Goal: Information Seeking & Learning: Learn about a topic

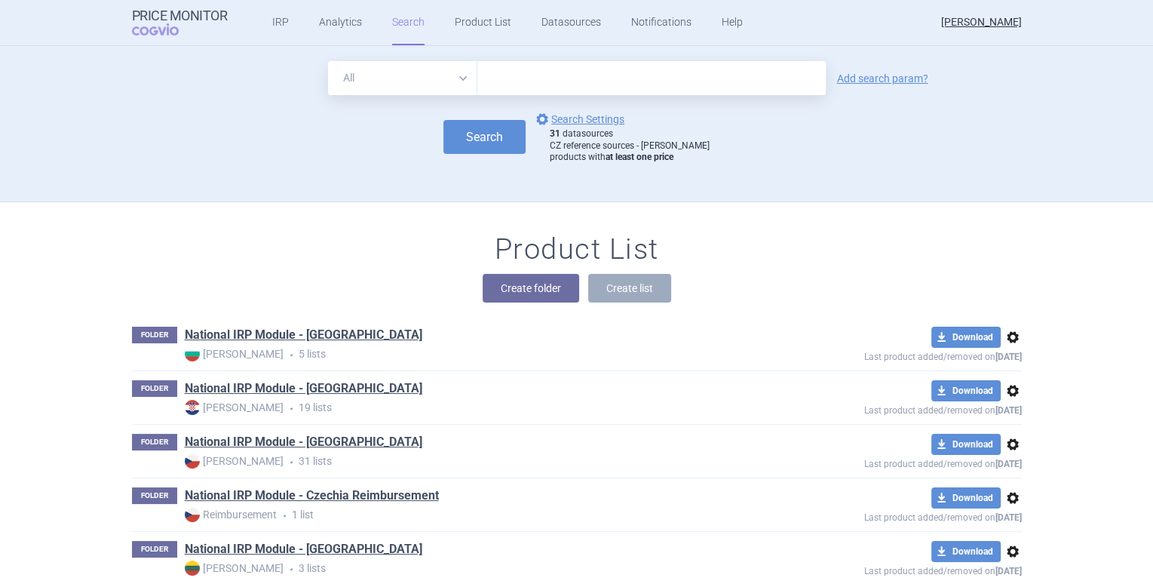
click at [359, 148] on div "Search options Search Settings 31 datasources CZ reference sources - Max price …" at bounding box center [577, 137] width 890 height 54
click at [444, 84] on select "All Brand Name ATC Company Active Substance Country Newer than" at bounding box center [402, 78] width 149 height 34
select select "mah"
click at [328, 61] on select "All Brand Name ATC Company Active Substance Country Newer than" at bounding box center [402, 78] width 149 height 34
click at [515, 75] on input "text" at bounding box center [652, 78] width 349 height 34
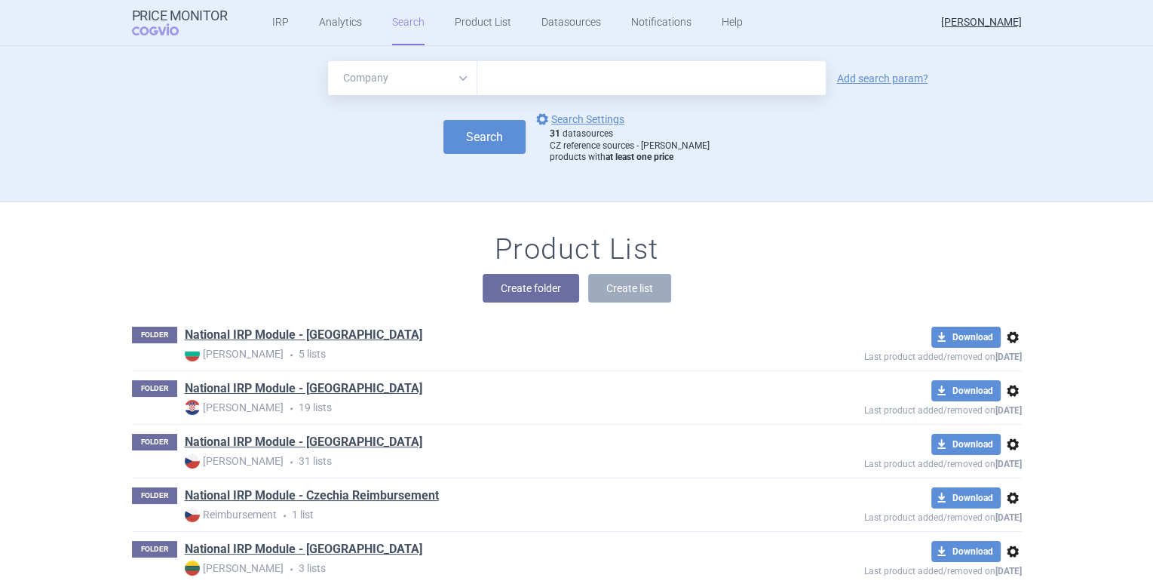
type input "servier"
click at [490, 139] on button "Search" at bounding box center [485, 137] width 82 height 34
select select "mah"
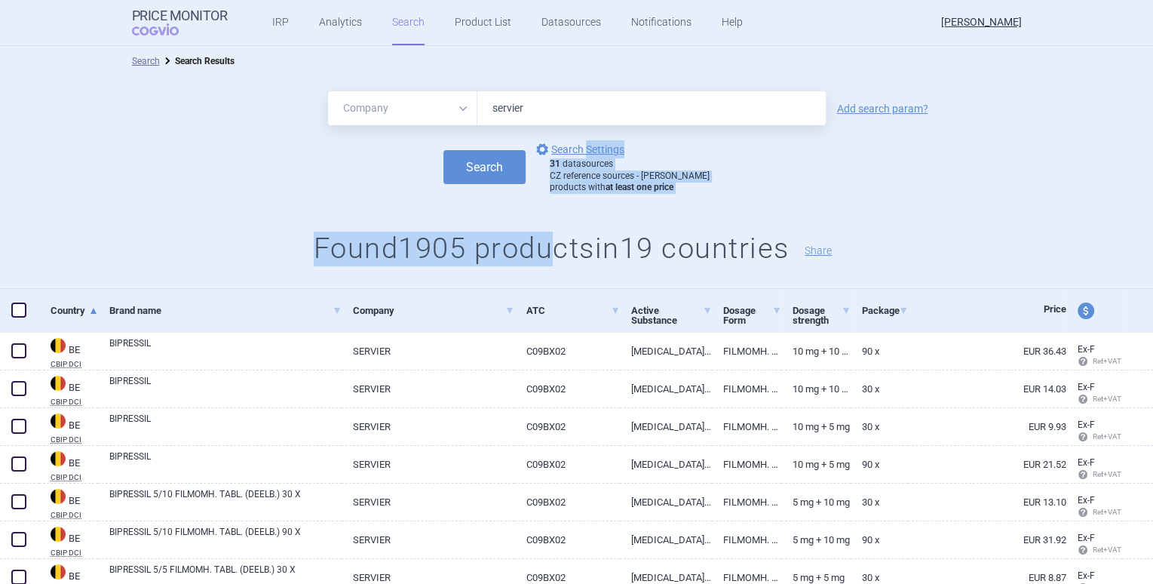
drag, startPoint x: 594, startPoint y: 150, endPoint x: 552, endPoint y: 233, distance: 93.1
click at [551, 233] on div "All Brand Name ATC Company Active Substance Country Newer than servier Add sear…" at bounding box center [576, 182] width 1153 height 213
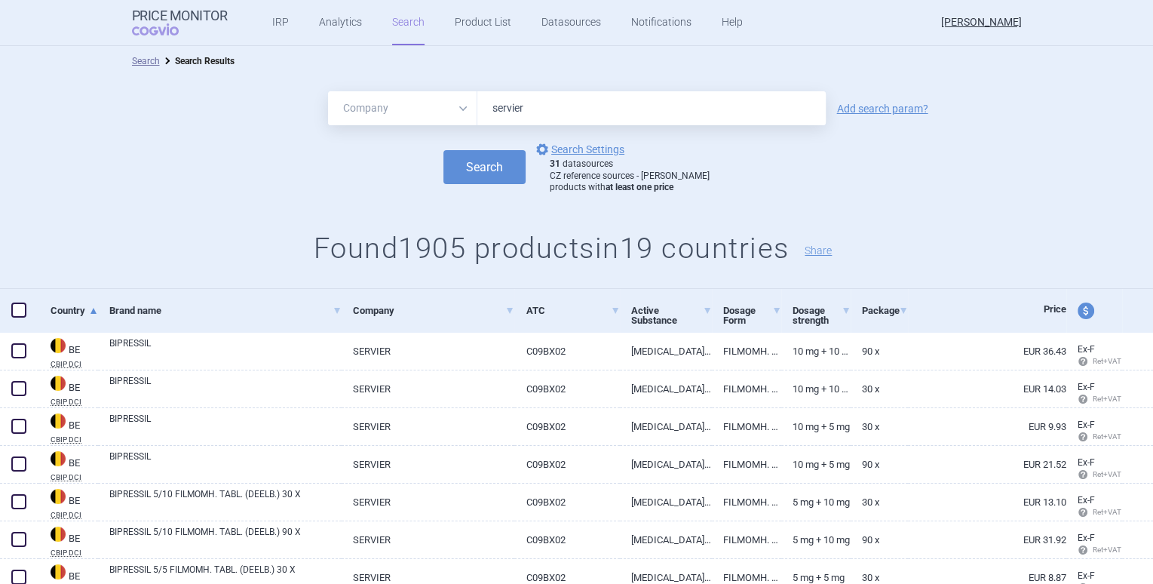
click at [575, 236] on h1 "Found 1905 products in 19 countries Share" at bounding box center [576, 249] width 1153 height 35
click at [586, 149] on link "options Search Settings" at bounding box center [578, 149] width 91 height 18
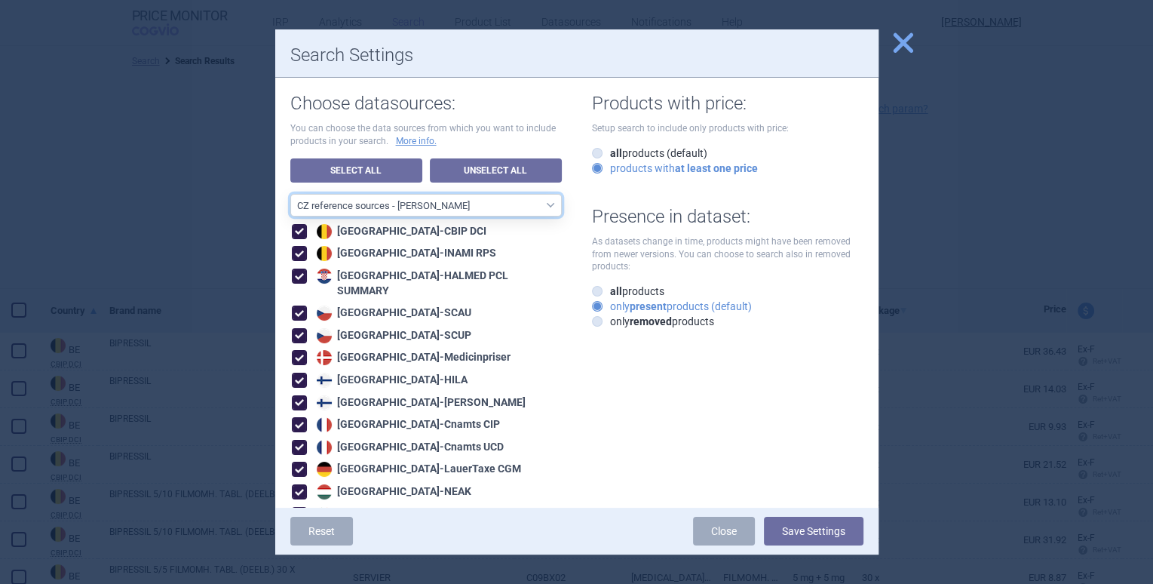
click at [485, 206] on select "All data sources CZ reference sources - Reimbursement SK reference sources - Of…" at bounding box center [426, 205] width 272 height 23
select select "1f515b7c-93d7-44be-9d8f-32930cf2bbf2"
click at [290, 194] on select "All data sources CZ reference sources - Reimbursement SK reference sources - Of…" at bounding box center [426, 205] width 272 height 23
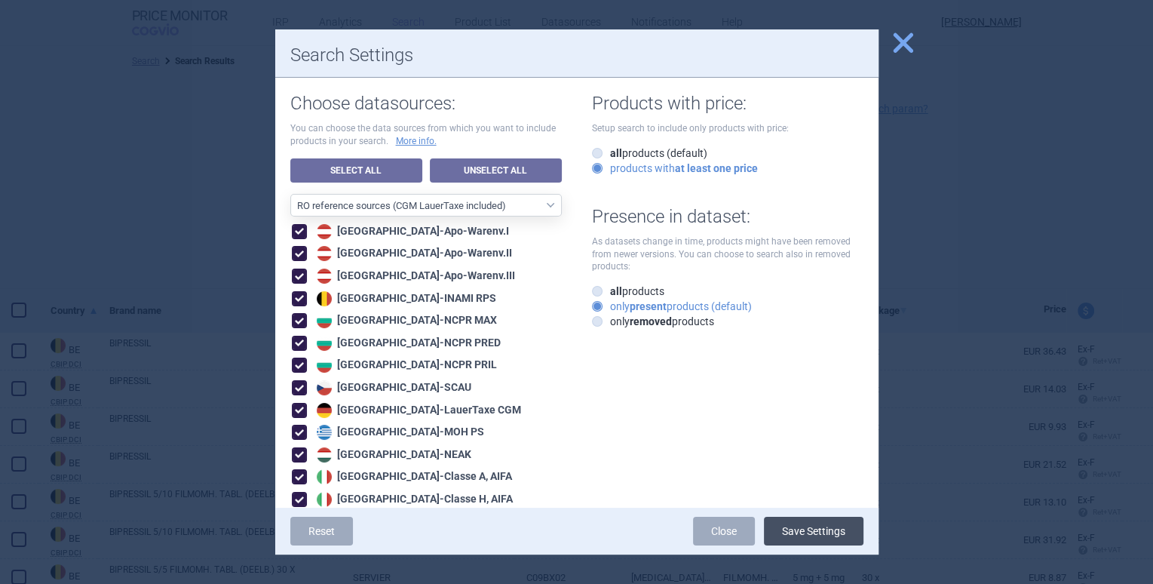
click at [809, 530] on button "Save Settings" at bounding box center [814, 531] width 100 height 29
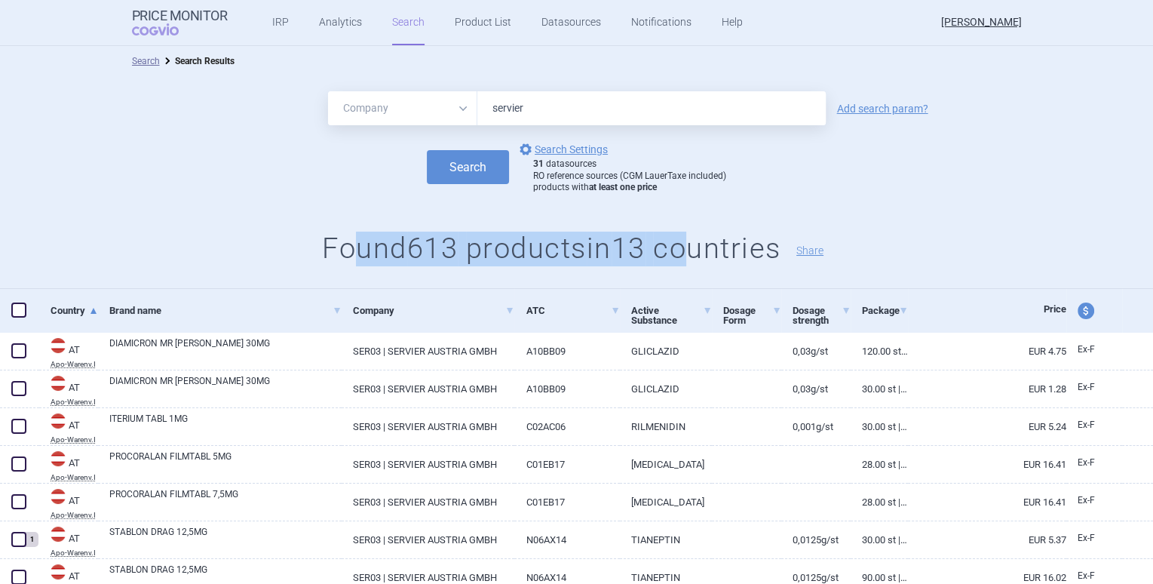
drag, startPoint x: 696, startPoint y: 251, endPoint x: 345, endPoint y: 253, distance: 350.8
click at [345, 253] on h1 "Found 613 products in 13 countries Share" at bounding box center [576, 249] width 1153 height 35
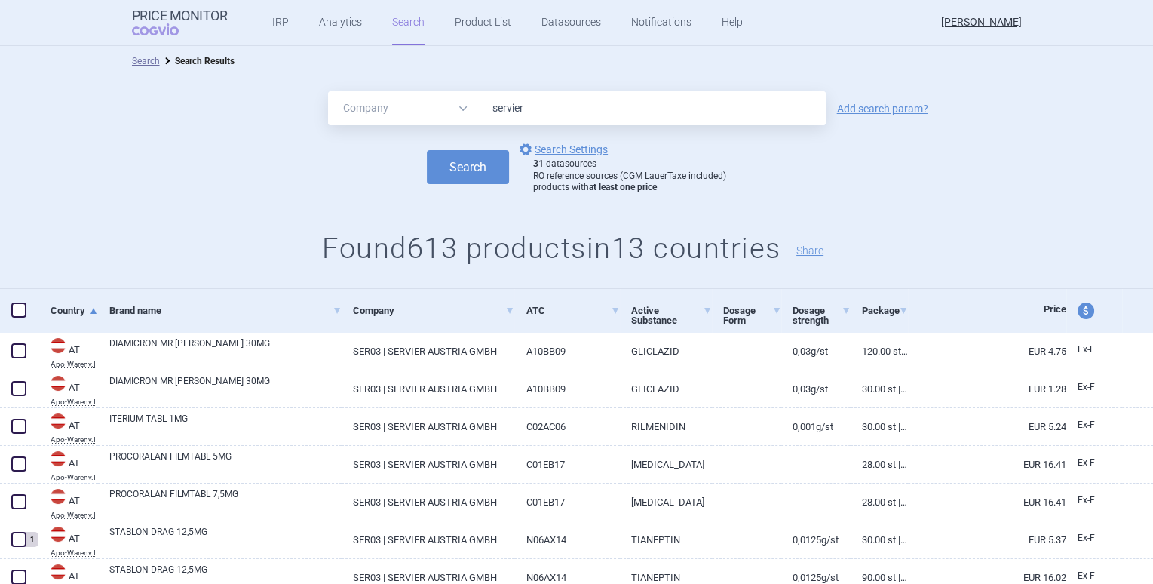
click at [350, 254] on h1 "Found 613 products in 13 countries Share" at bounding box center [576, 249] width 1153 height 35
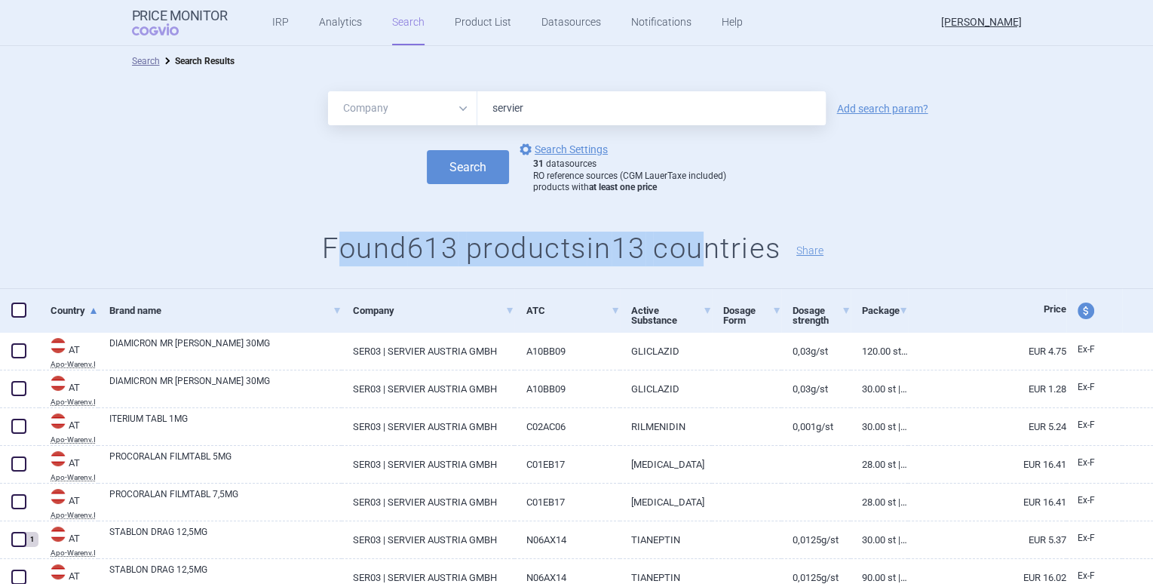
drag, startPoint x: 322, startPoint y: 254, endPoint x: 708, endPoint y: 241, distance: 385.7
click at [708, 241] on h1 "Found 613 products in 13 countries Share" at bounding box center [576, 249] width 1153 height 35
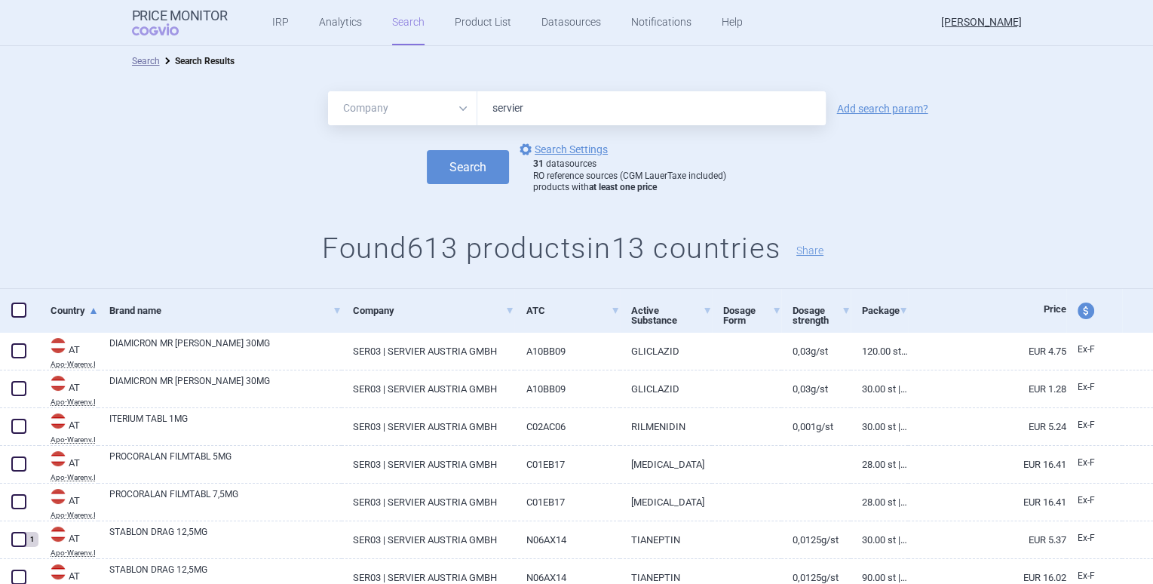
click at [715, 245] on h1 "Found 613 products in 13 countries Share" at bounding box center [576, 249] width 1153 height 35
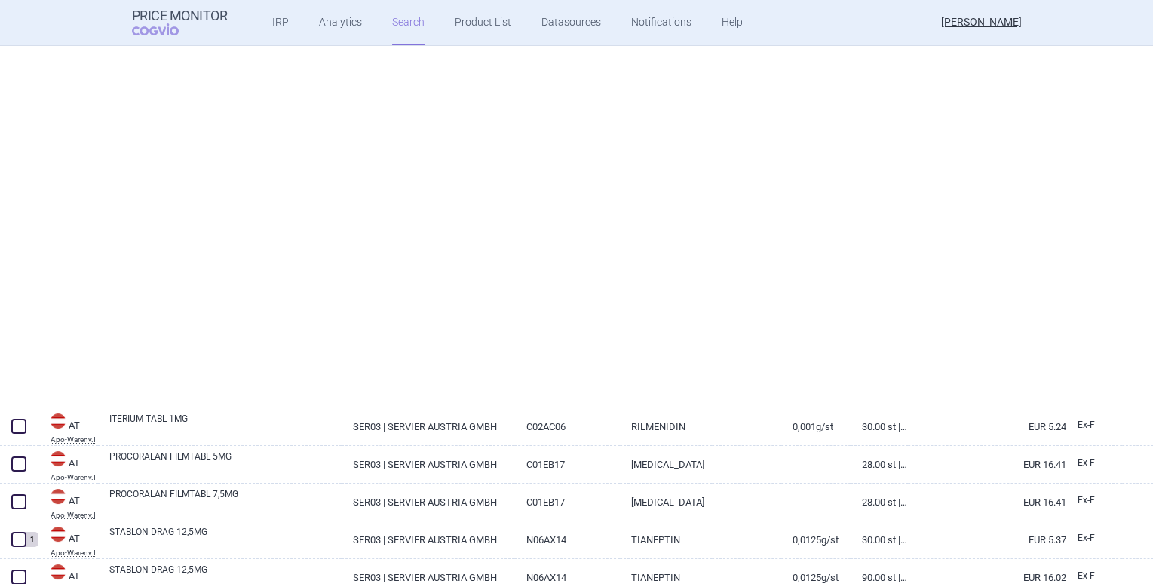
select select "mah"
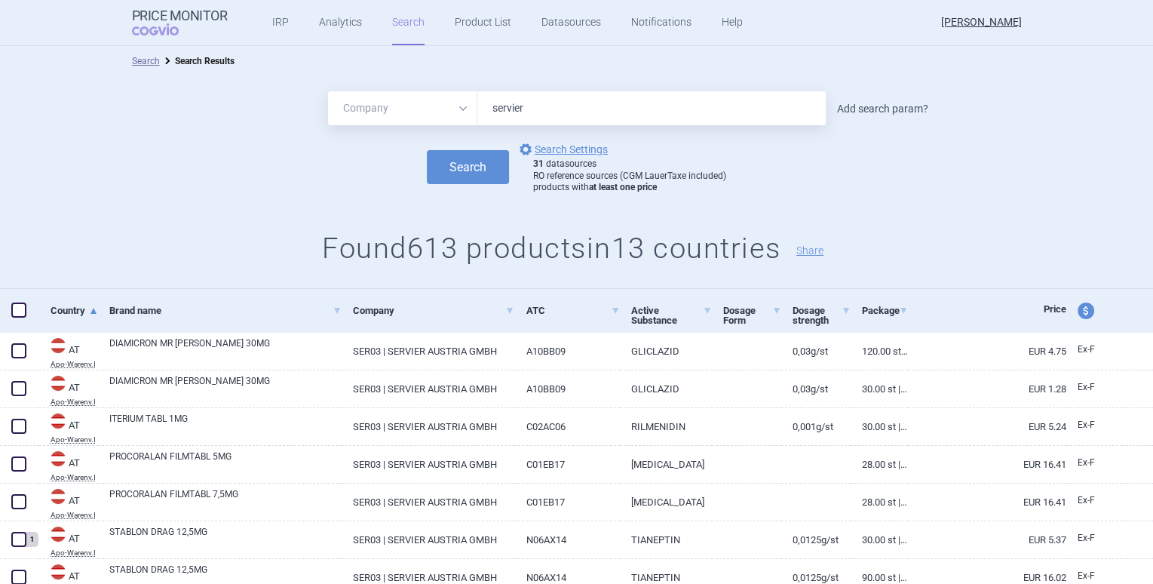
click at [888, 105] on link "Add search param?" at bounding box center [882, 108] width 91 height 11
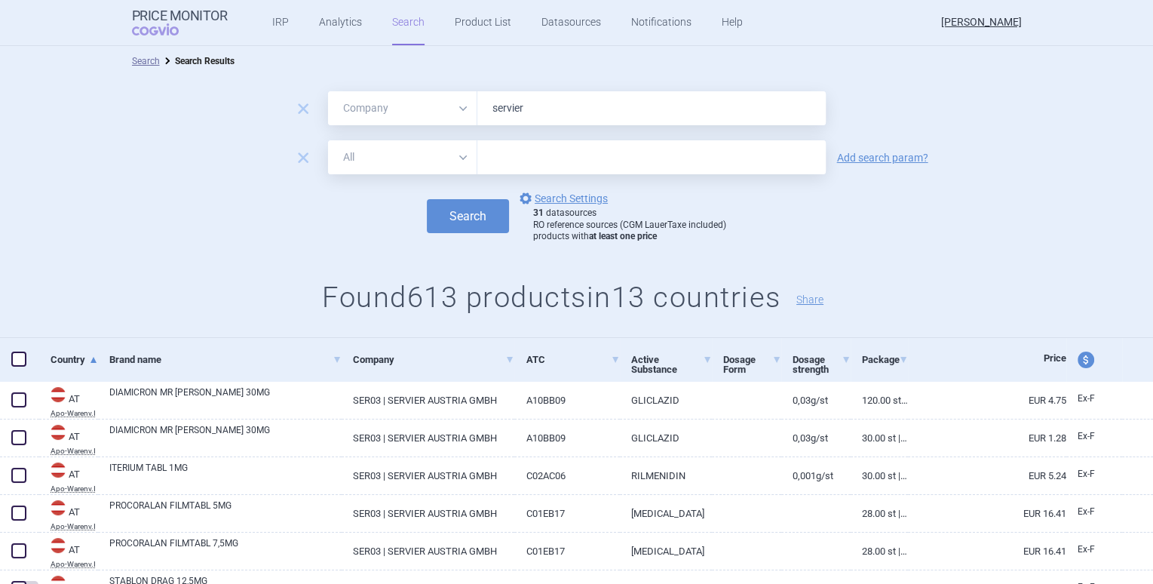
click at [398, 157] on select "All Brand Name ATC Company Active Substance Country Newer than" at bounding box center [402, 157] width 149 height 34
select select "brandName"
click at [328, 140] on select "All Brand Name ATC Company Active Substance Country Newer than" at bounding box center [402, 157] width 149 height 34
click at [519, 152] on input "text" at bounding box center [652, 157] width 349 height 34
type input "[MEDICAL_DATA]"
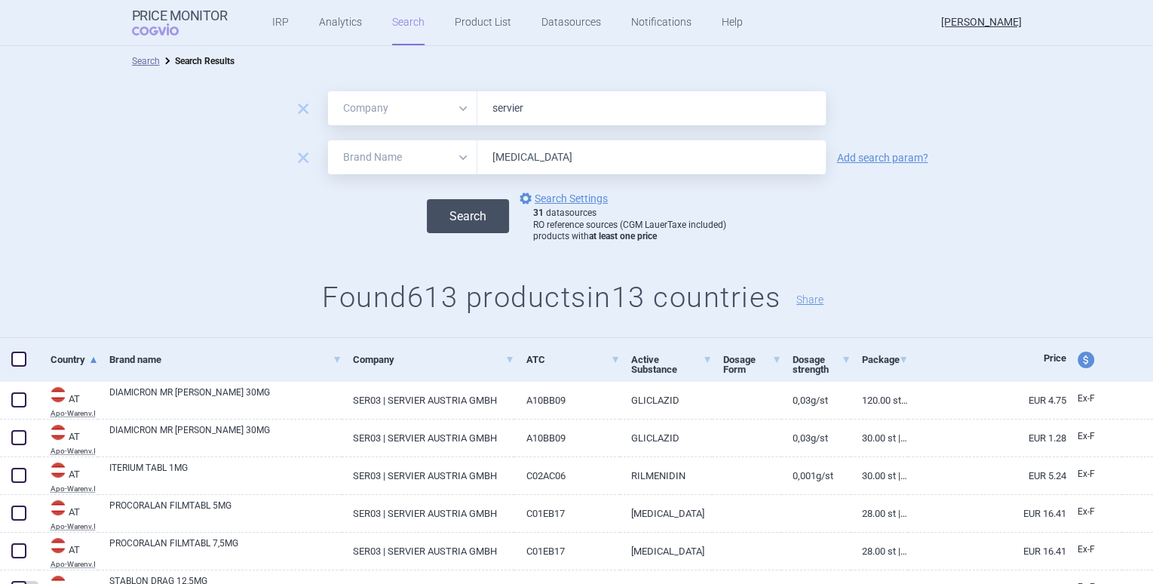
click at [495, 216] on button "Search" at bounding box center [468, 216] width 82 height 34
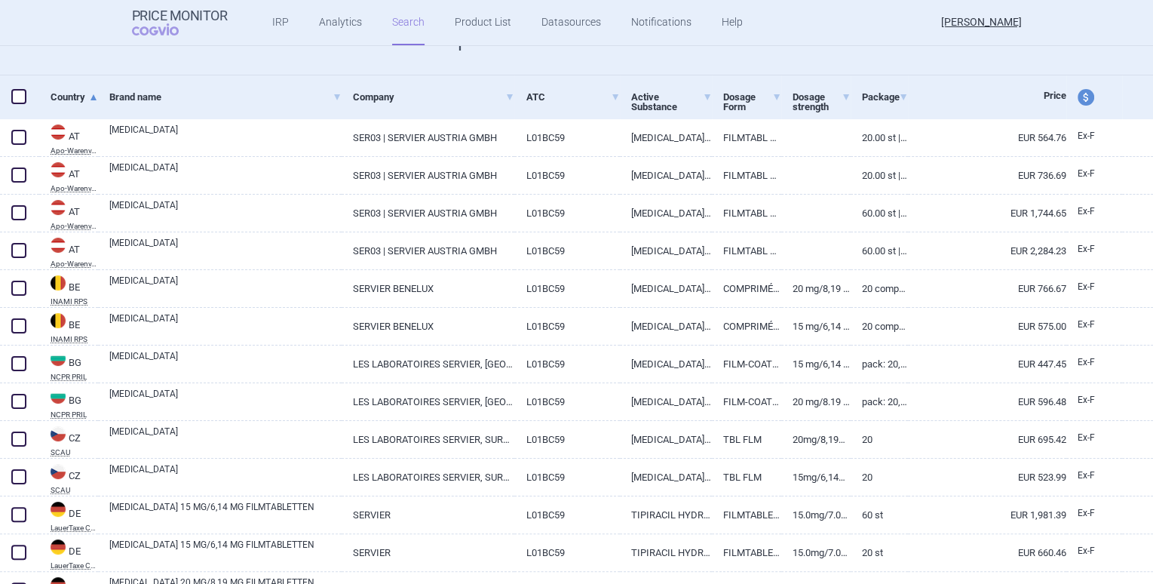
scroll to position [268, 0]
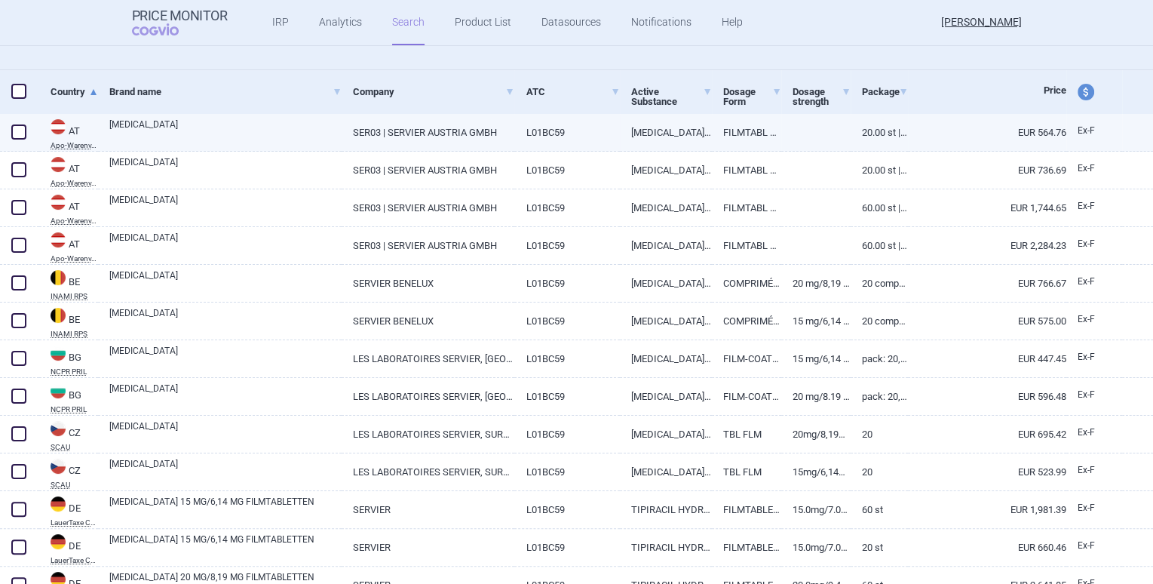
click at [19, 133] on span at bounding box center [18, 131] width 15 height 15
checkbox input "true"
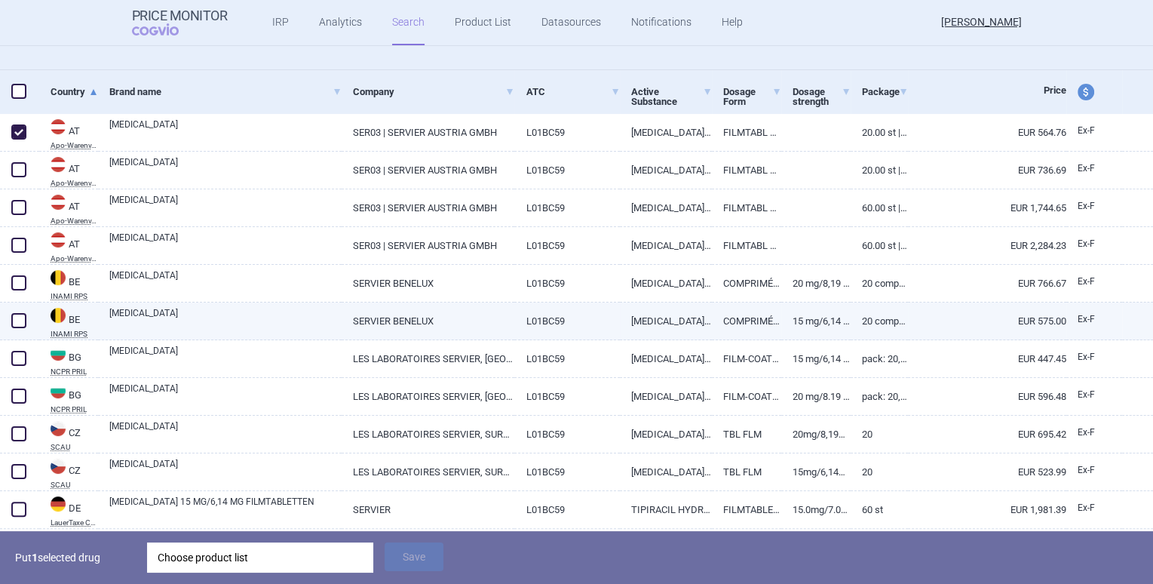
click at [18, 319] on span at bounding box center [18, 320] width 15 height 15
checkbox input "true"
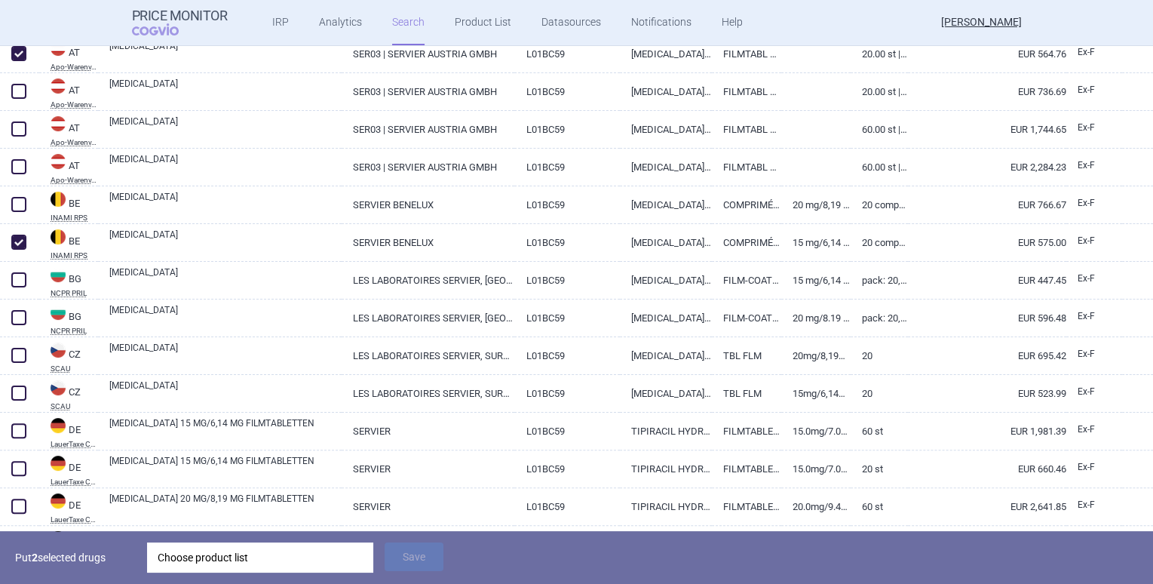
scroll to position [349, 0]
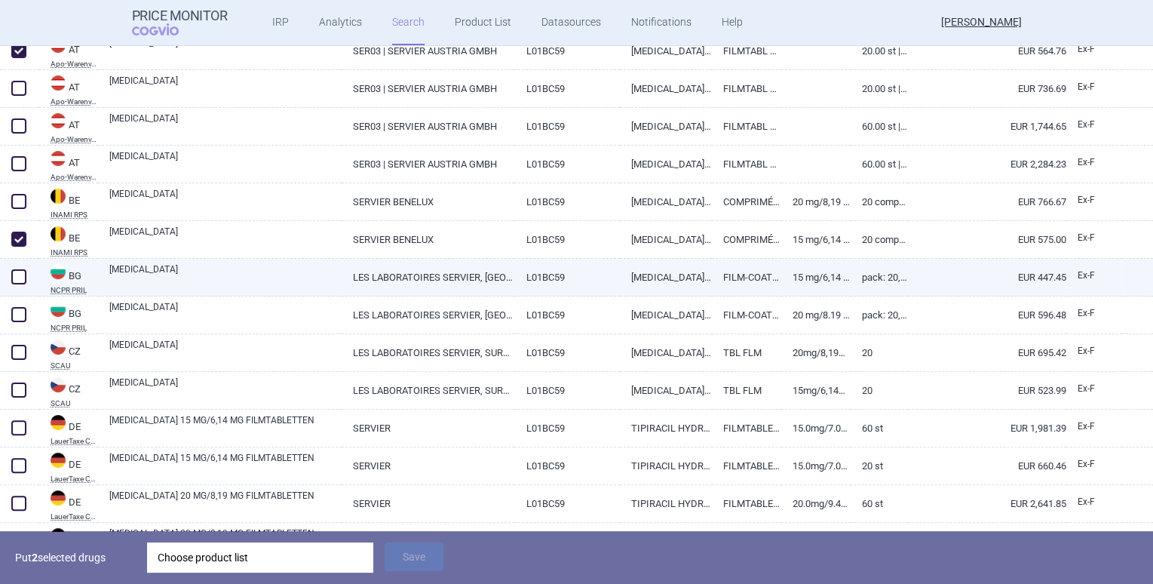
click at [21, 278] on span at bounding box center [18, 276] width 15 height 15
checkbox input "true"
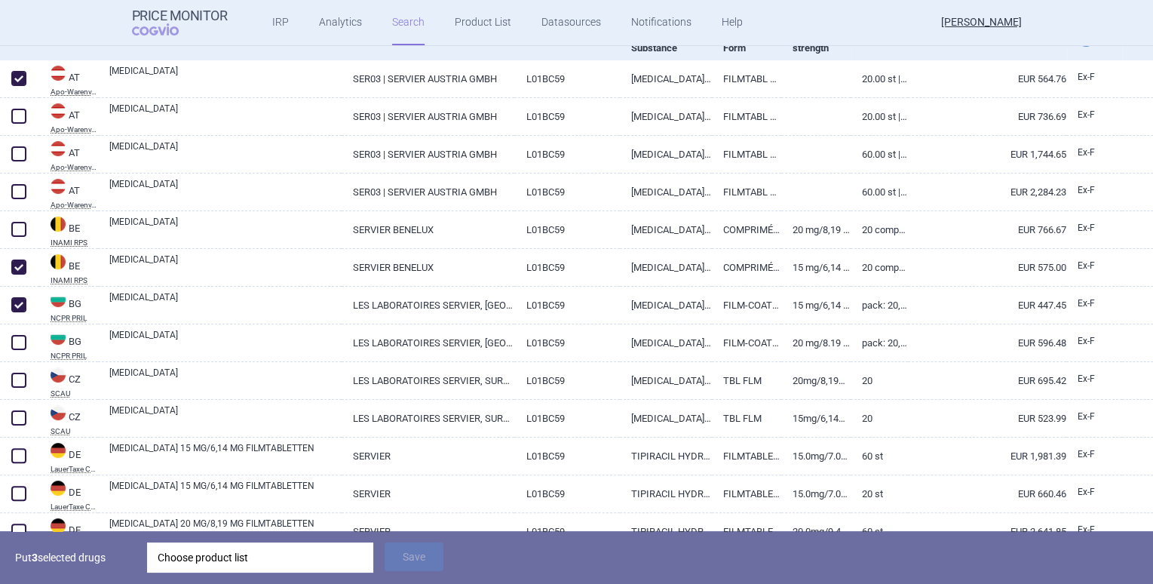
select select "mah"
select select "brandName"
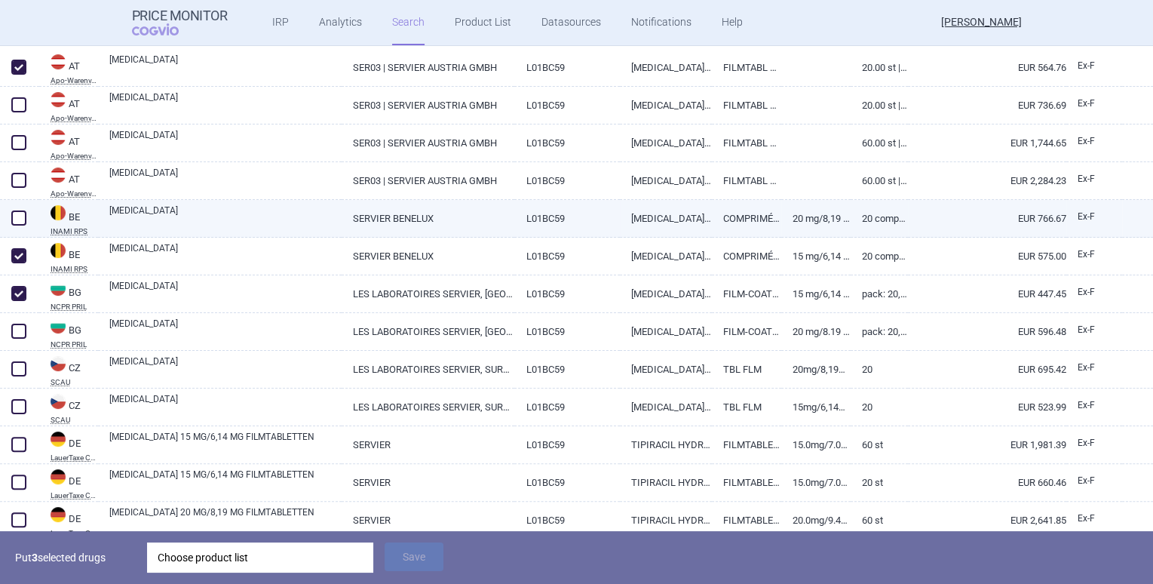
scroll to position [492, 0]
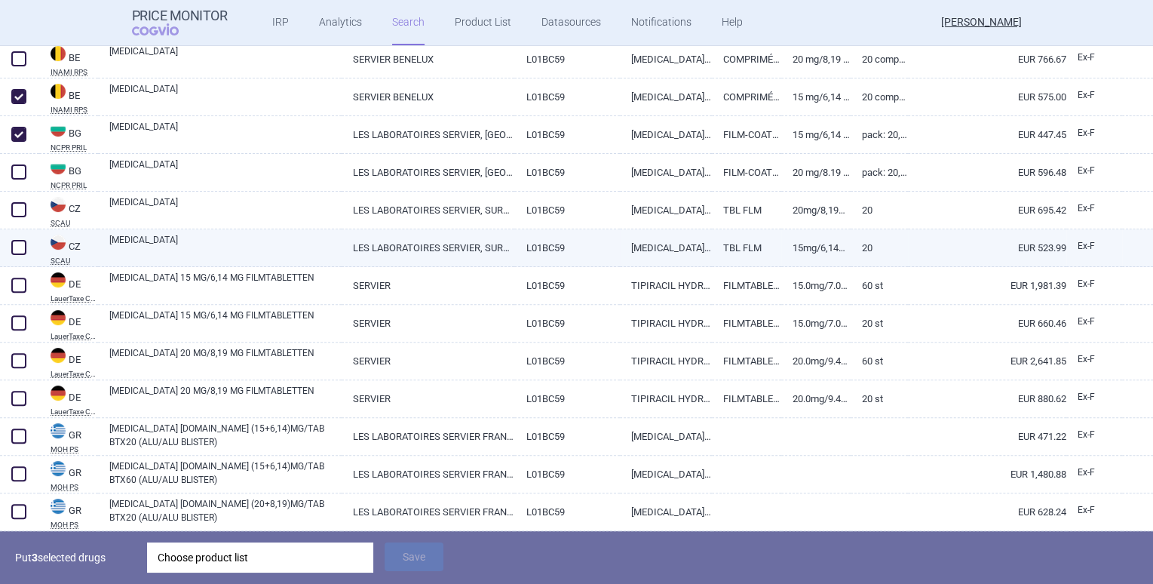
click at [20, 250] on span at bounding box center [18, 247] width 15 height 15
checkbox input "true"
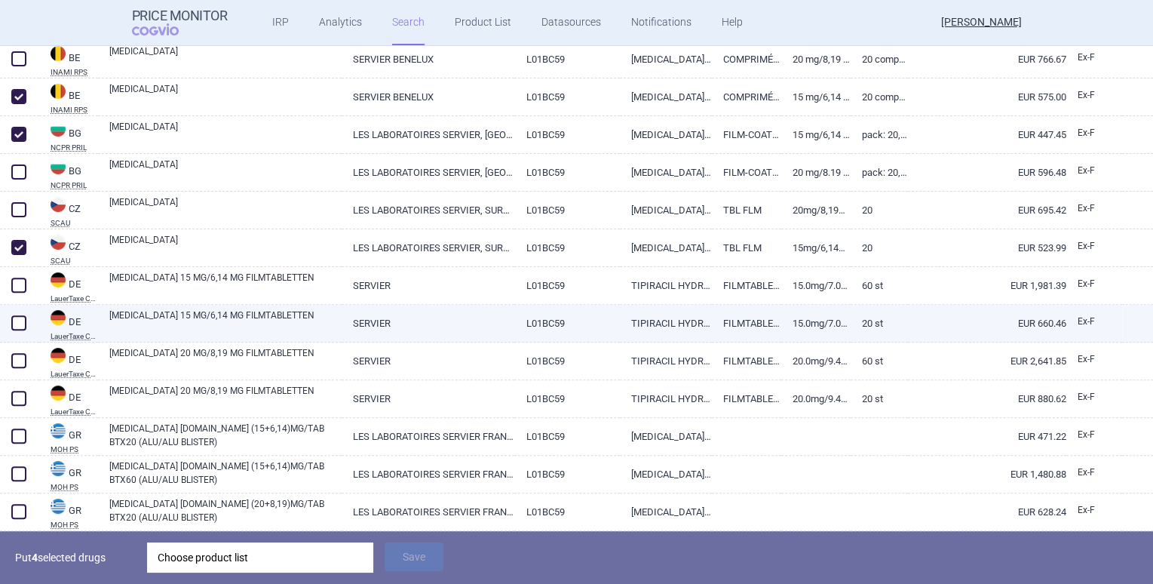
click at [20, 315] on span at bounding box center [18, 322] width 15 height 15
checkbox input "true"
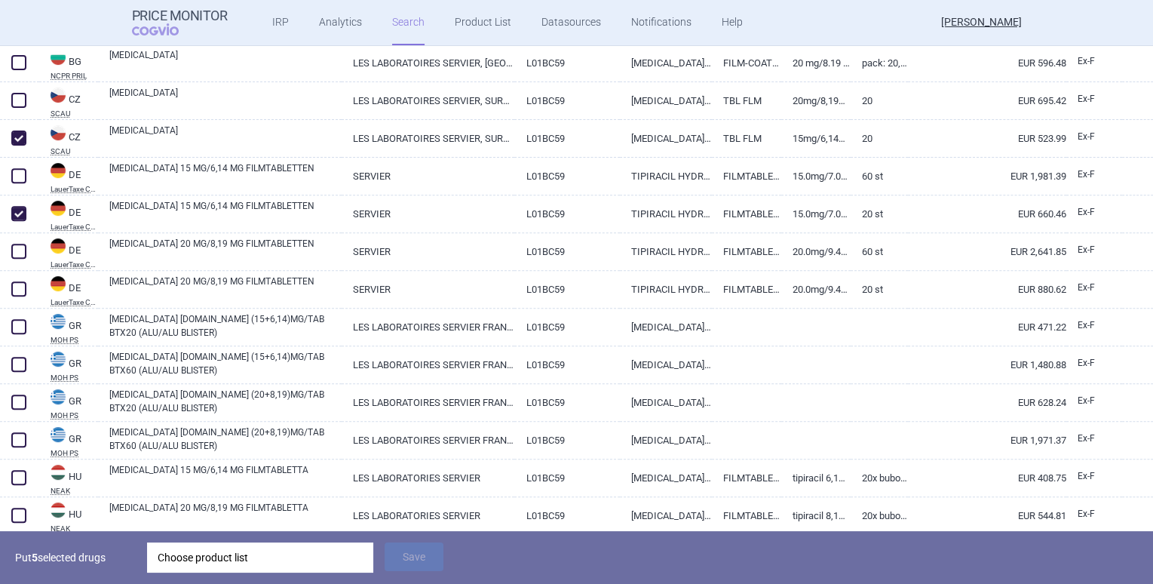
scroll to position [603, 0]
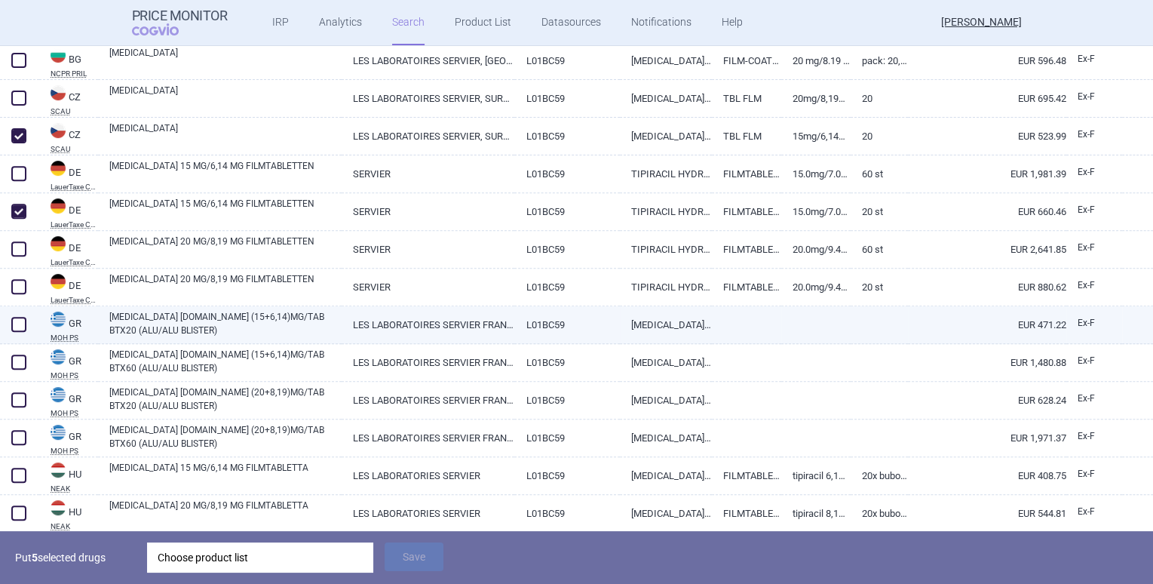
click at [21, 332] on span at bounding box center [19, 324] width 23 height 23
checkbox input "true"
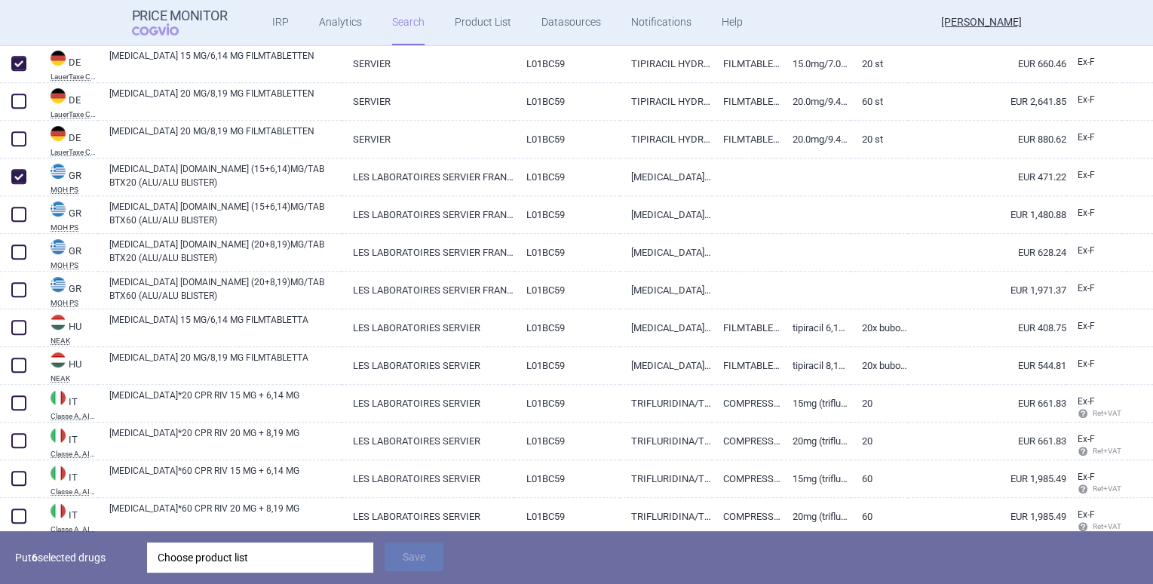
scroll to position [774, 0]
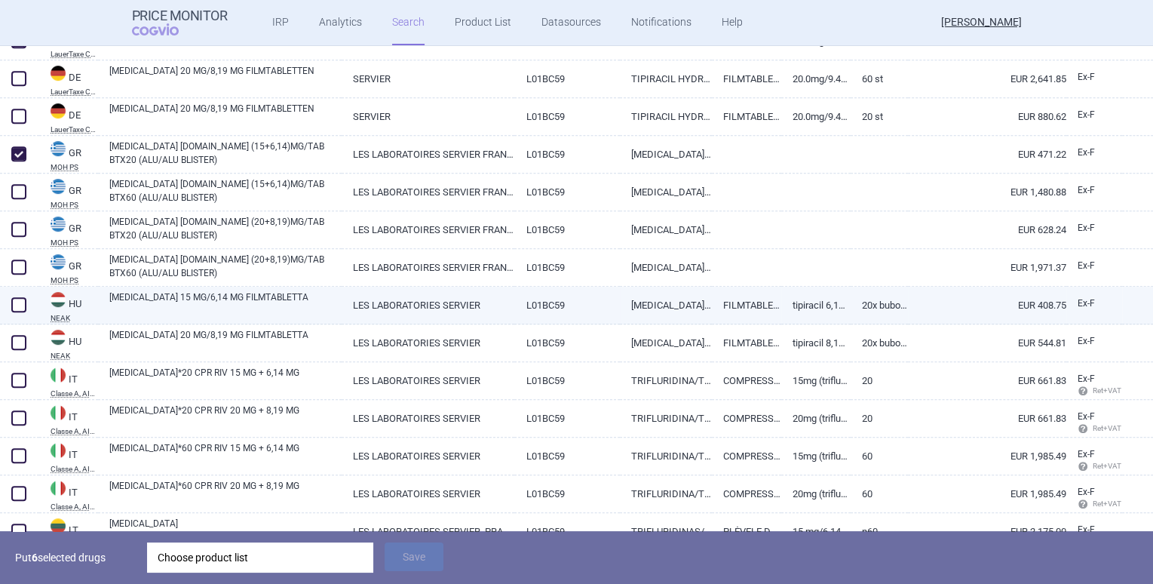
click at [12, 313] on span at bounding box center [19, 304] width 23 height 23
checkbox input "true"
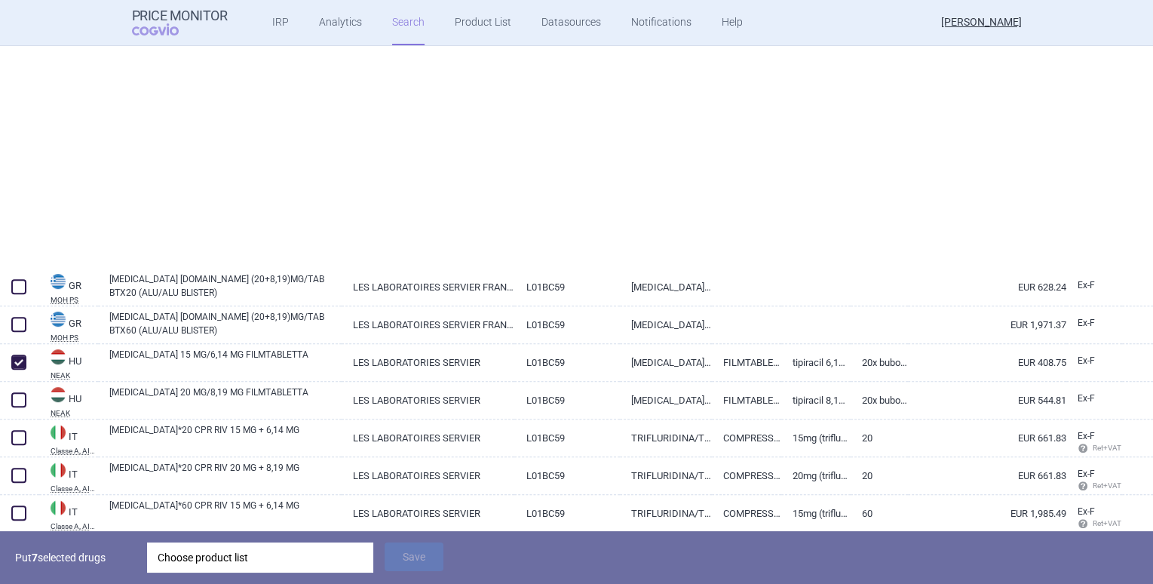
scroll to position [306, 0]
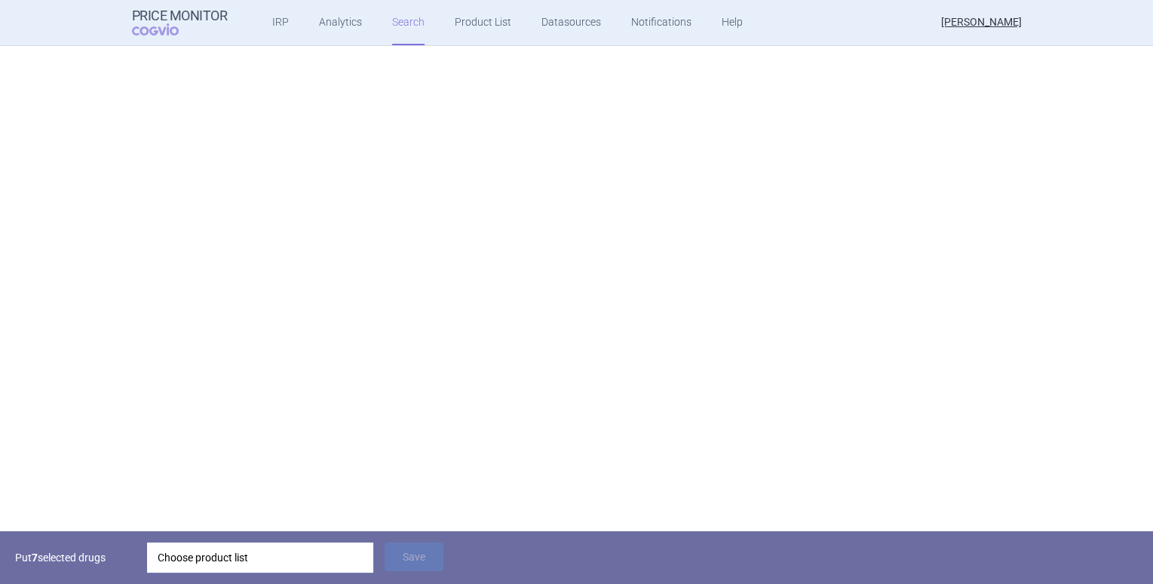
select select "mah"
select select "brandName"
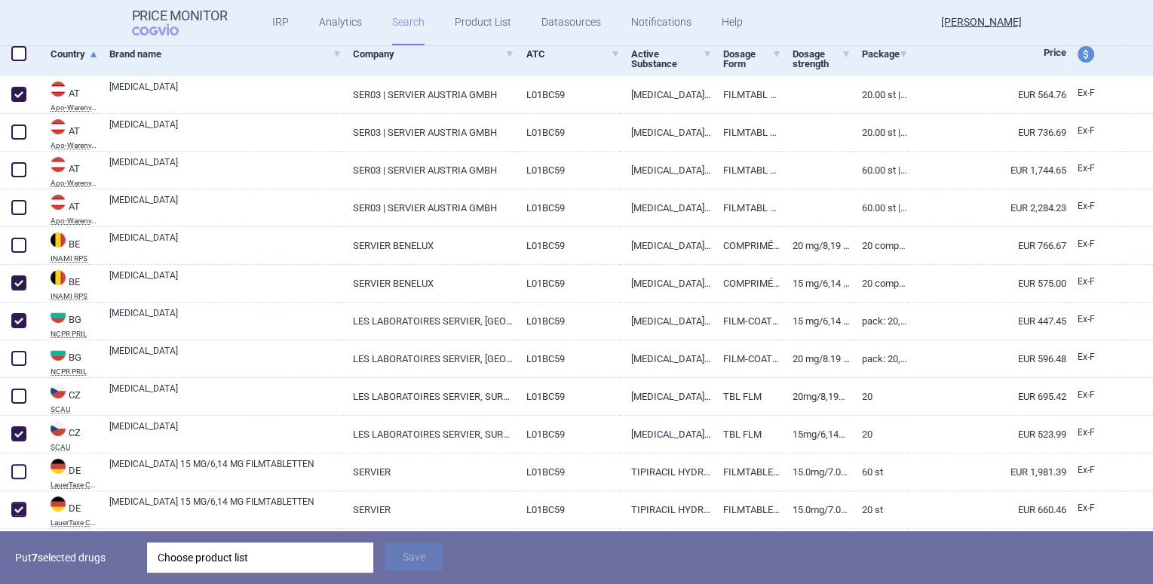
click at [244, 555] on div "Choose product list" at bounding box center [260, 557] width 205 height 30
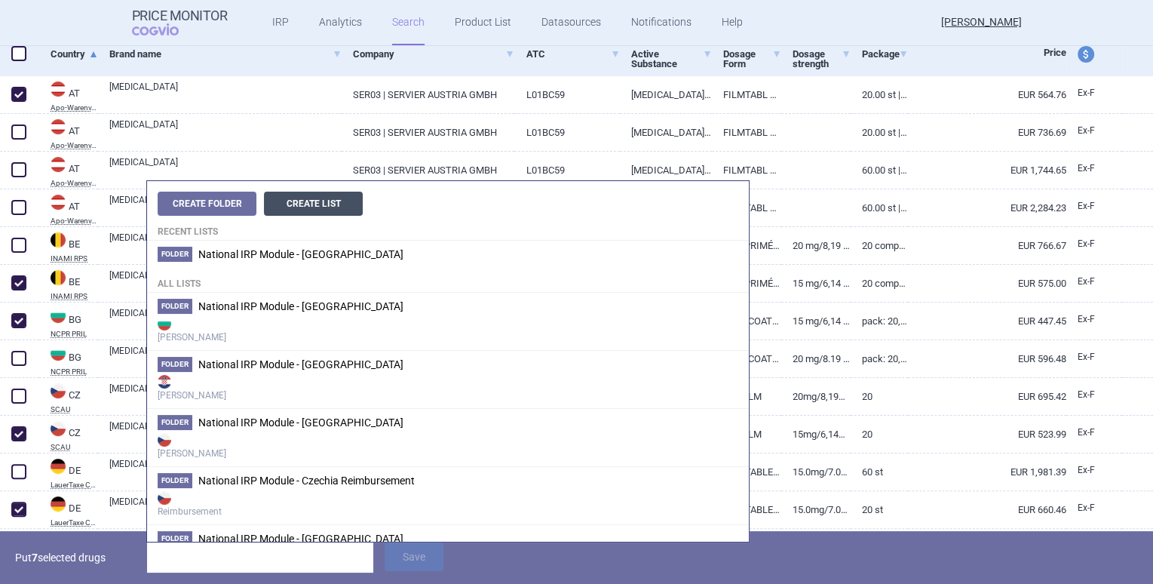
click at [327, 207] on button "Create List" at bounding box center [313, 204] width 99 height 24
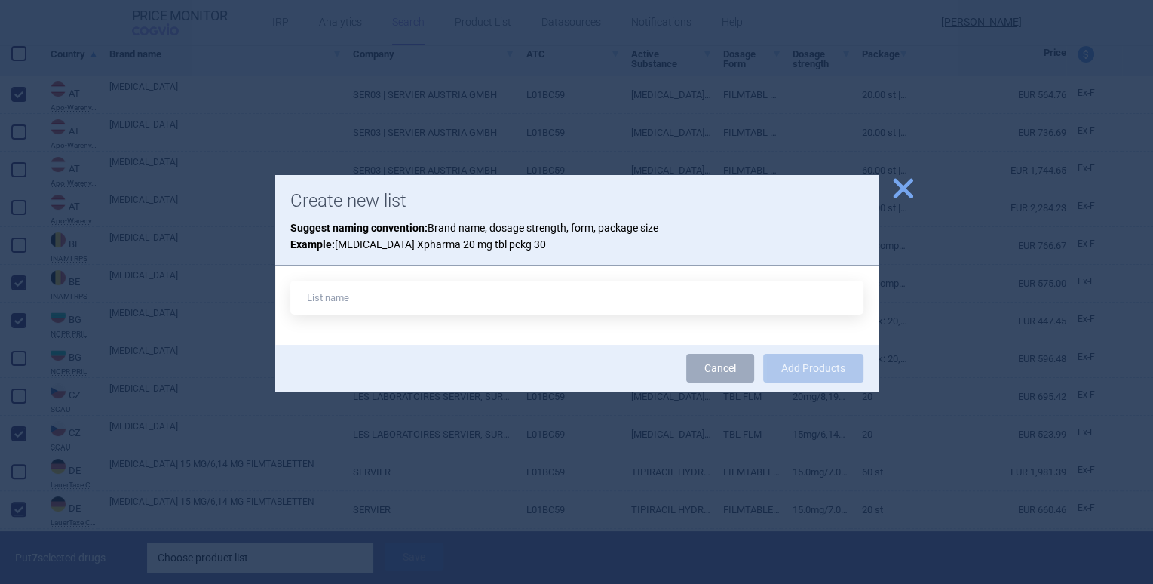
click at [364, 303] on input "text" at bounding box center [576, 298] width 573 height 34
type input "[MEDICAL_DATA] 15 mg 20 tbl"
click at [778, 366] on button "Add Products" at bounding box center [813, 368] width 100 height 29
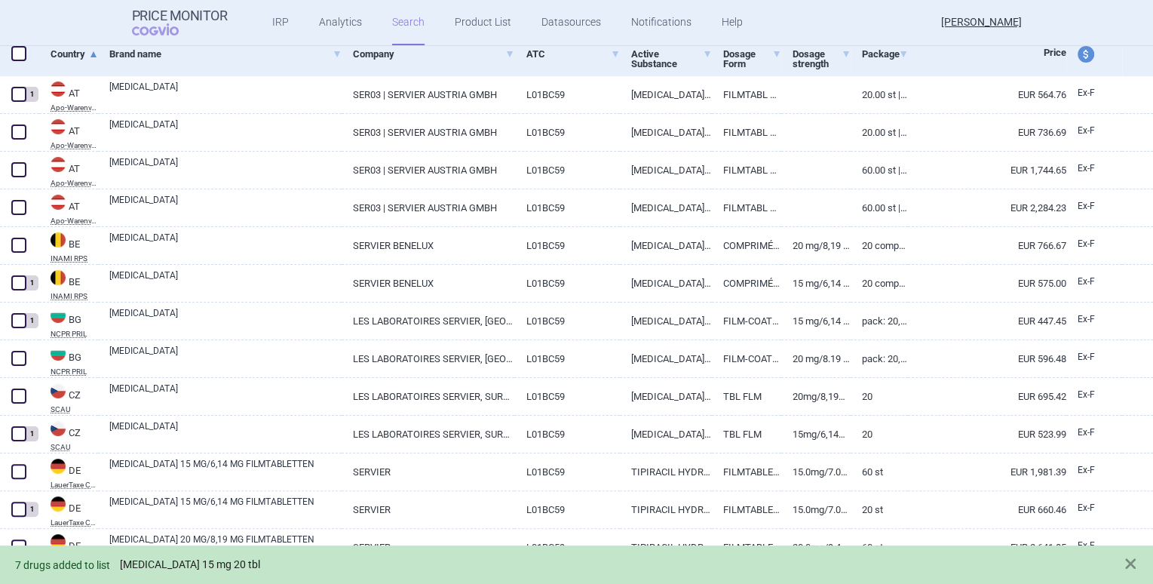
click at [183, 570] on link "[MEDICAL_DATA] 15 mg 20 tbl" at bounding box center [190, 564] width 140 height 13
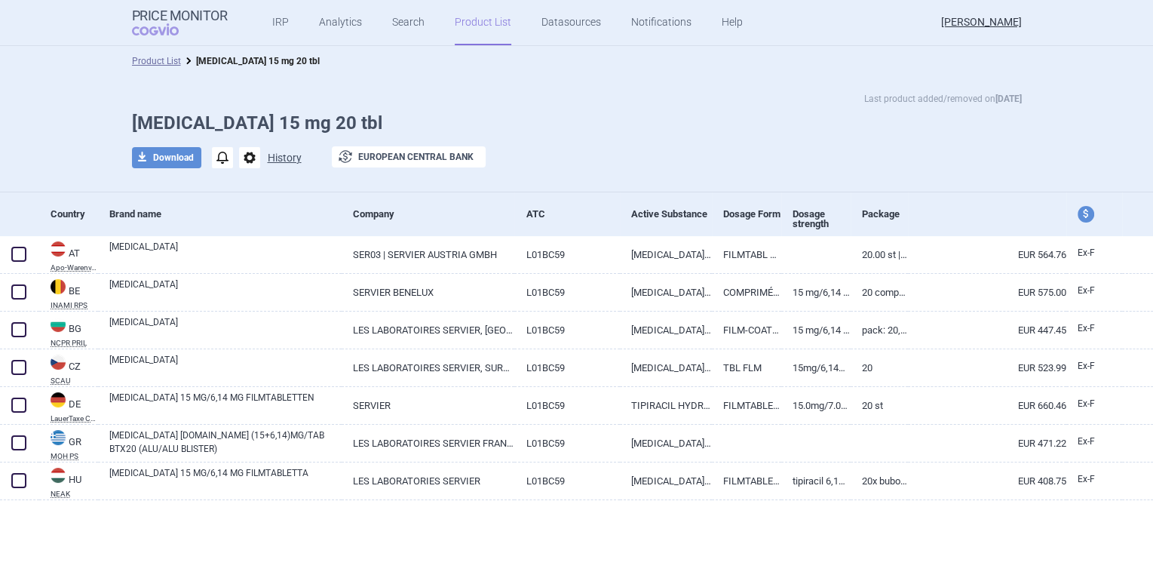
click at [292, 152] on button "History" at bounding box center [285, 157] width 34 height 11
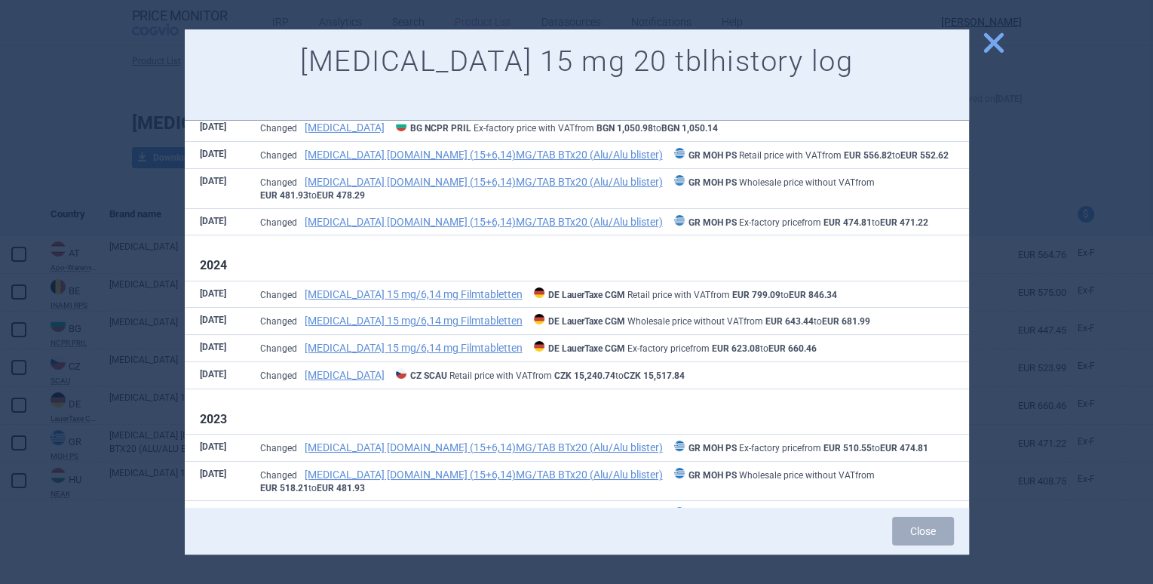
scroll to position [217, 0]
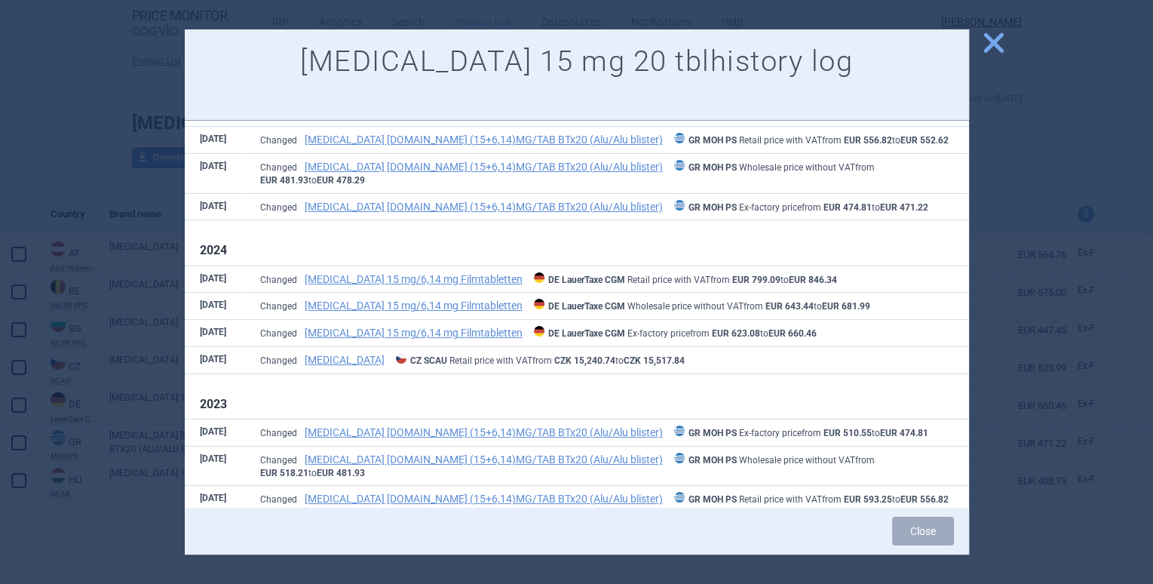
click at [72, 157] on div at bounding box center [576, 292] width 1153 height 584
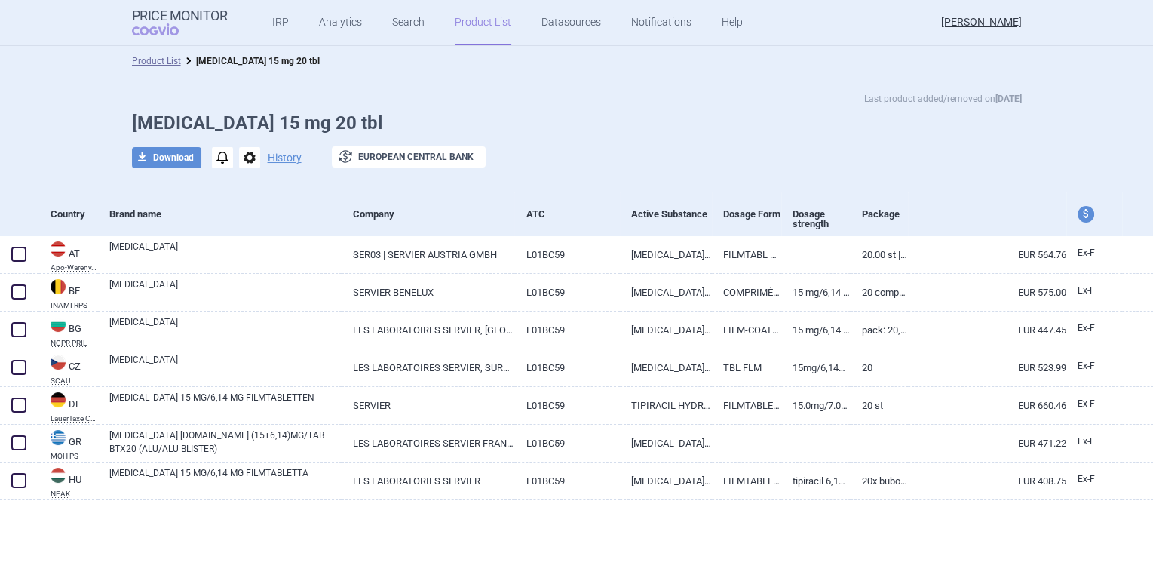
click at [1055, 210] on span "price and currency" at bounding box center [1086, 214] width 17 height 17
select select "ex-factory"
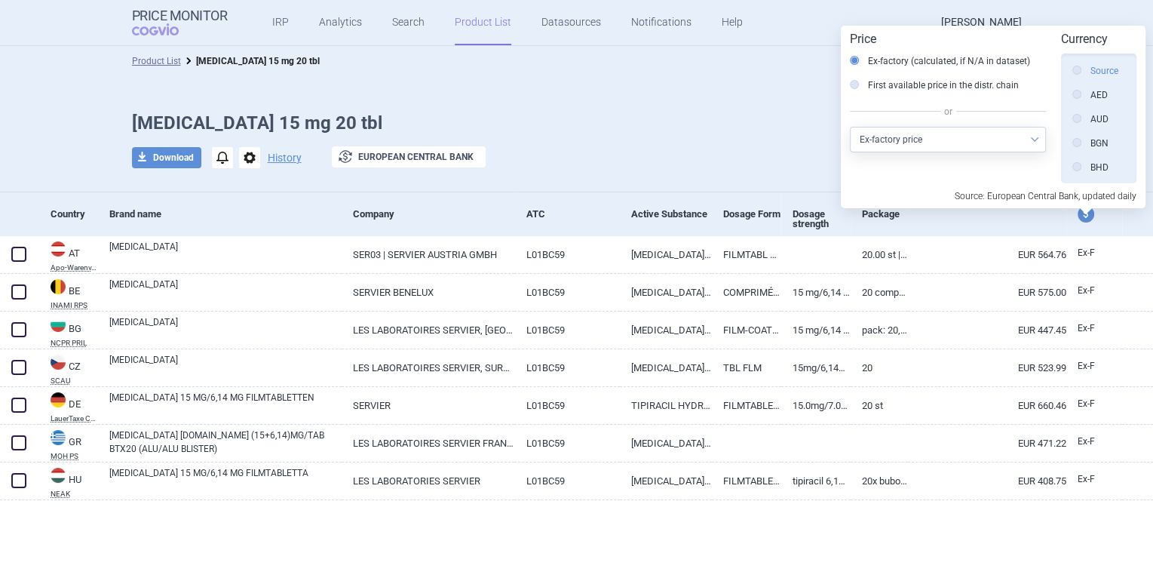
click at [1055, 72] on label "Source" at bounding box center [1096, 70] width 46 height 15
click at [1055, 72] on input "Source" at bounding box center [1080, 71] width 15 height 15
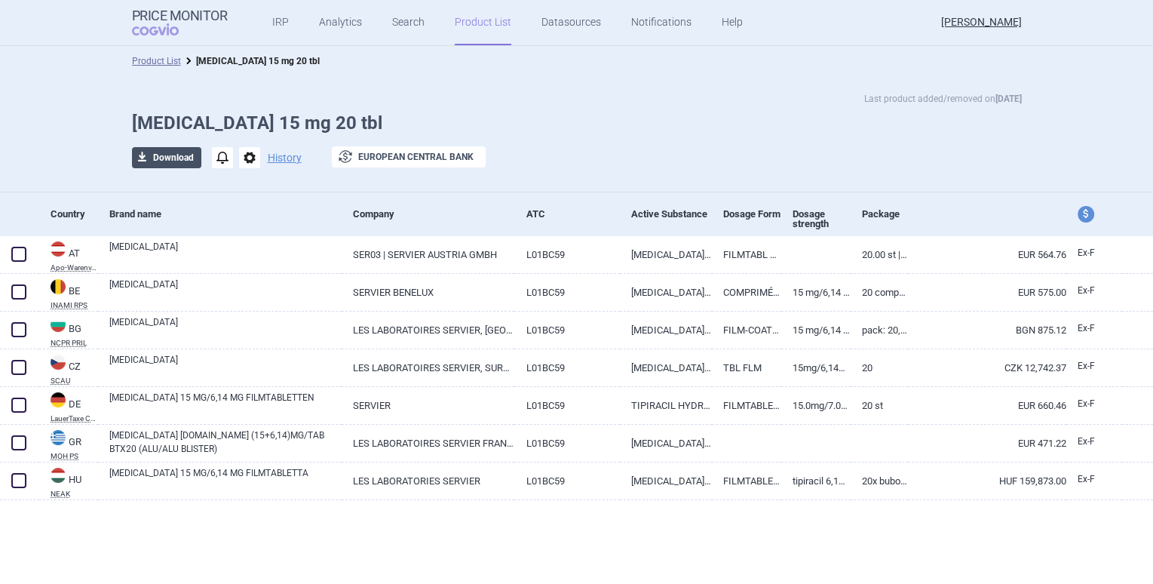
click at [149, 155] on span "download" at bounding box center [142, 157] width 21 height 21
select select "EUR"
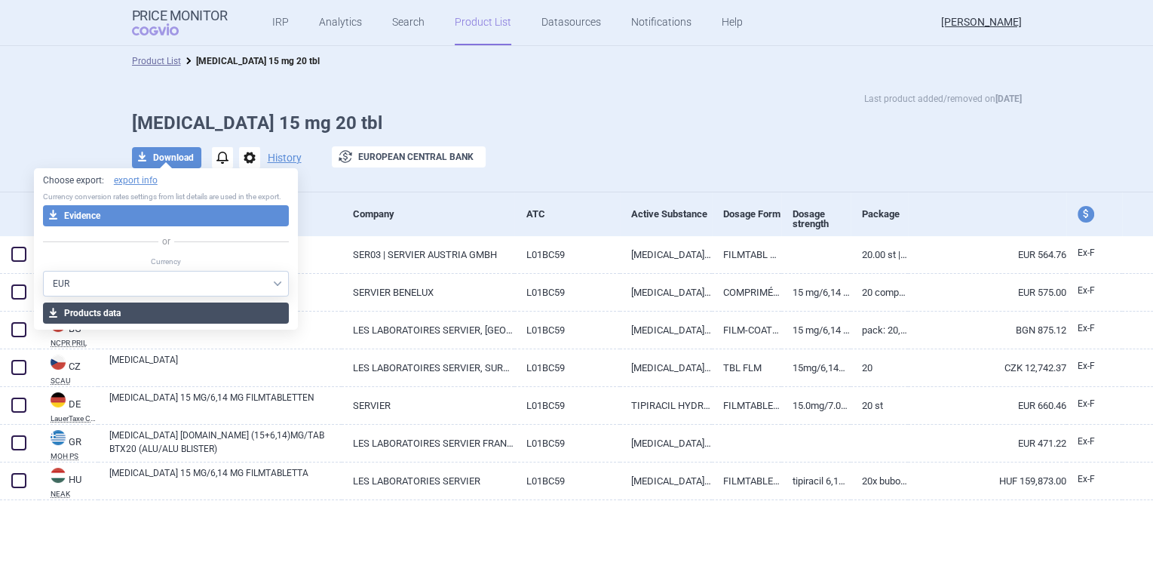
click at [104, 315] on button "download Products data" at bounding box center [166, 313] width 247 height 21
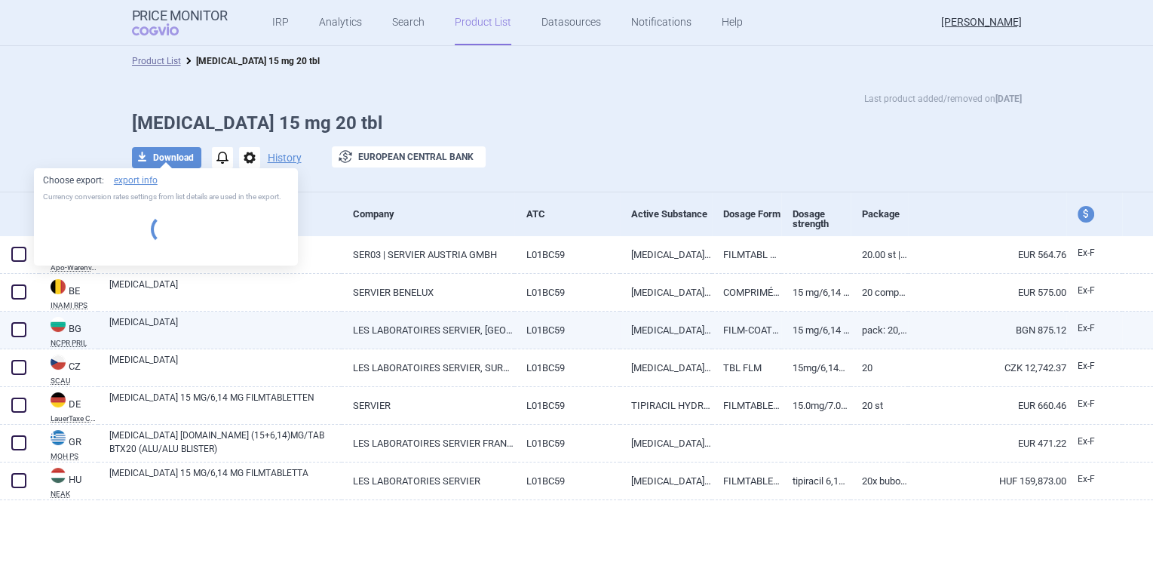
select select "EUR"
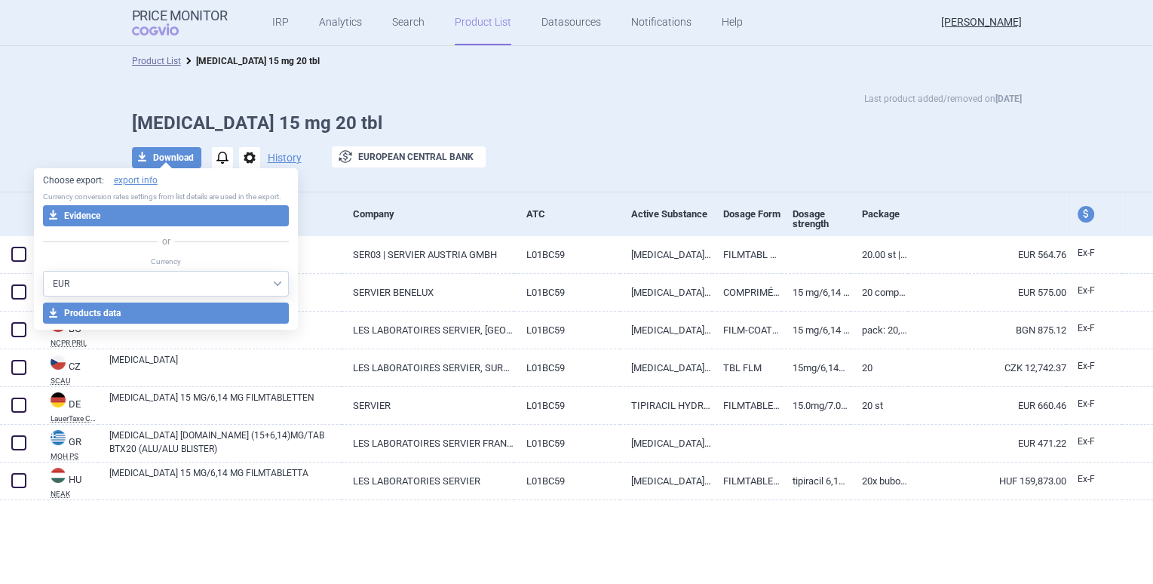
click at [461, 76] on div "Last product added/removed on [DATE] [MEDICAL_DATA] 15 mg 20 tbl download Downl…" at bounding box center [576, 134] width 1153 height 116
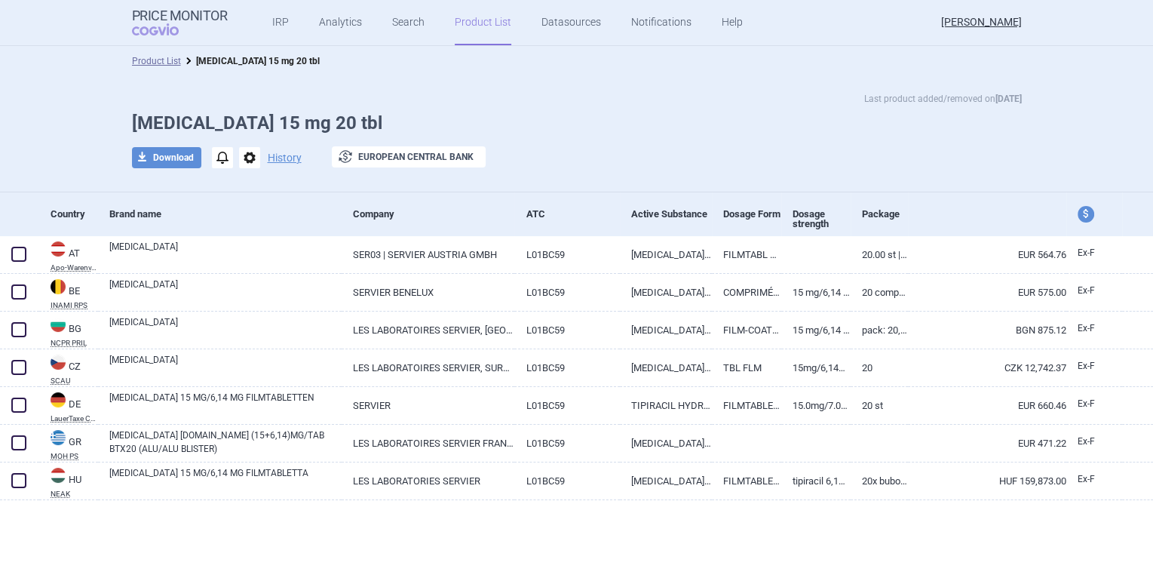
drag, startPoint x: 364, startPoint y: 69, endPoint x: 370, endPoint y: 57, distance: 14.5
click at [364, 69] on div "Product List [MEDICAL_DATA] 15 mg 20 tbl" at bounding box center [576, 61] width 1153 height 30
click at [467, 20] on link "Product List" at bounding box center [483, 22] width 57 height 45
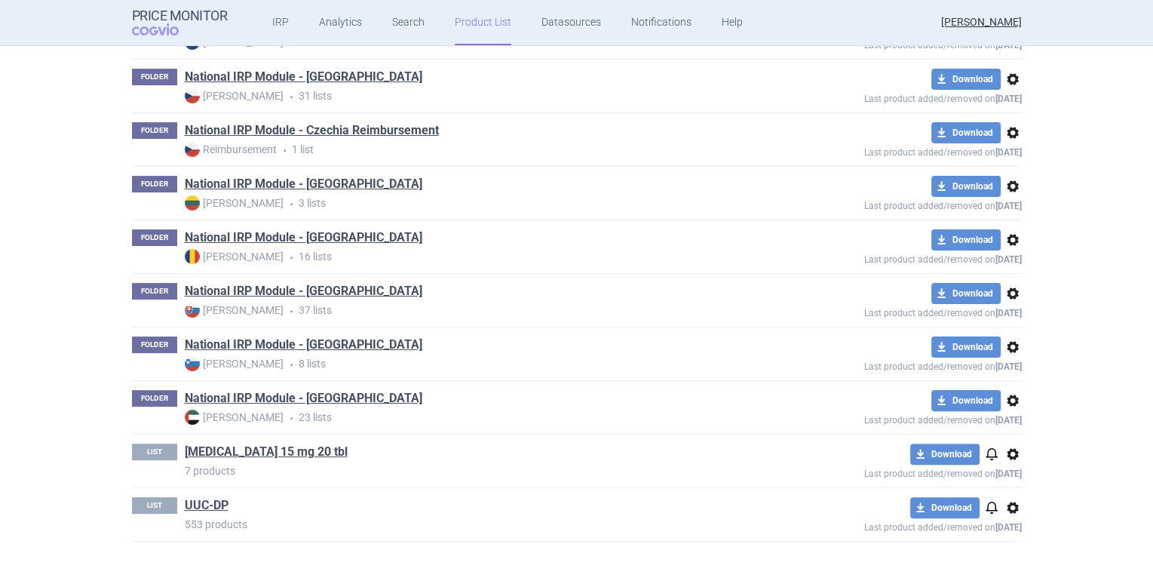
scroll to position [366, 0]
click at [1009, 453] on span "options" at bounding box center [1013, 453] width 18 height 18
click at [1020, 484] on button "Copy" at bounding box center [1008, 484] width 48 height 22
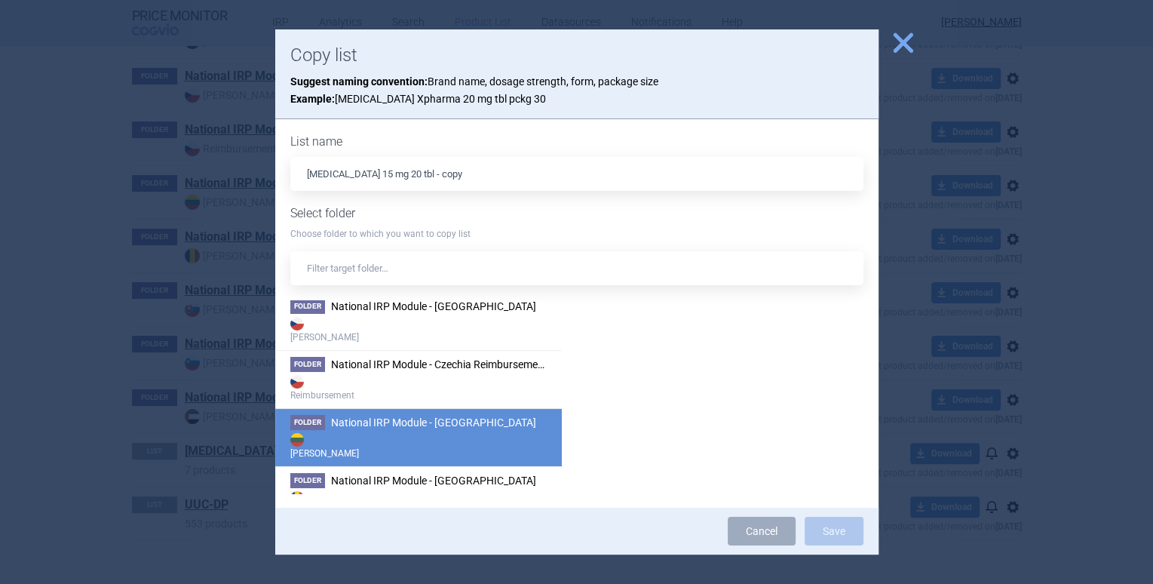
scroll to position [127, 0]
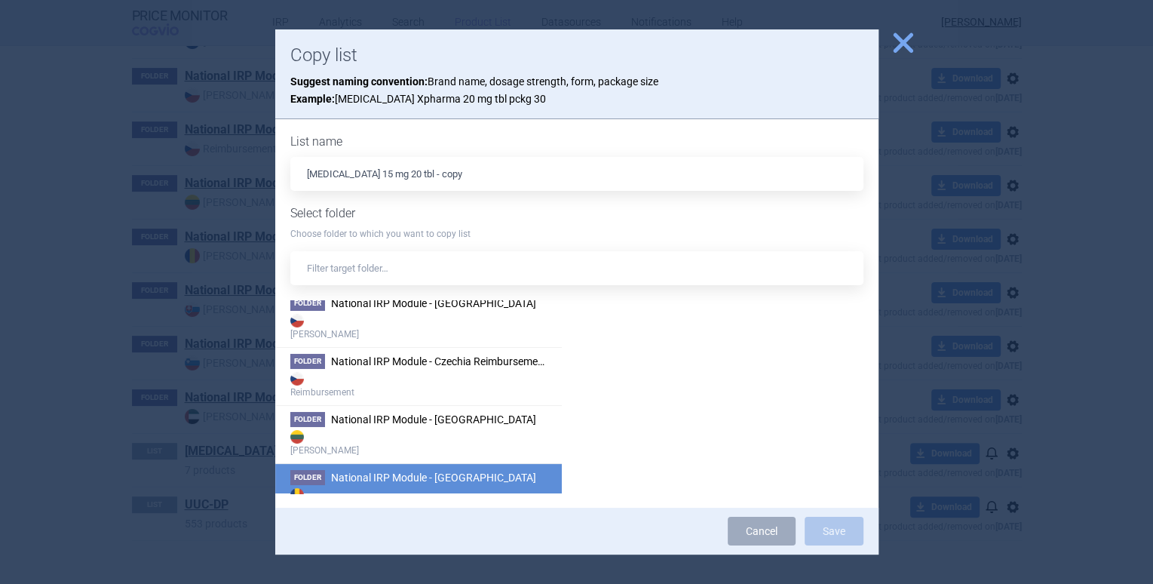
click at [468, 475] on span "National IRP Module - [GEOGRAPHIC_DATA]" at bounding box center [433, 477] width 205 height 12
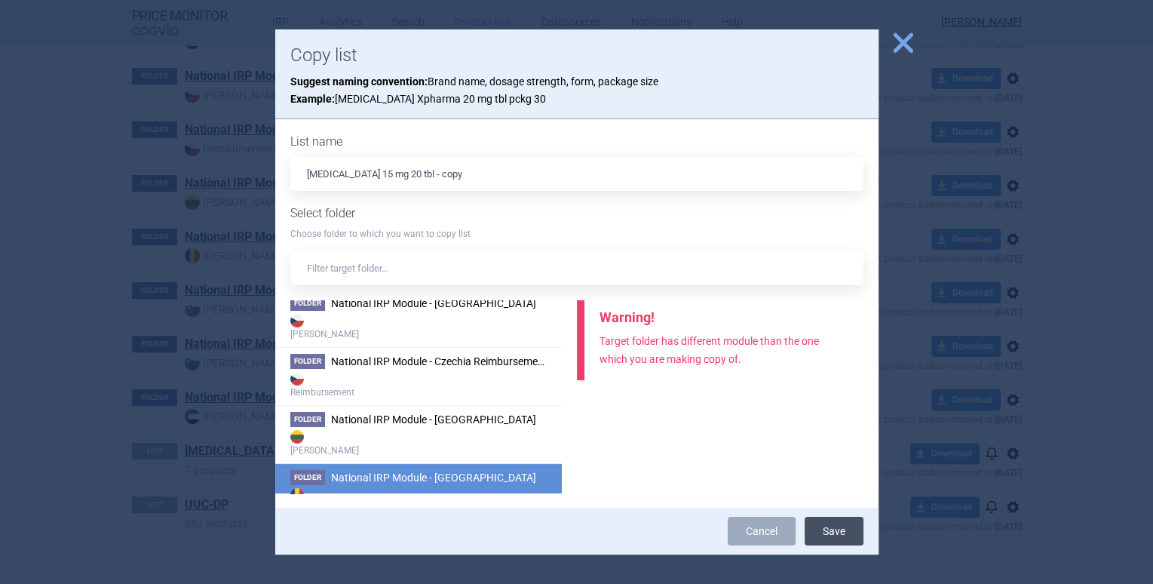
click at [836, 527] on button "Save" at bounding box center [834, 531] width 59 height 29
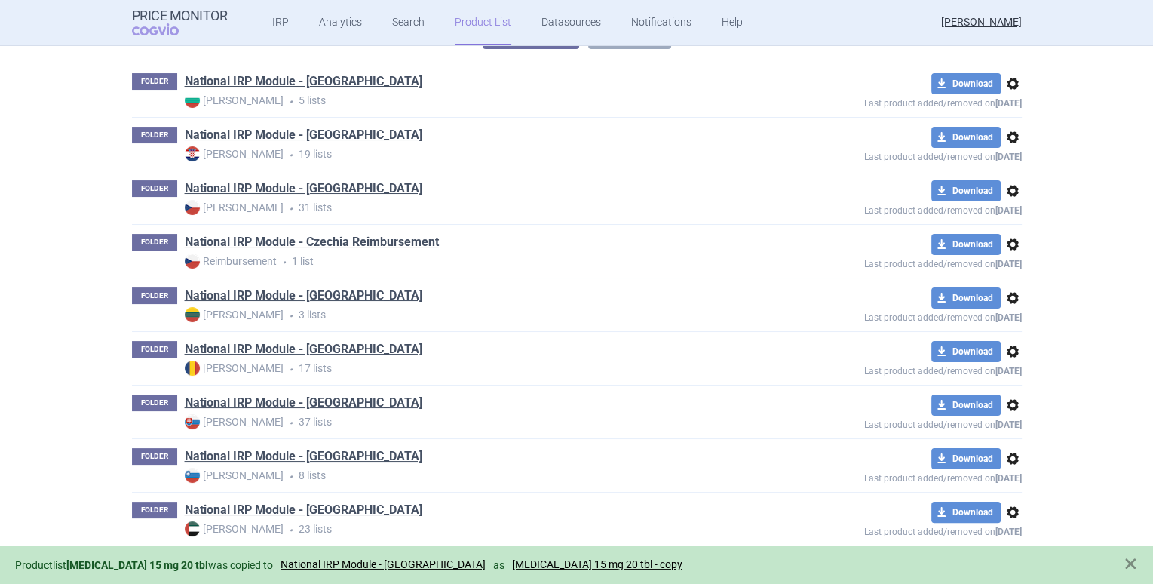
scroll to position [251, 0]
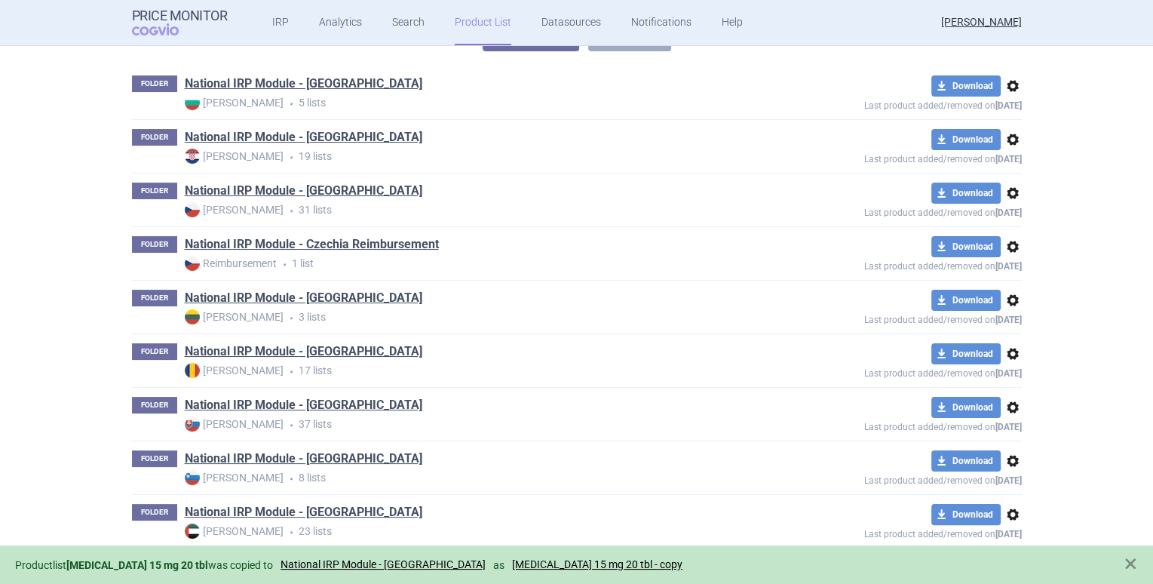
click at [490, 572] on div "Product list [MEDICAL_DATA] 15 mg 20 tbl was copied to National IRP Module - [G…" at bounding box center [561, 564] width 1093 height 17
click at [512, 567] on link "[MEDICAL_DATA] 15 mg 20 tbl - copy" at bounding box center [597, 564] width 170 height 13
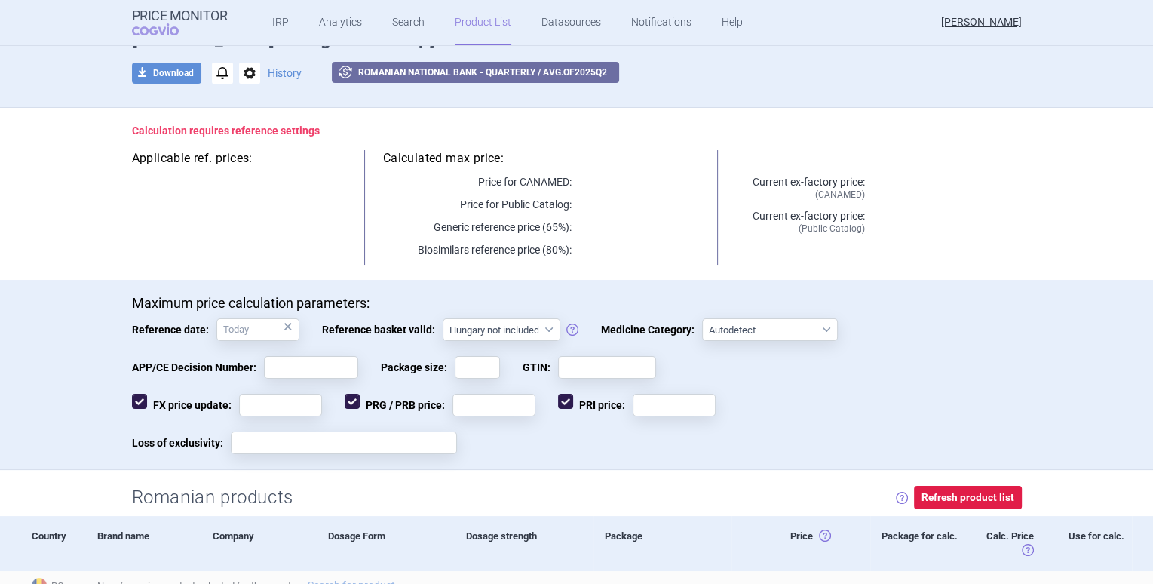
scroll to position [88, 0]
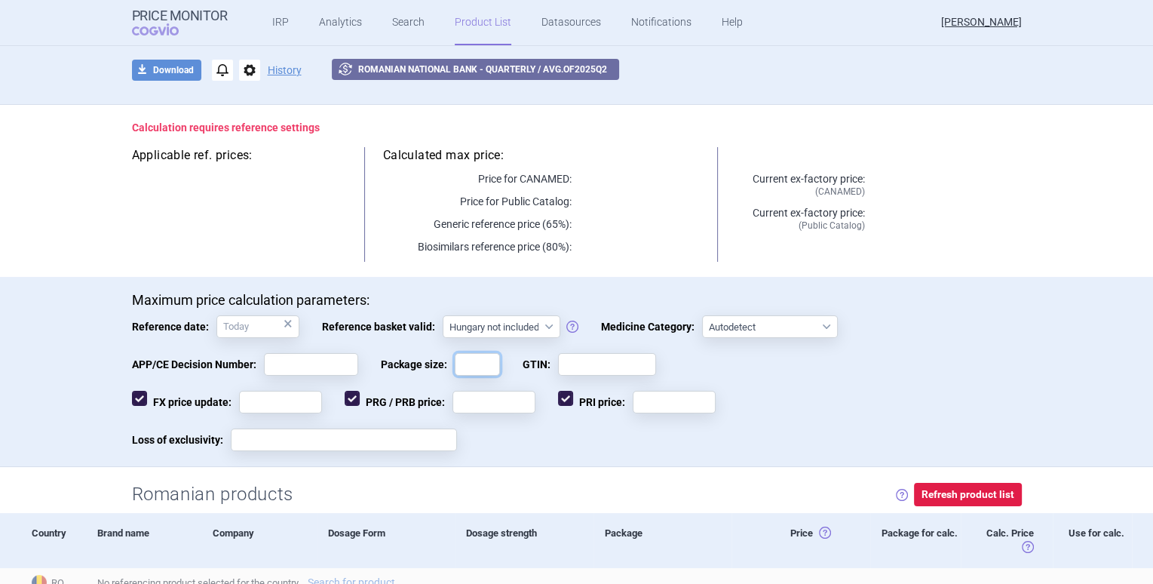
click at [473, 367] on input "Package size:" at bounding box center [477, 364] width 45 height 23
type input "20"
click at [382, 309] on div "Maximum price calculation parameters: Reference date: × Reference basket valid:…" at bounding box center [577, 379] width 890 height 175
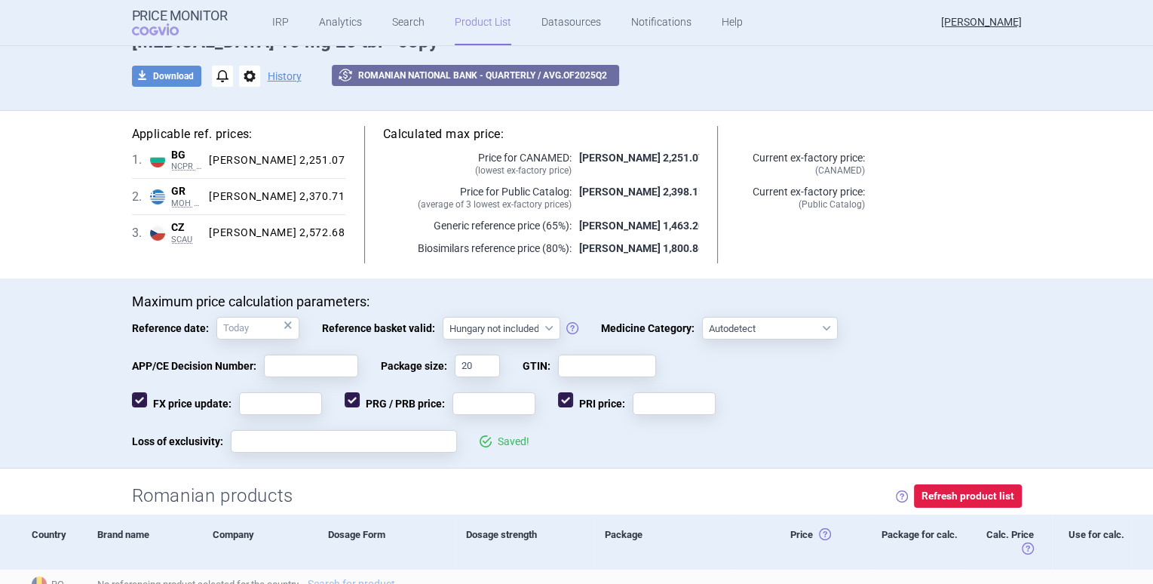
scroll to position [64, 0]
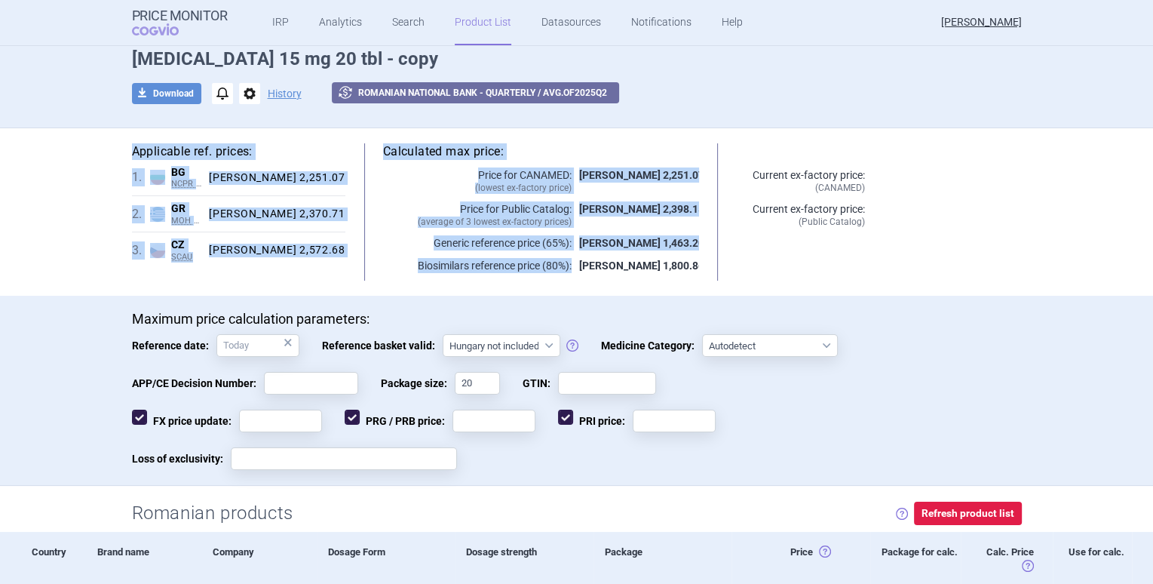
drag, startPoint x: 128, startPoint y: 149, endPoint x: 342, endPoint y: 253, distance: 238.2
click at [342, 253] on div "Applicable ref. prices: 1 . BG NCPR PRIL [GEOGRAPHIC_DATA] NCPR PRIL National C…" at bounding box center [577, 211] width 890 height 137
click at [333, 252] on div "[PERSON_NAME] 2,572.68" at bounding box center [274, 251] width 142 height 14
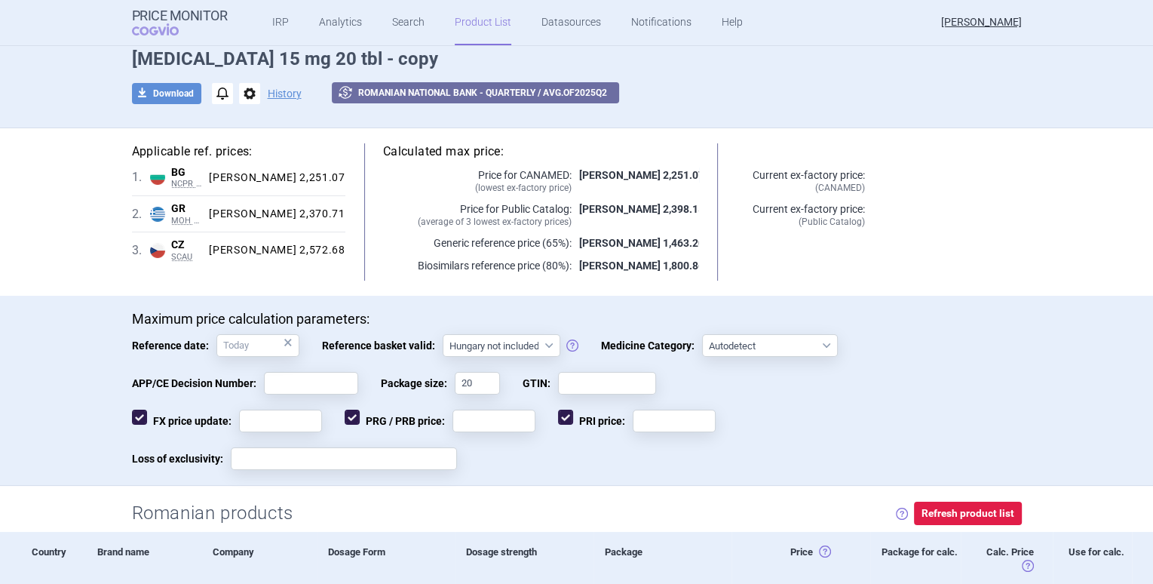
click at [331, 256] on div "3 . CZ SCAU Czech Republic SCAU List of reimbursed medicinal products published…" at bounding box center [238, 250] width 213 height 36
drag, startPoint x: 469, startPoint y: 174, endPoint x: 631, endPoint y: 185, distance: 162.6
click at [631, 185] on div "Price for CANAMED: ( lowest ex-factory price ) [PERSON_NAME] 2,251.07" at bounding box center [541, 180] width 316 height 26
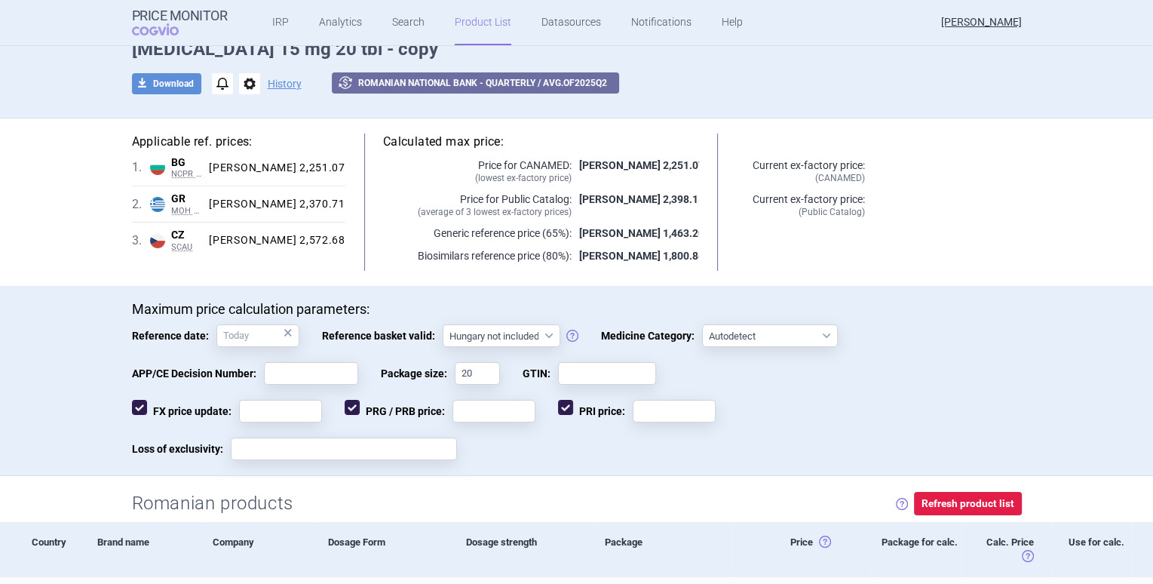
click at [158, 100] on div "Max Price Last product added/removed on [DATE] [MEDICAL_DATA] 15 mg 20 tbl - co…" at bounding box center [577, 63] width 951 height 93
click at [164, 83] on button "download Download" at bounding box center [166, 83] width 69 height 21
select select "EUR"
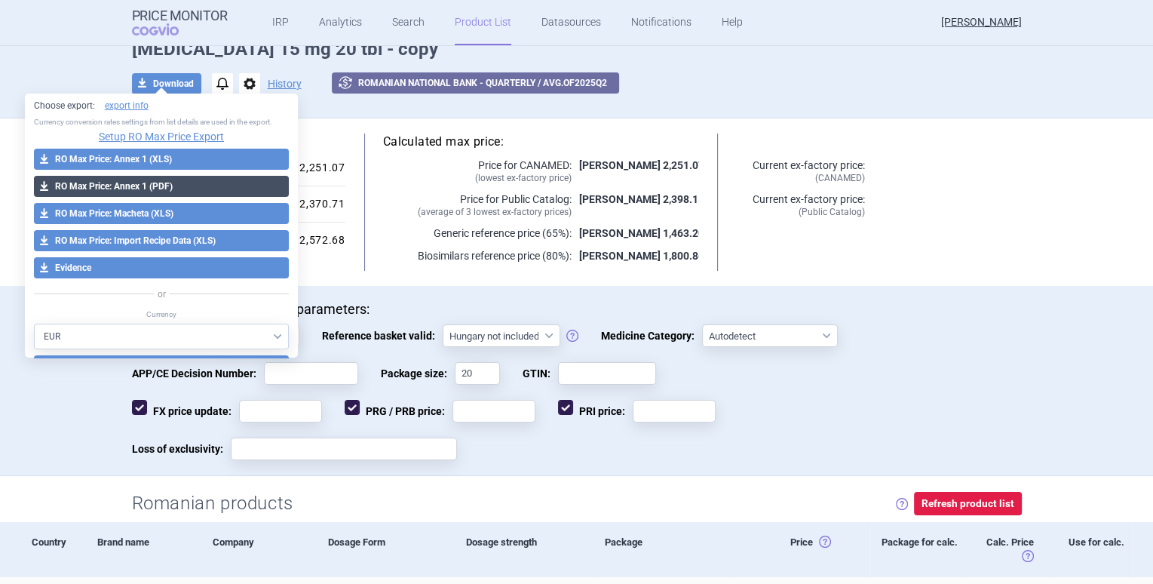
click at [192, 185] on button "download RO Max Price: Annex 1 (PDF)" at bounding box center [162, 186] width 256 height 21
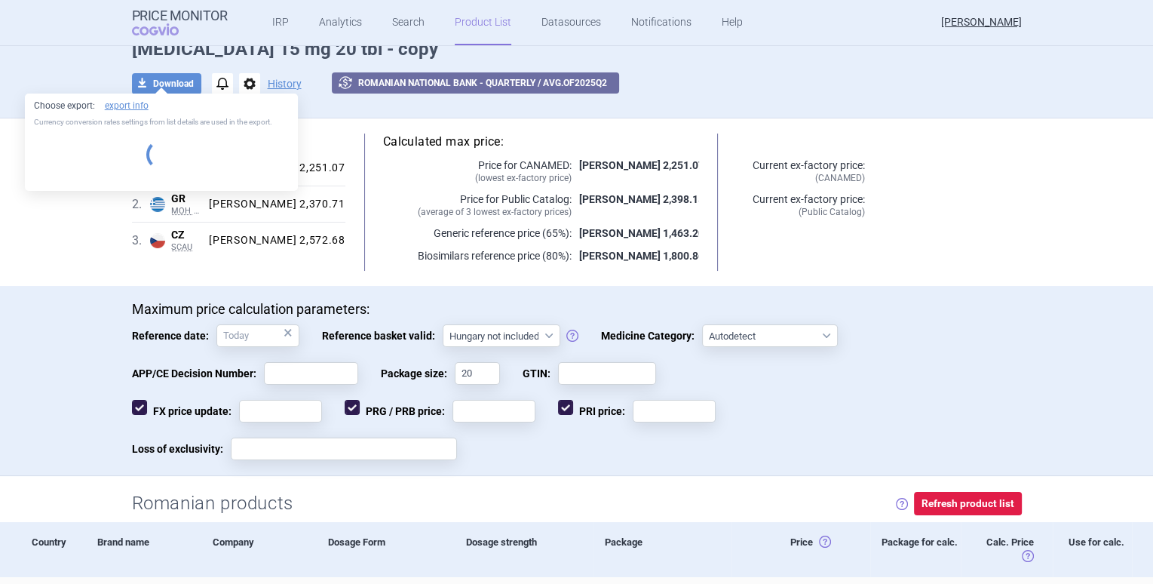
select select "EUR"
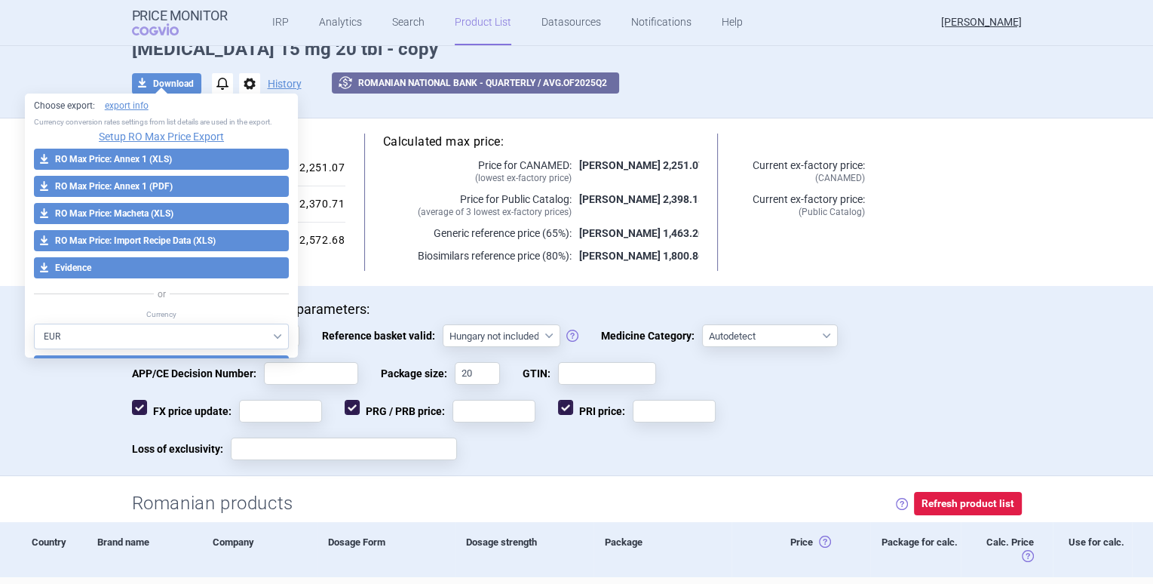
click at [81, 66] on div "Max Price Last product added/removed on [DATE] [MEDICAL_DATA] 15 mg 20 tbl - co…" at bounding box center [576, 60] width 1153 height 116
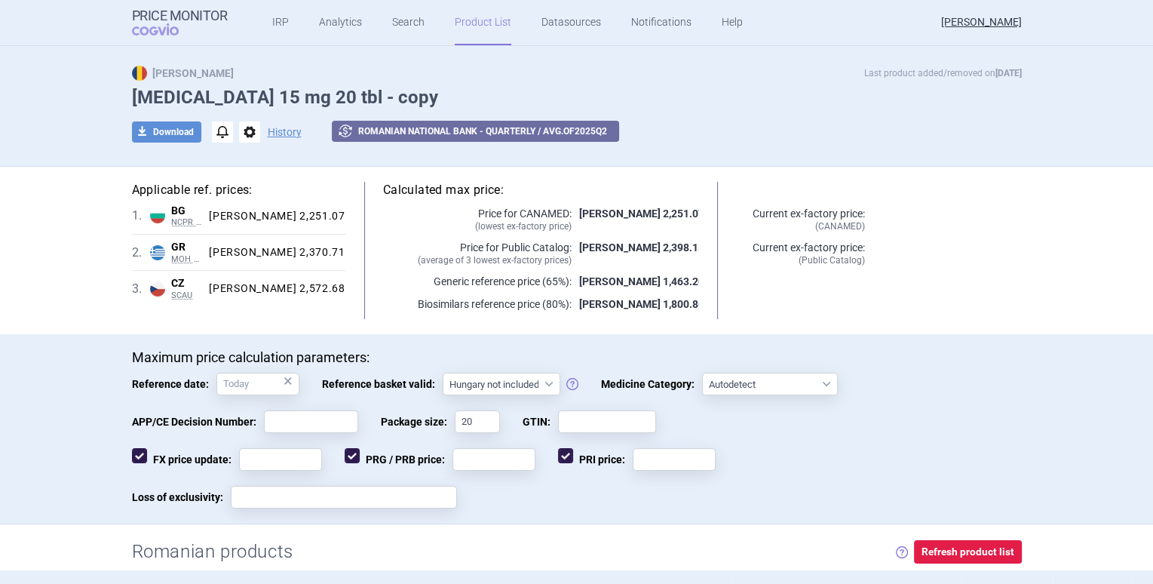
scroll to position [0, 0]
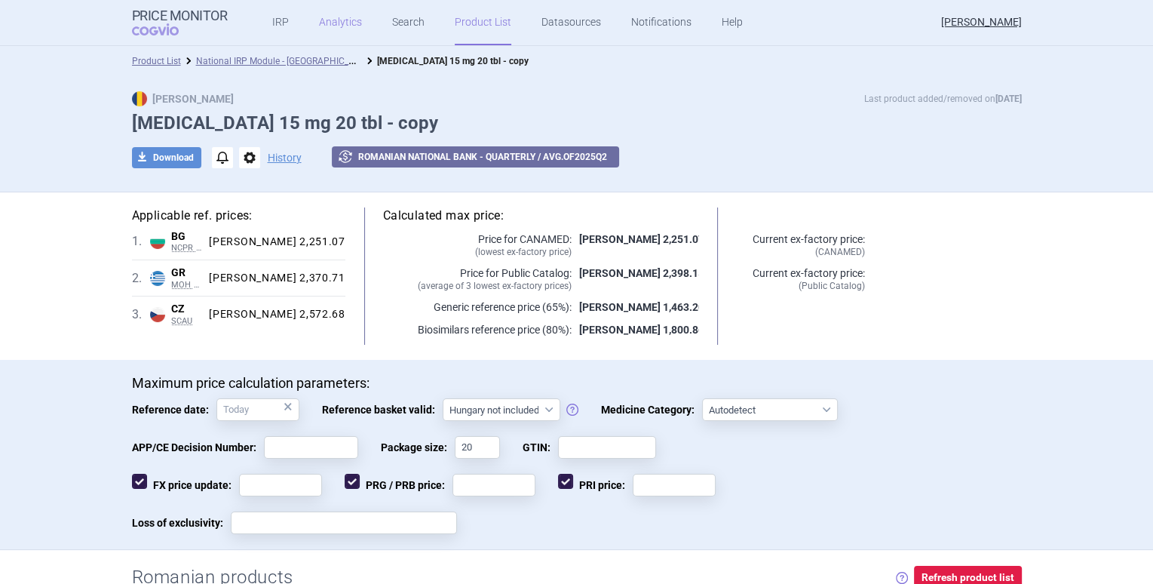
click at [331, 21] on link "Analytics" at bounding box center [340, 22] width 43 height 45
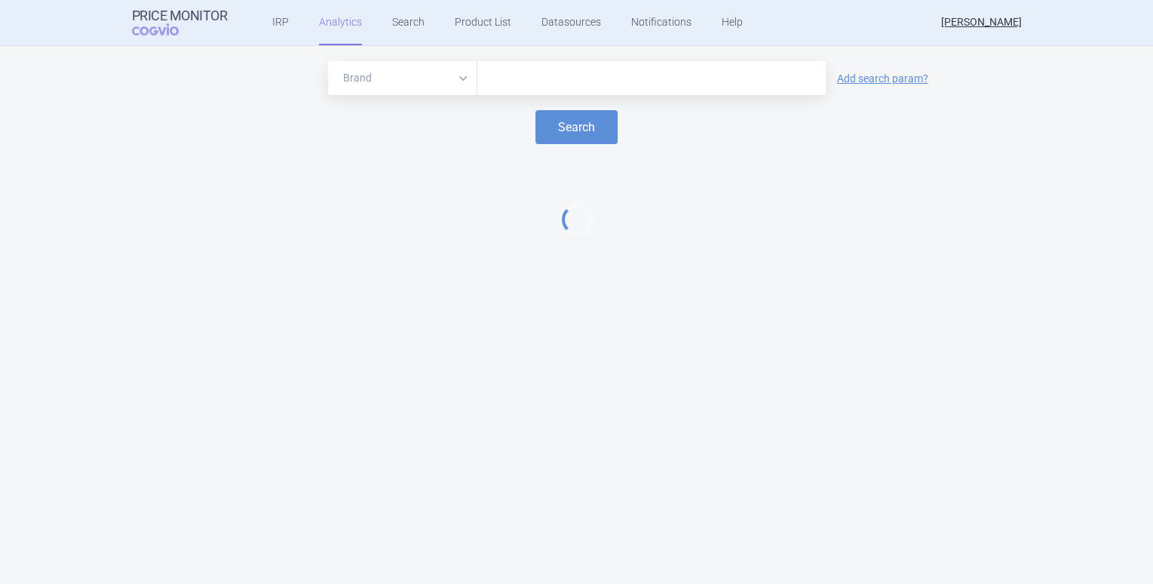
click at [543, 78] on input "text" at bounding box center [651, 79] width 333 height 20
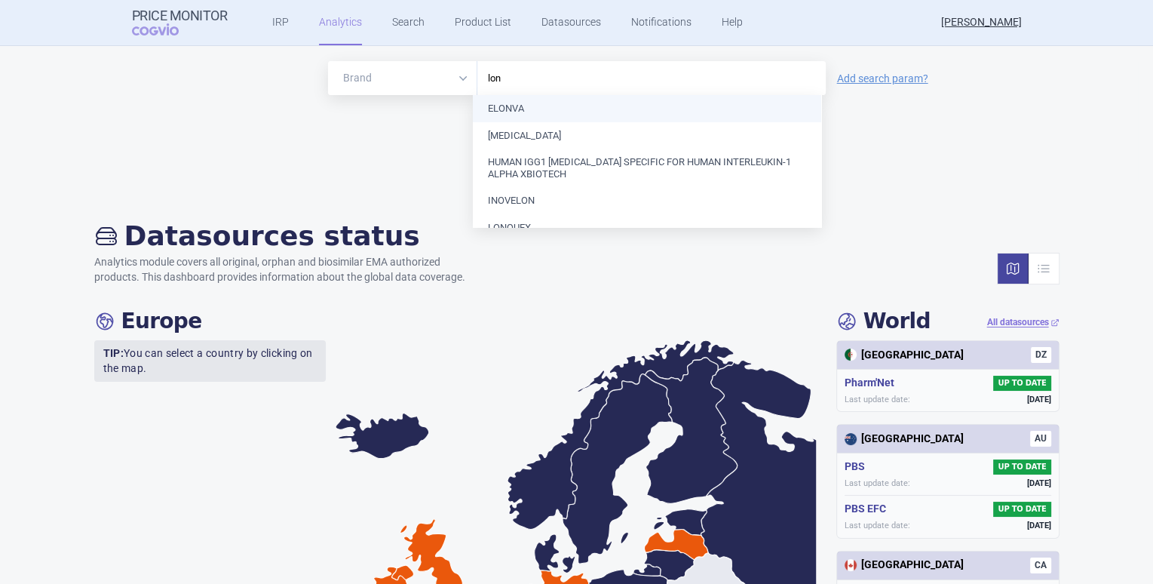
type input "lons"
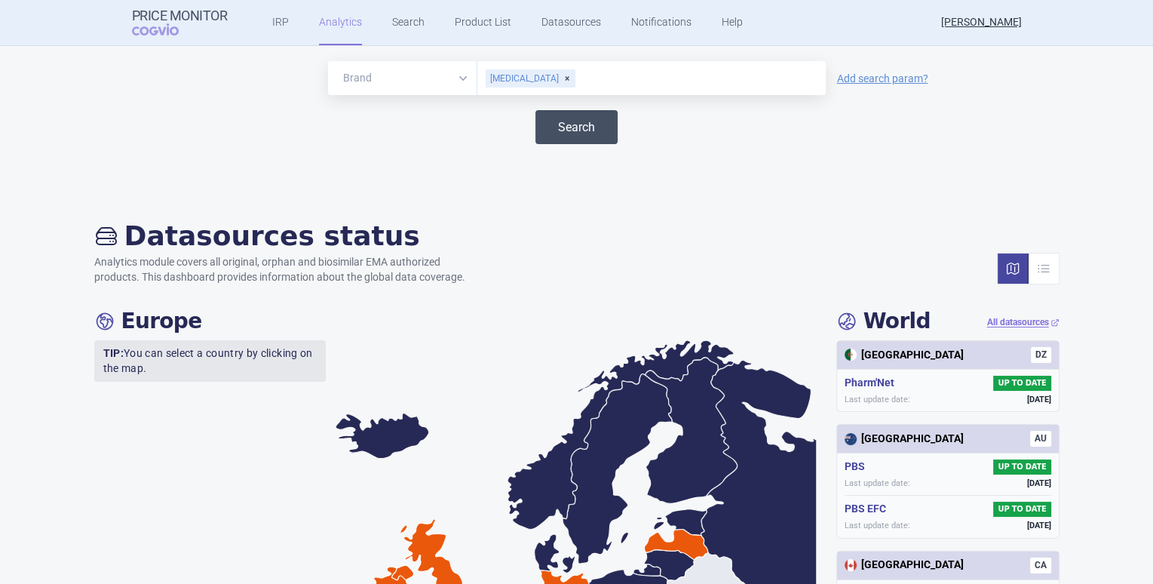
click at [556, 115] on button "Search" at bounding box center [577, 127] width 82 height 34
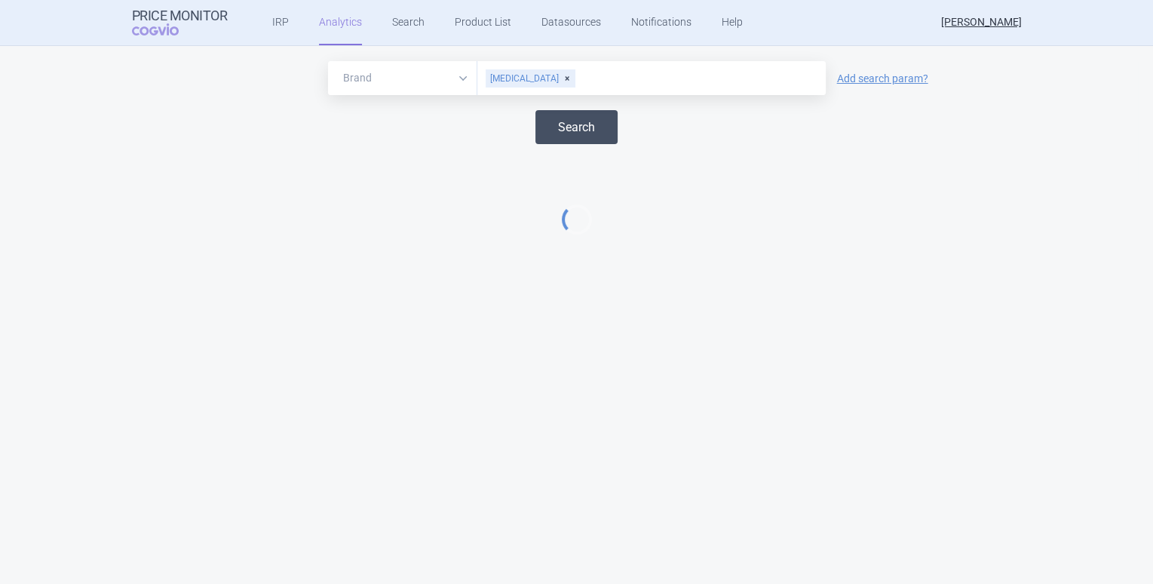
select select "EUR"
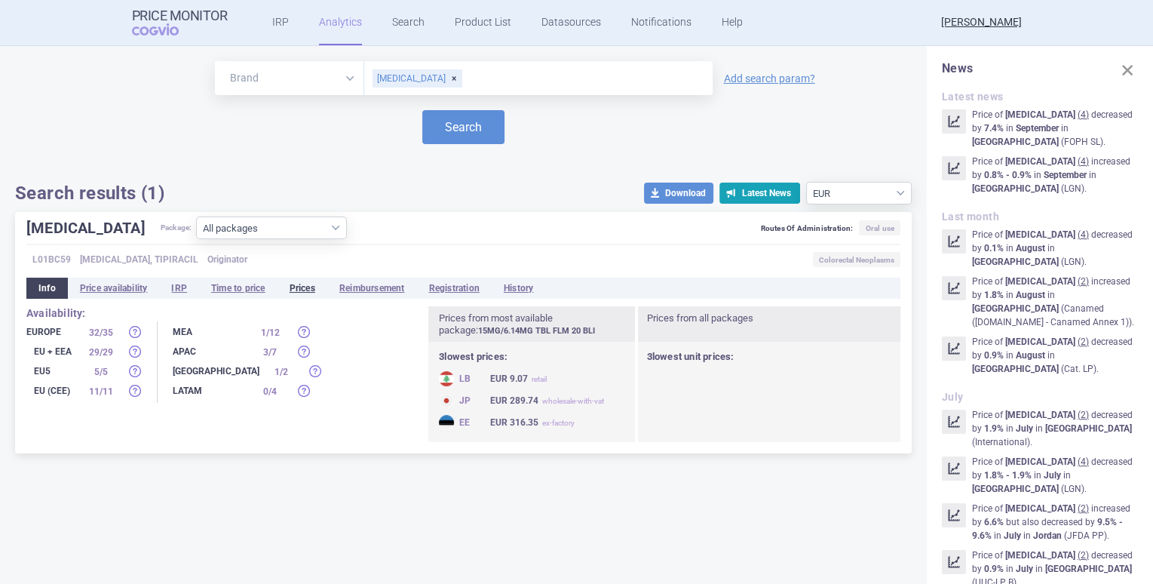
click at [307, 290] on li "Prices" at bounding box center [303, 288] width 50 height 21
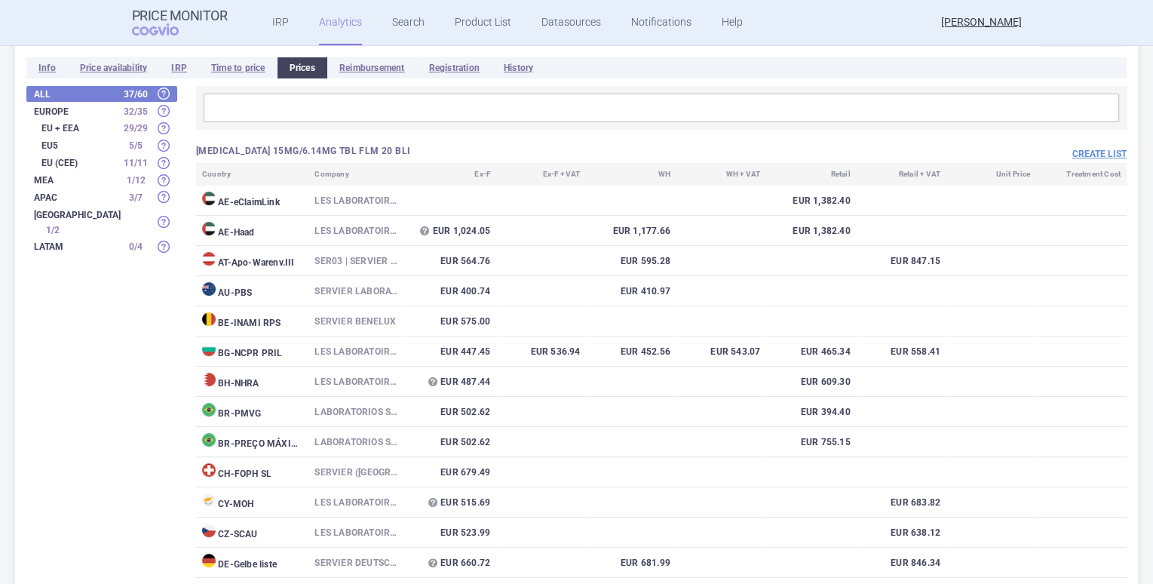
scroll to position [220, 0]
drag, startPoint x: 194, startPoint y: 149, endPoint x: 390, endPoint y: 150, distance: 196.1
click at [375, 151] on h3 "[MEDICAL_DATA] 15MG/6.14MG TBL FLM 20 BLI" at bounding box center [428, 151] width 465 height 13
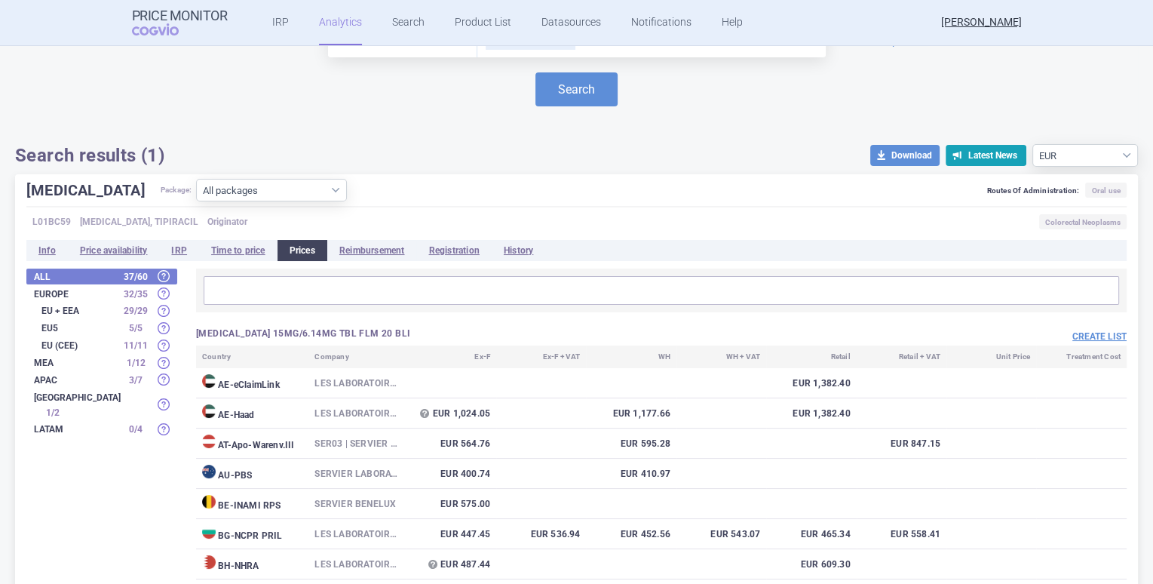
scroll to position [0, 0]
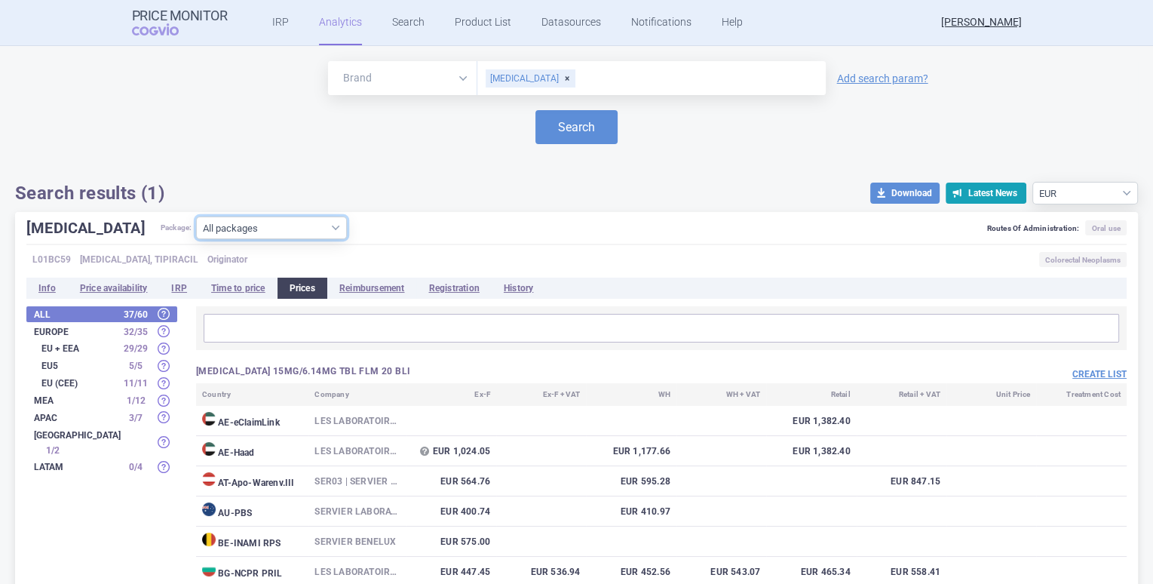
click at [239, 229] on select "All packages 15MG/6.14MG TBL FLM 20 BLI ( 74 ) 15MG/6.14MG TBL FLM 40 BLI ( 9 )…" at bounding box center [271, 228] width 151 height 23
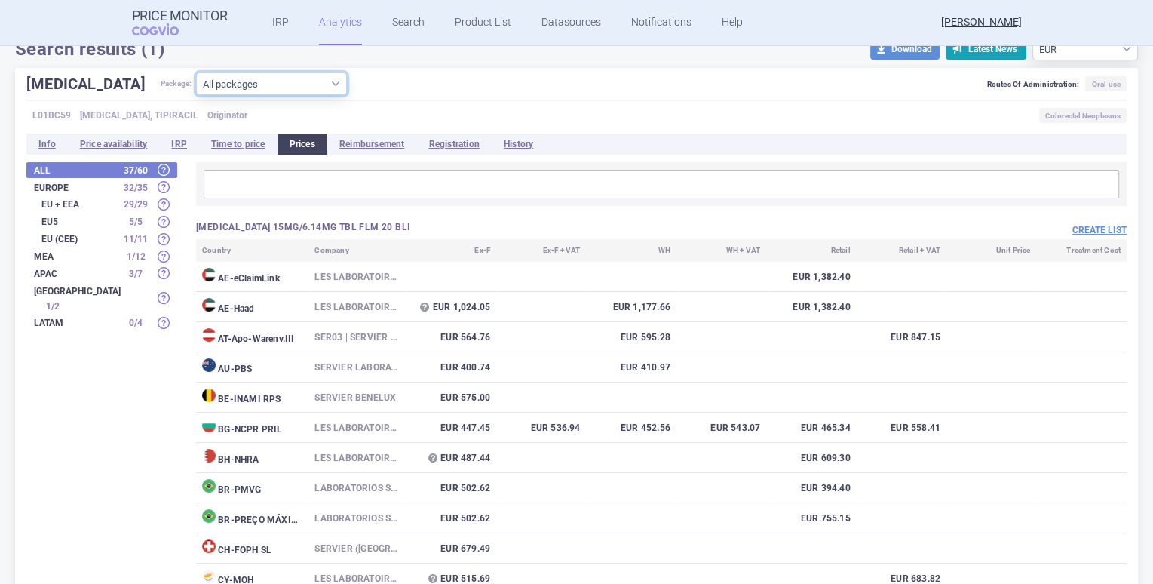
scroll to position [151, 0]
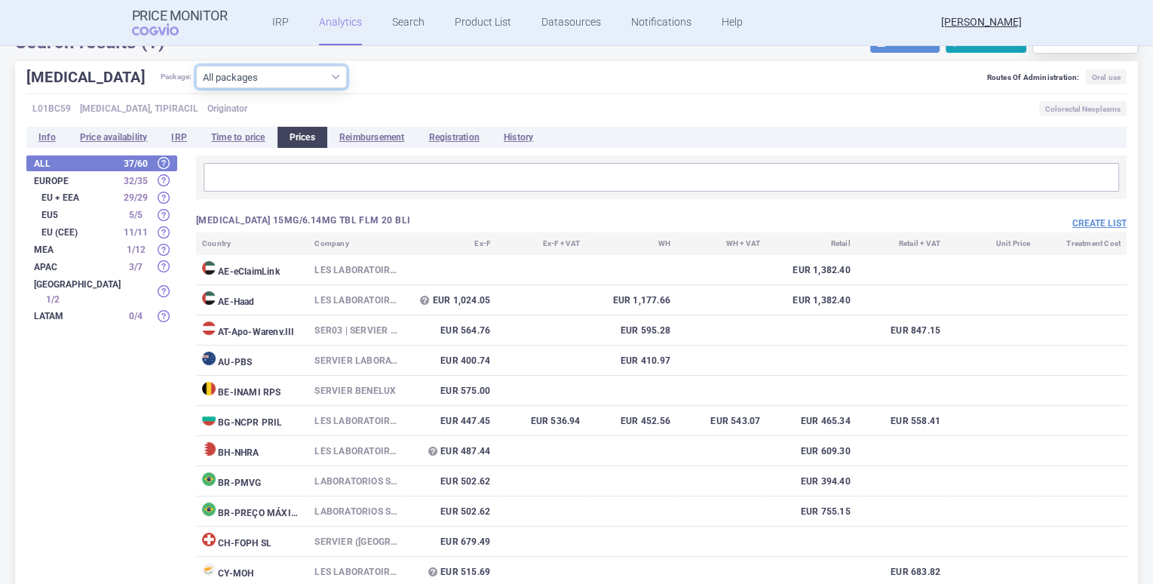
click at [219, 67] on select "All packages 15MG/6.14MG TBL FLM 20 BLI ( 74 ) 15MG/6.14MG TBL FLM 40 BLI ( 9 )…" at bounding box center [271, 77] width 151 height 23
select select "a0543716-e124-433d-b356-bb159a03775a"
click at [196, 88] on select "All packages 15MG/6.14MG TBL FLM 20 BLI ( 74 ) 15MG/6.14MG TBL FLM 40 BLI ( 9 )…" at bounding box center [271, 77] width 151 height 23
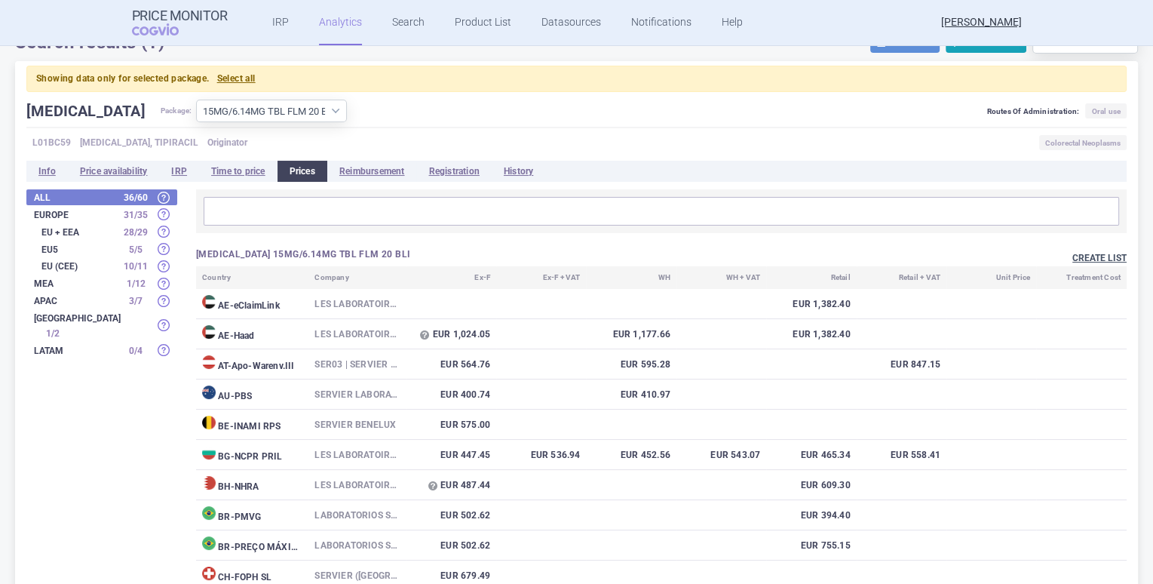
click at [1055, 253] on button "Create list" at bounding box center [1100, 258] width 54 height 13
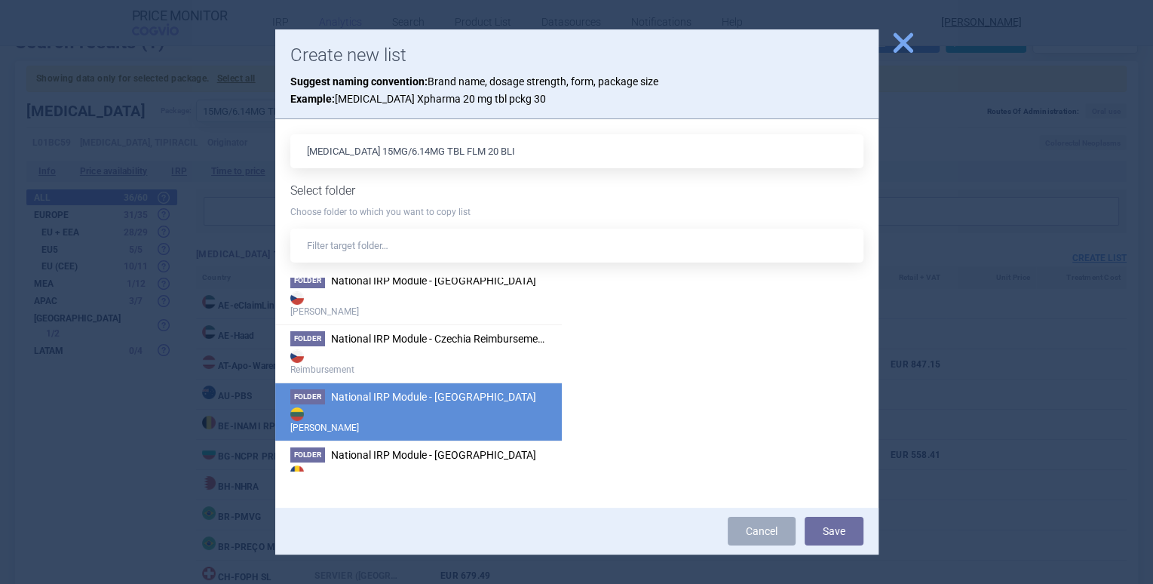
scroll to position [155, 0]
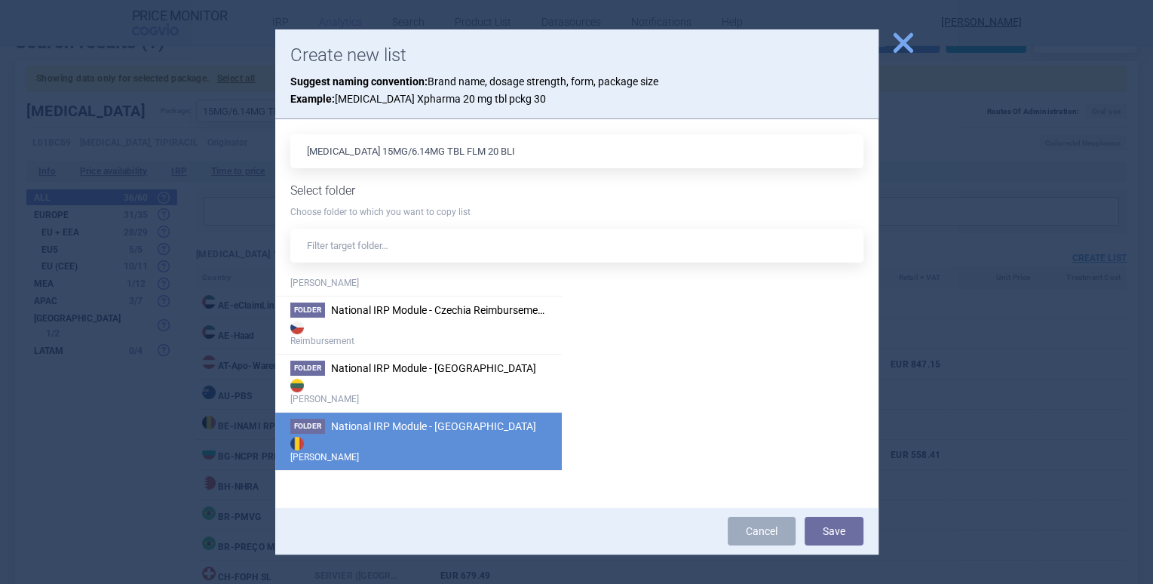
click at [488, 421] on li "Folder National IRP Module - [GEOGRAPHIC_DATA] Max Price" at bounding box center [418, 441] width 287 height 58
click at [831, 532] on button "Save" at bounding box center [834, 531] width 59 height 29
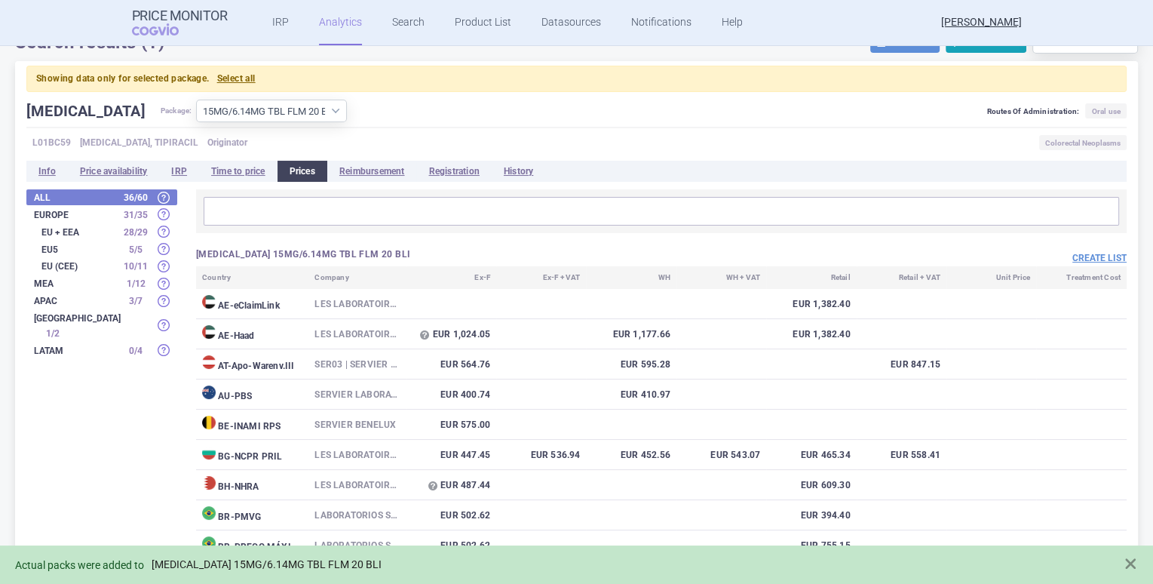
click at [271, 564] on link "[MEDICAL_DATA] 15MG/6.14MG TBL FLM 20 BLI" at bounding box center [267, 564] width 230 height 13
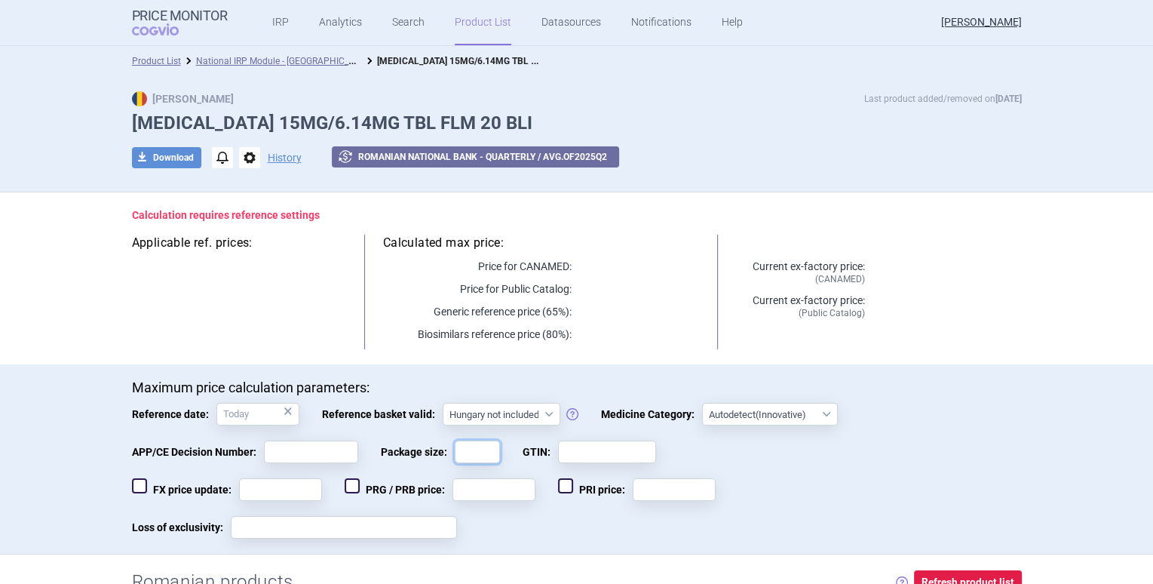
click at [482, 457] on input "Package size:" at bounding box center [477, 452] width 45 height 23
type input "20"
click at [369, 380] on p "Maximum price calculation parameters:" at bounding box center [577, 387] width 890 height 17
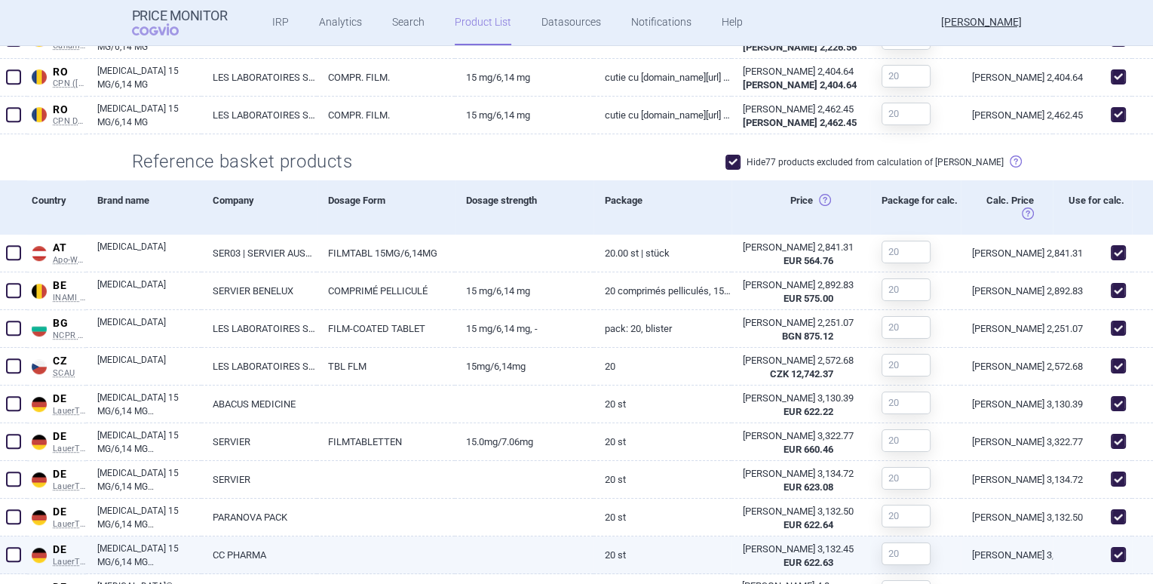
scroll to position [908, 0]
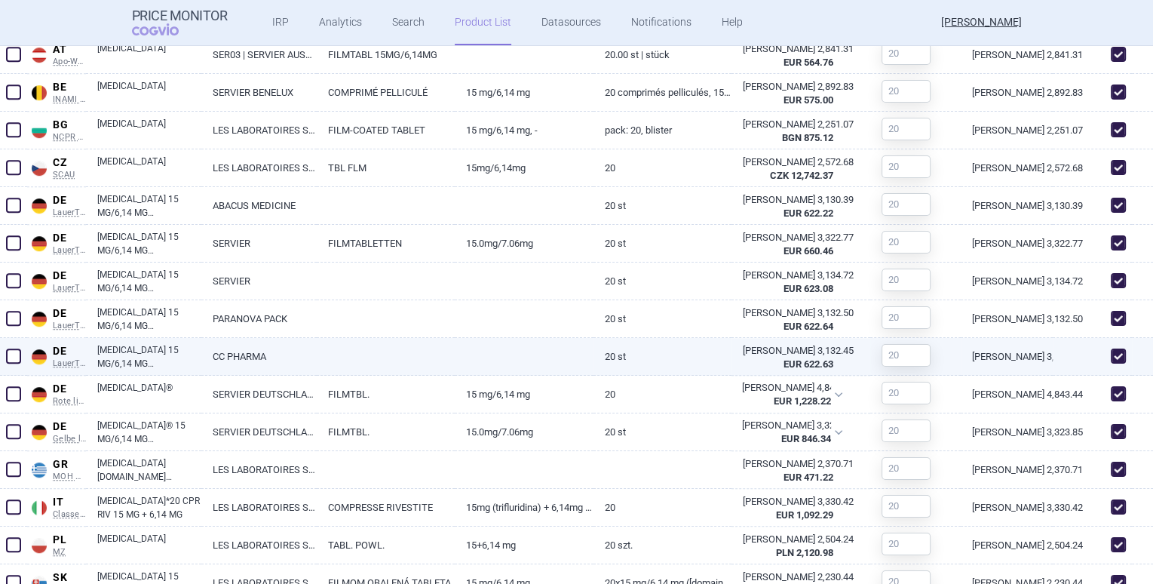
click at [12, 355] on span at bounding box center [13, 356] width 15 height 15
checkbox input "true"
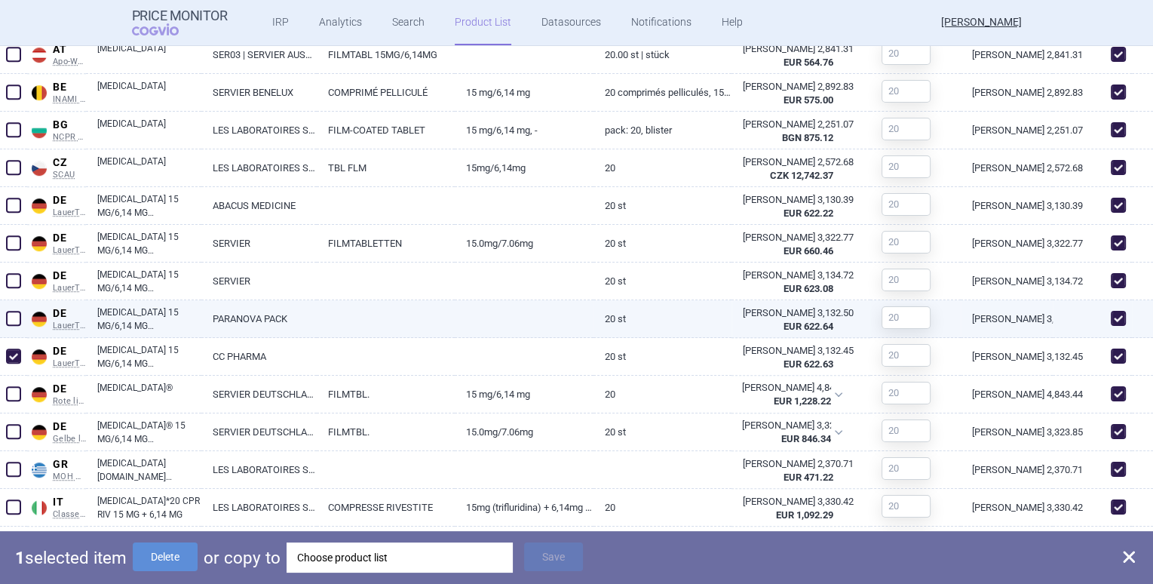
drag, startPoint x: 16, startPoint y: 327, endPoint x: 14, endPoint y: 318, distance: 8.6
click at [16, 325] on span at bounding box center [13, 318] width 23 height 23
checkbox input "true"
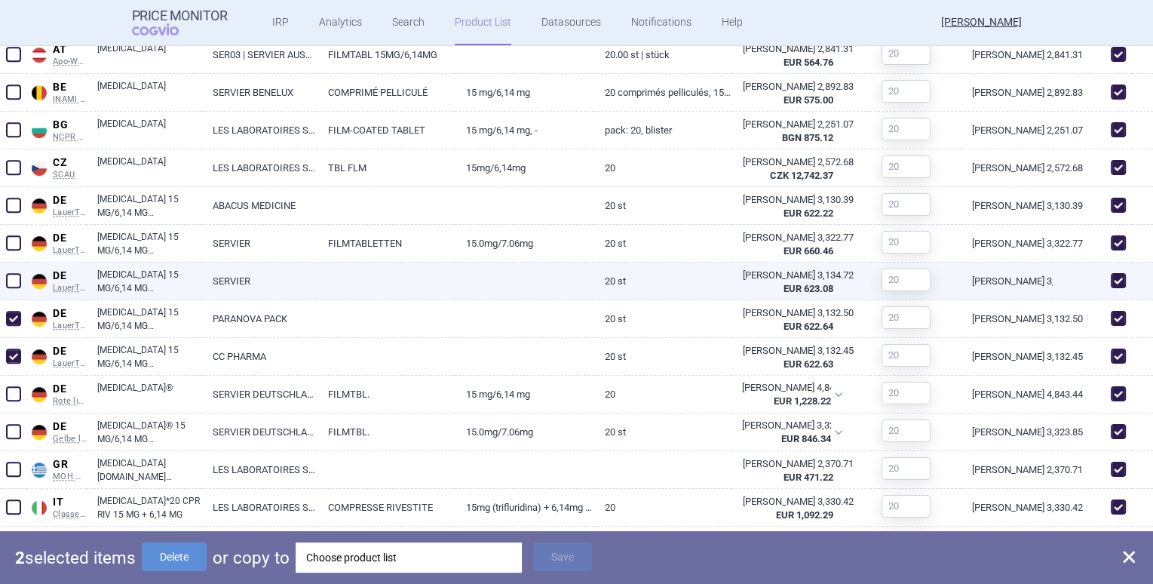
click at [11, 279] on span at bounding box center [13, 280] width 15 height 15
checkbox input "false"
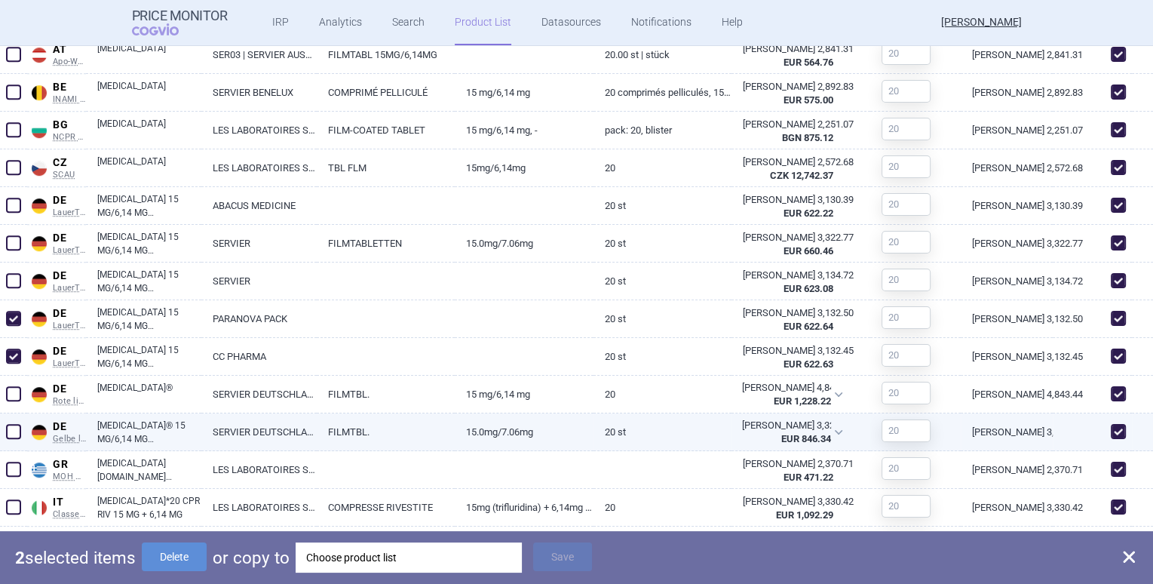
click at [12, 425] on span at bounding box center [13, 431] width 15 height 15
checkbox input "true"
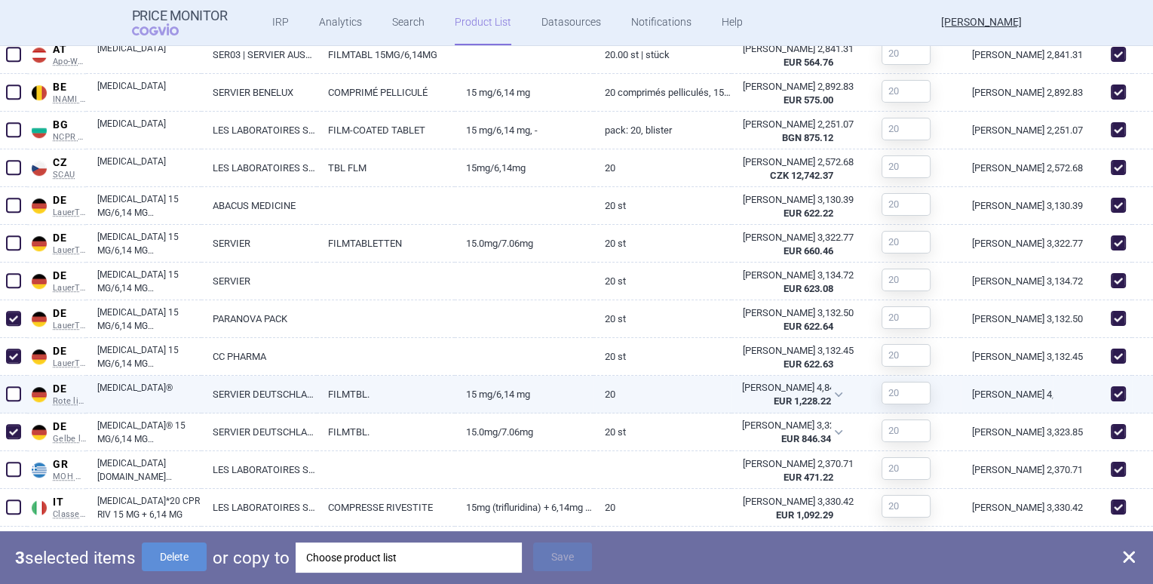
click at [15, 393] on span at bounding box center [13, 393] width 15 height 15
checkbox input "true"
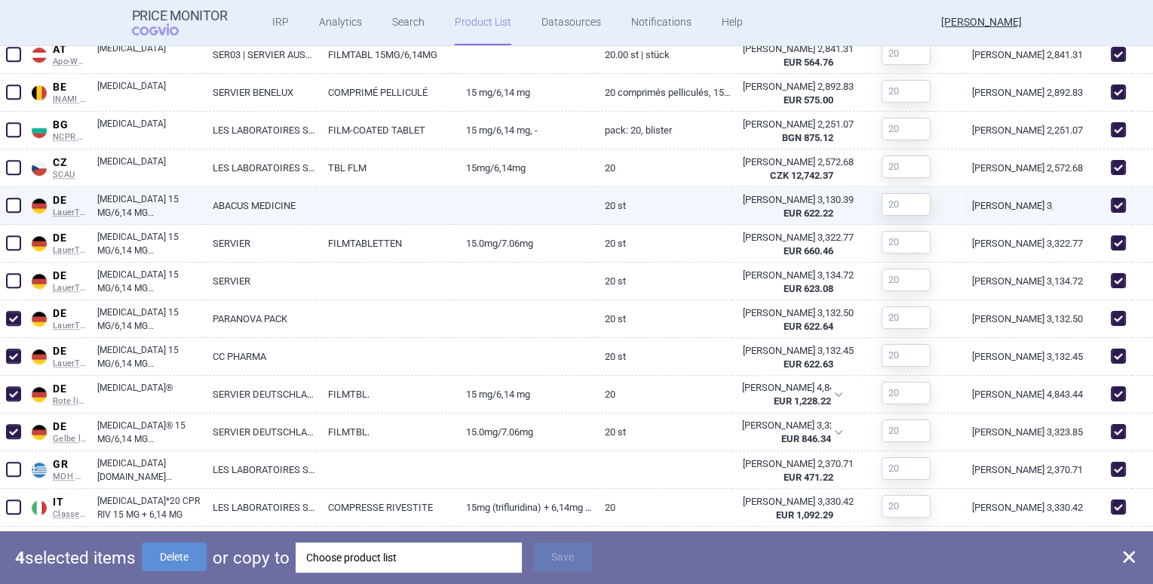
drag, startPoint x: 11, startPoint y: 281, endPoint x: 18, endPoint y: 198, distance: 83.3
click at [9, 206] on span at bounding box center [13, 205] width 15 height 15
checkbox input "true"
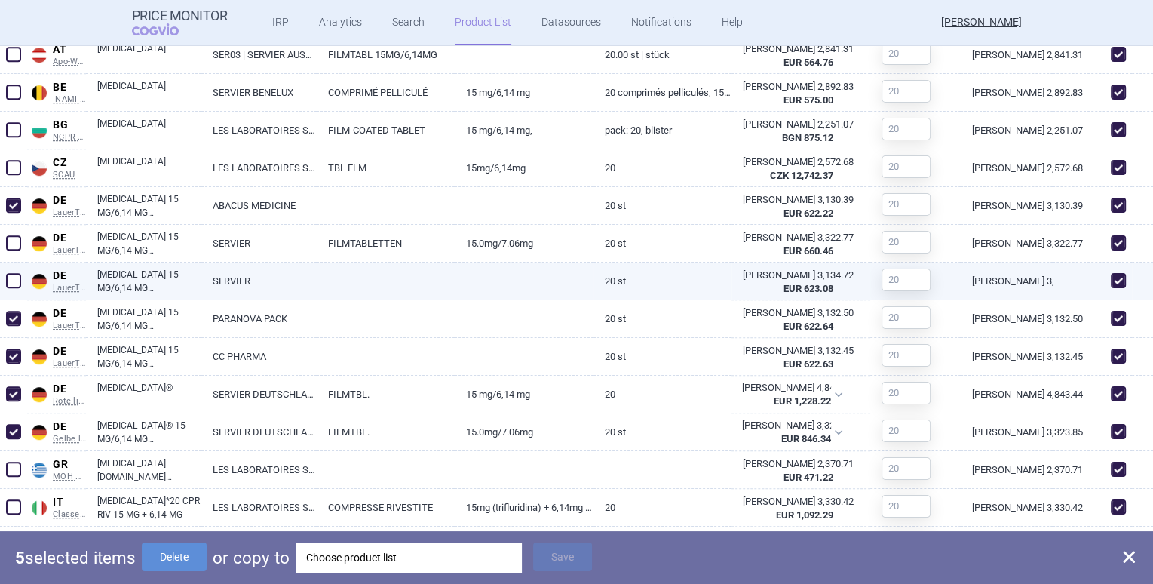
click at [6, 269] on div at bounding box center [13, 282] width 27 height 38
click at [13, 277] on span at bounding box center [13, 280] width 15 height 15
checkbox input "true"
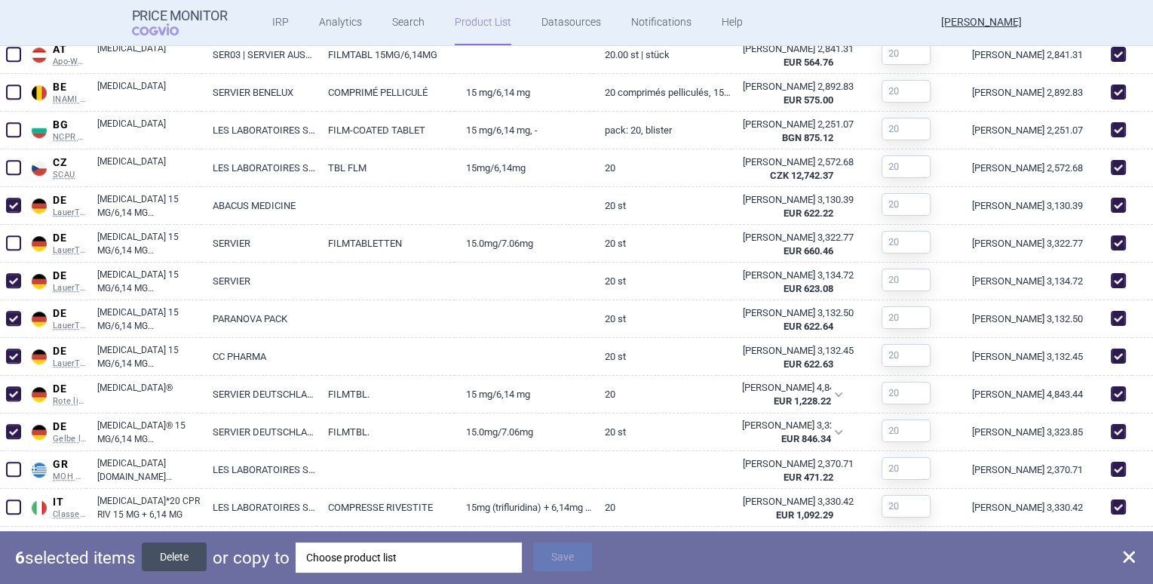
click at [181, 551] on button "Delete" at bounding box center [174, 556] width 65 height 29
checkbox input "false"
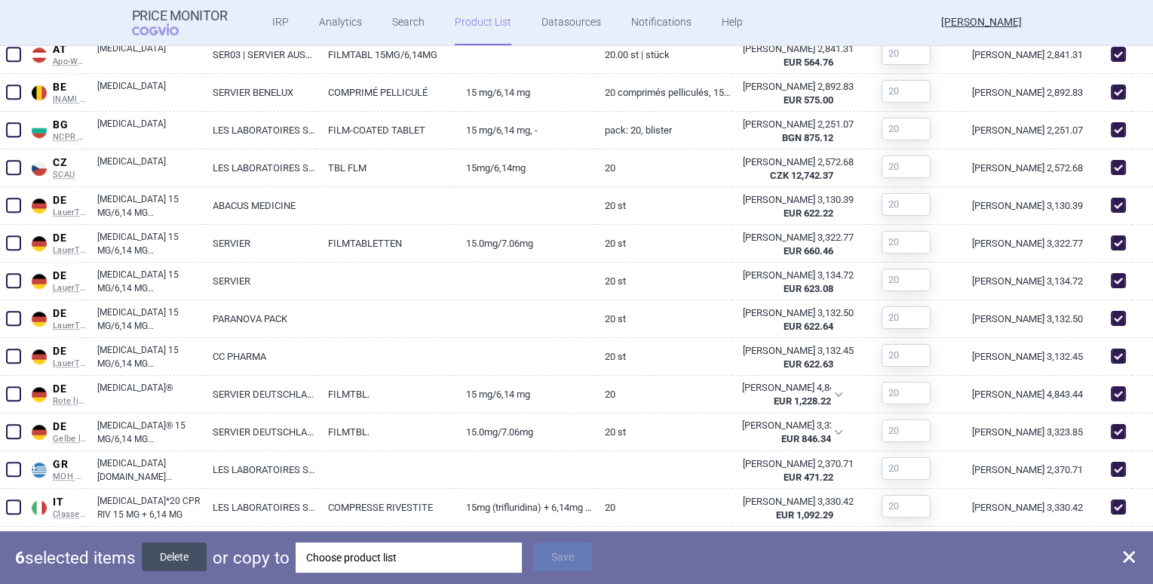
checkbox input "false"
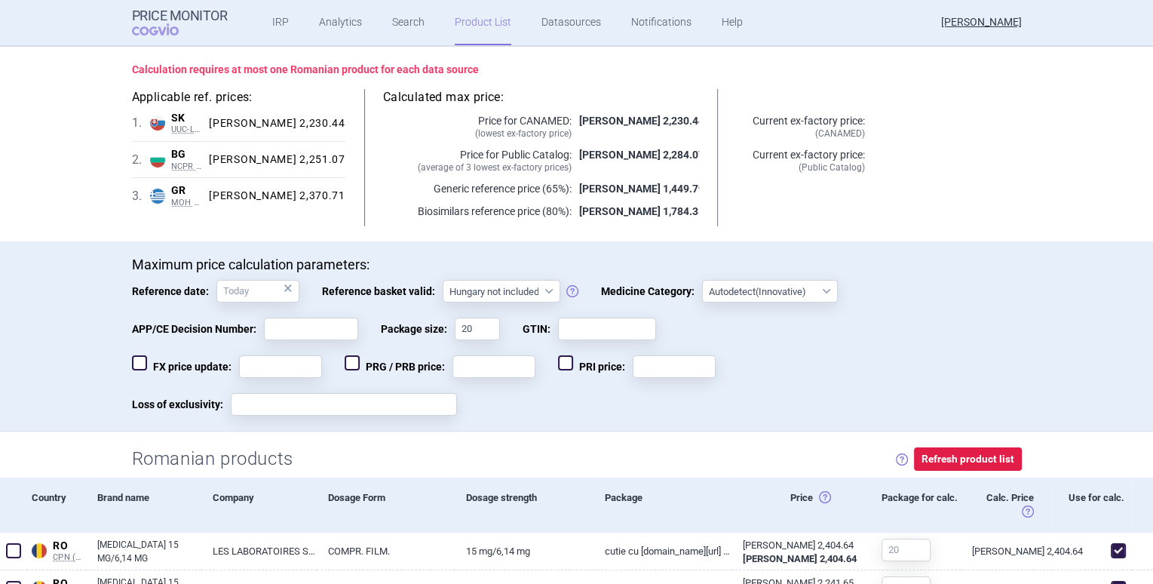
scroll to position [0, 0]
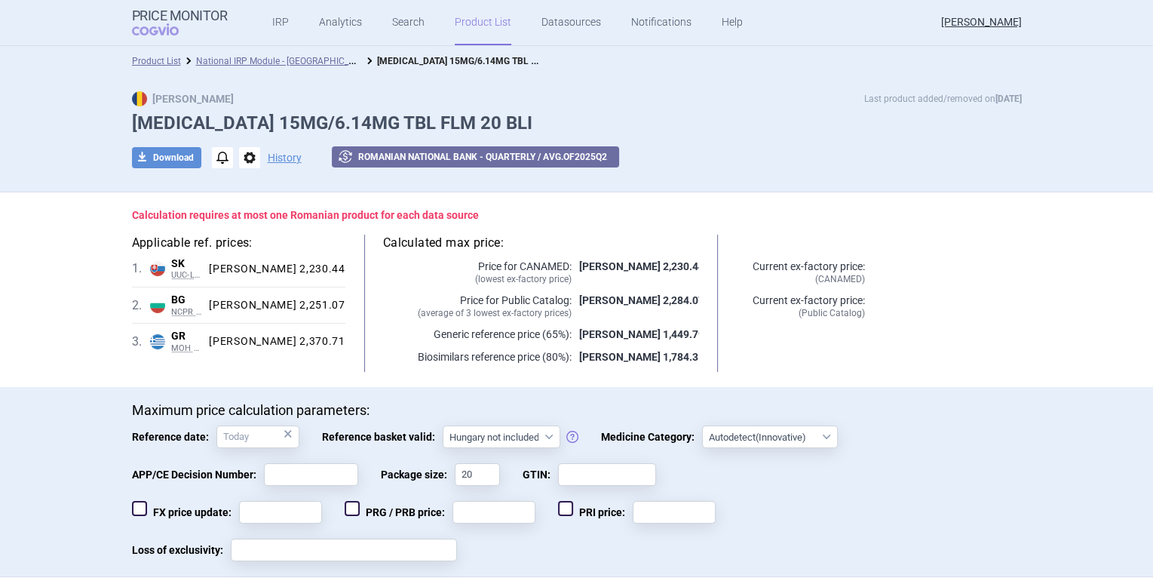
click at [213, 210] on strong "Calculation requires at most one Romanian product for each data source" at bounding box center [305, 215] width 347 height 12
click at [213, 209] on strong "Calculation requires at most one Romanian product for each data source" at bounding box center [305, 215] width 347 height 12
click at [174, 159] on button "download Download" at bounding box center [166, 157] width 69 height 21
select select "EUR"
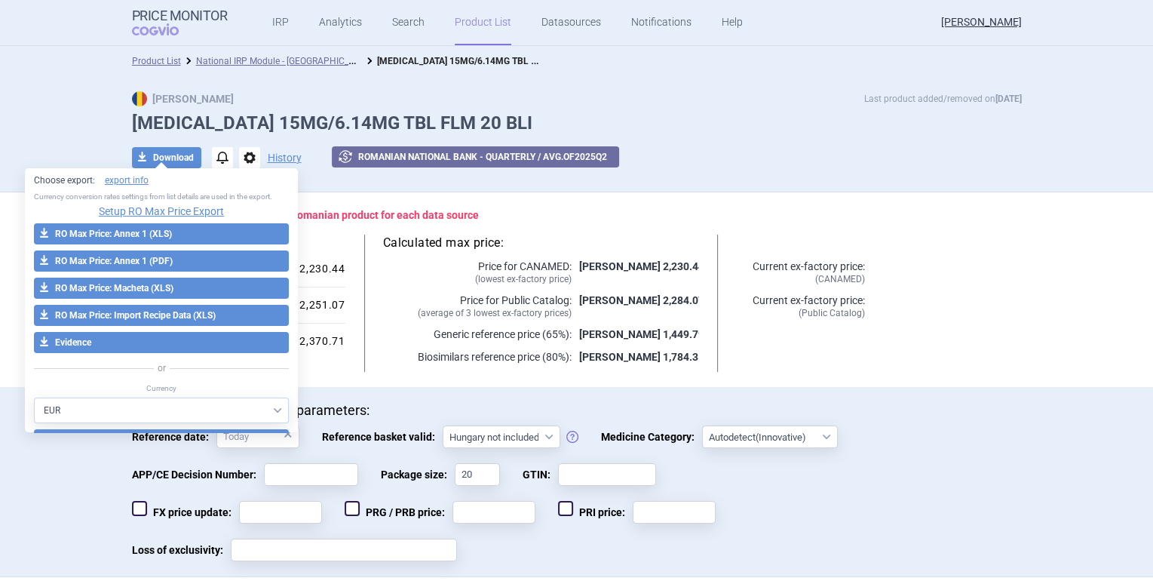
click at [81, 129] on div "Max Price Last product added/removed on [DATE] [MEDICAL_DATA] 15MG/6.14MG TBL F…" at bounding box center [576, 134] width 1153 height 116
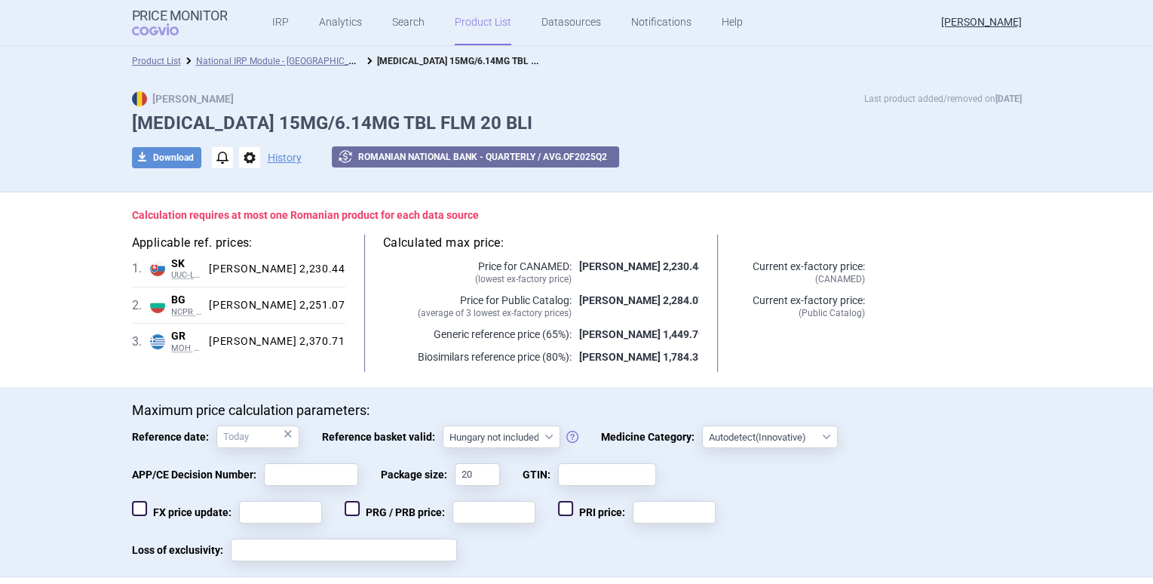
click at [535, 63] on ul "Product List National IRP Module - [GEOGRAPHIC_DATA] [MEDICAL_DATA] 15MG/6.14MG…" at bounding box center [577, 61] width 890 height 15
click at [545, 15] on link "Datasources" at bounding box center [572, 22] width 60 height 45
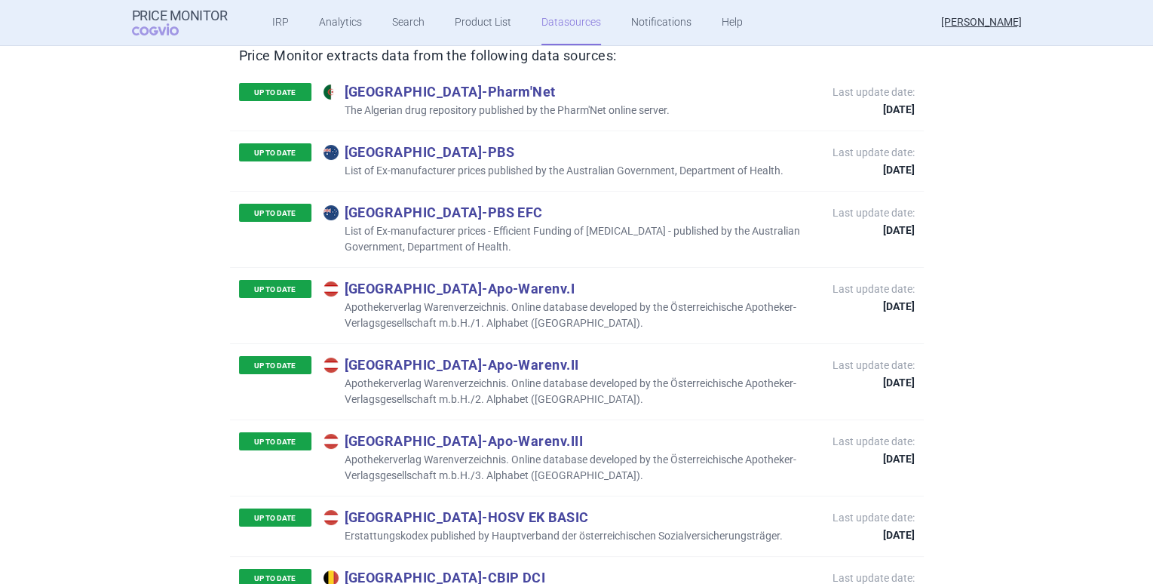
scroll to position [215, 0]
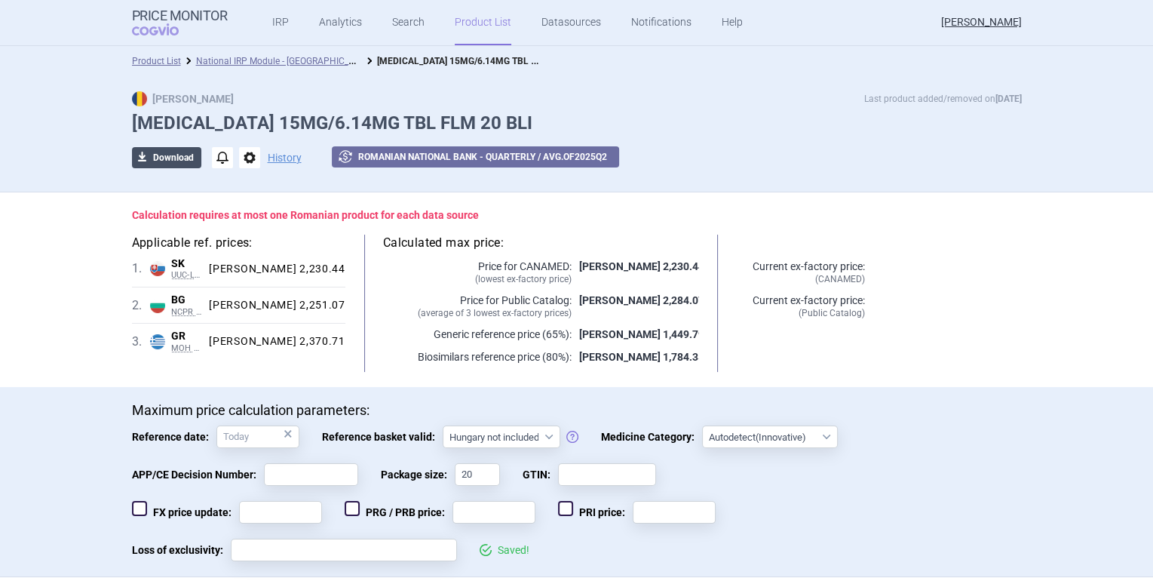
click at [168, 152] on button "download Download" at bounding box center [166, 157] width 69 height 21
select select "EUR"
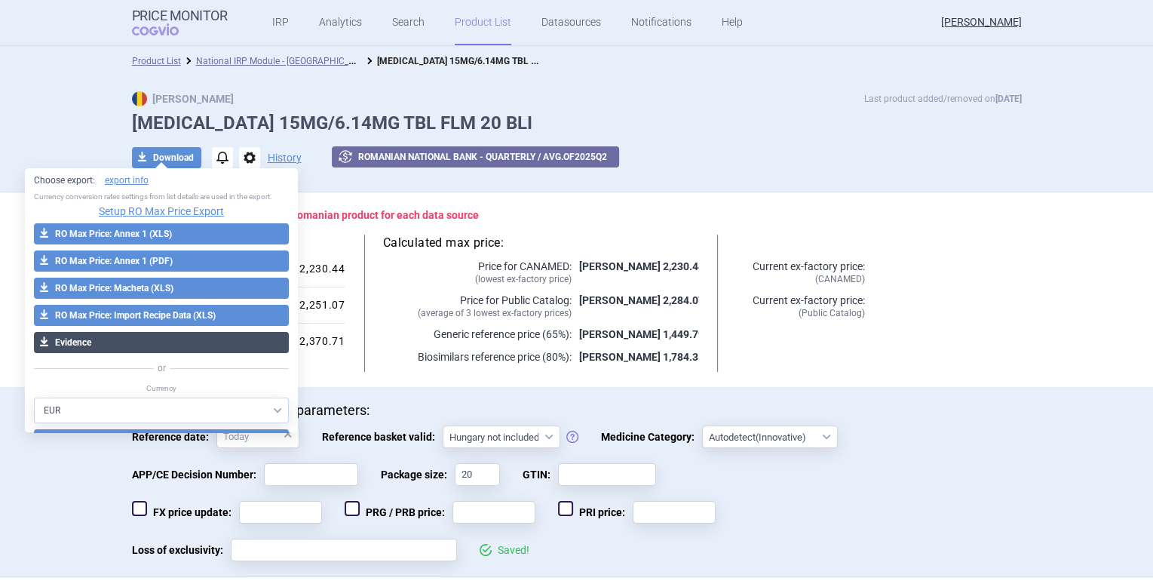
click at [93, 346] on button "download Evidence" at bounding box center [162, 342] width 256 height 21
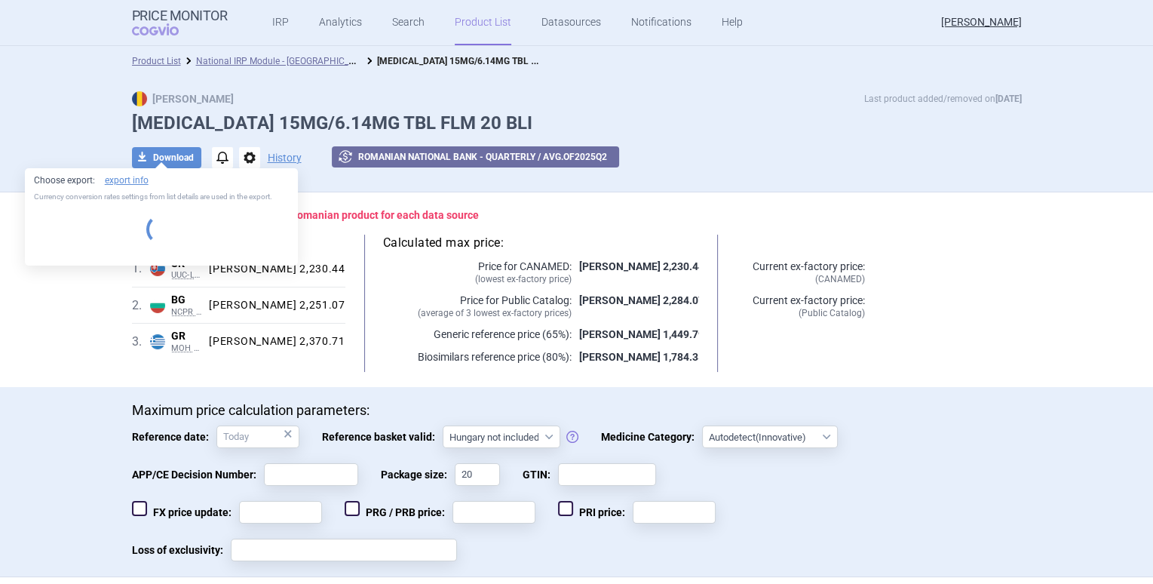
select select "EUR"
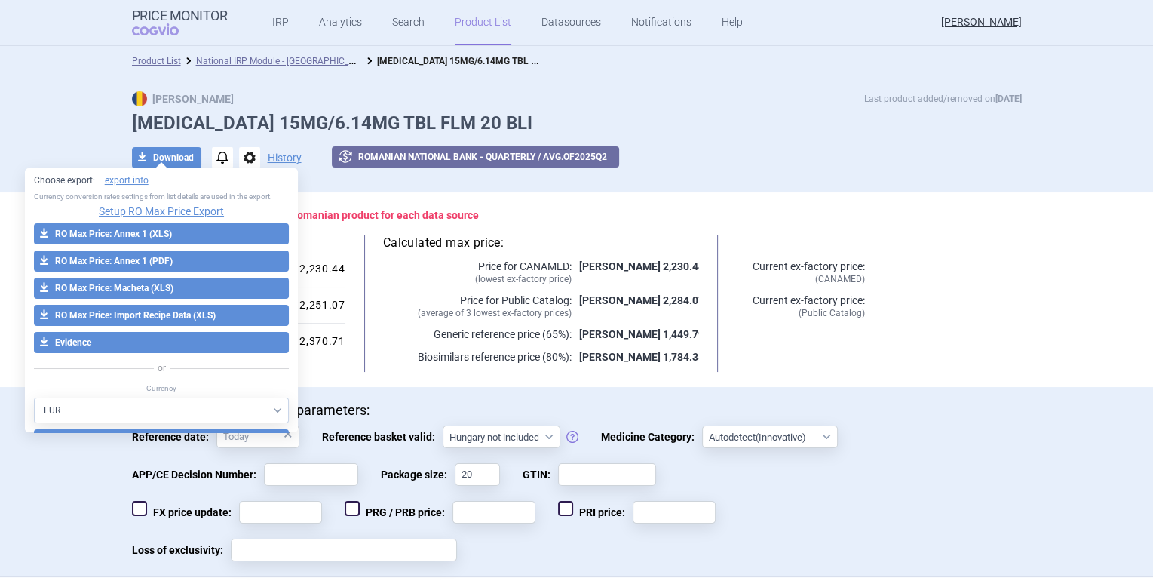
click at [95, 490] on div "Maximum price calculation parameters: Reference date: × Reference basket valid:…" at bounding box center [576, 482] width 1153 height 191
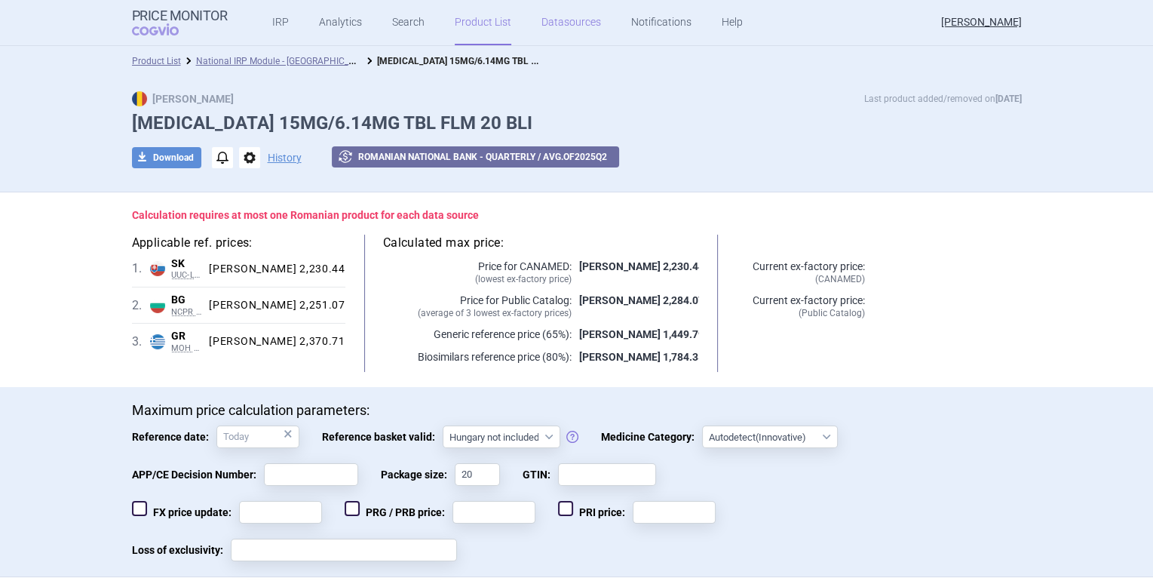
click at [564, 23] on link "Datasources" at bounding box center [572, 22] width 60 height 45
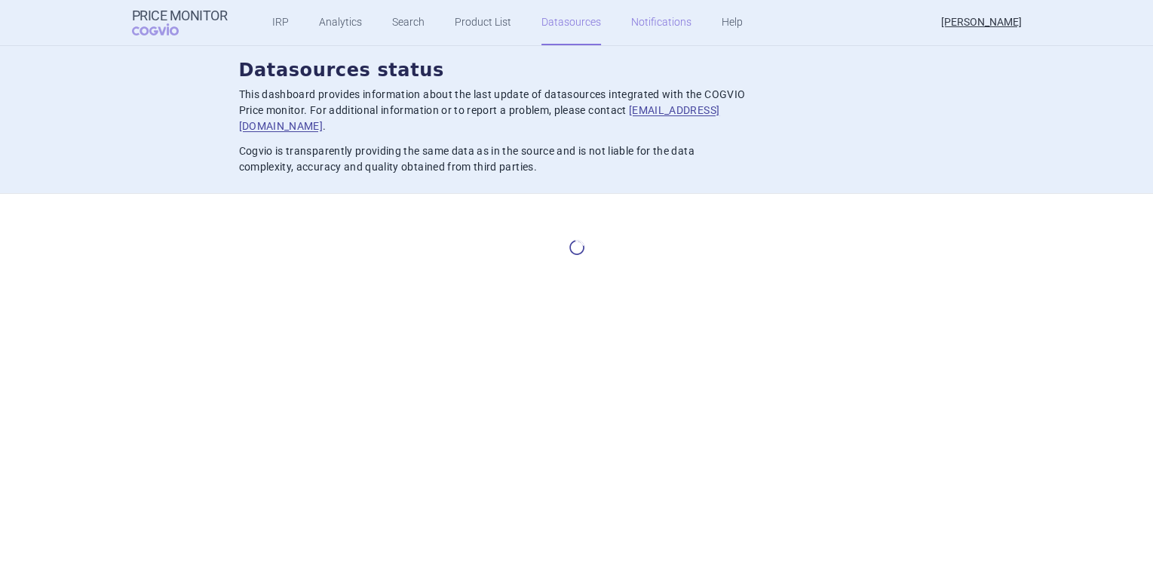
click at [635, 19] on link "Notifications" at bounding box center [661, 22] width 60 height 45
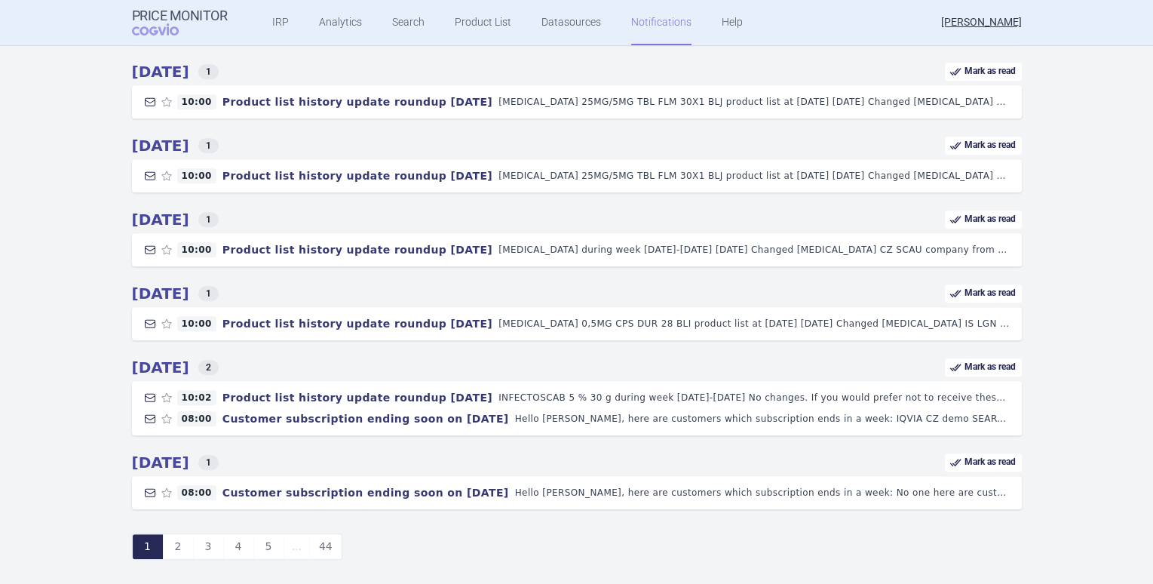
scroll to position [996, 0]
click at [205, 540] on span "3" at bounding box center [208, 546] width 7 height 12
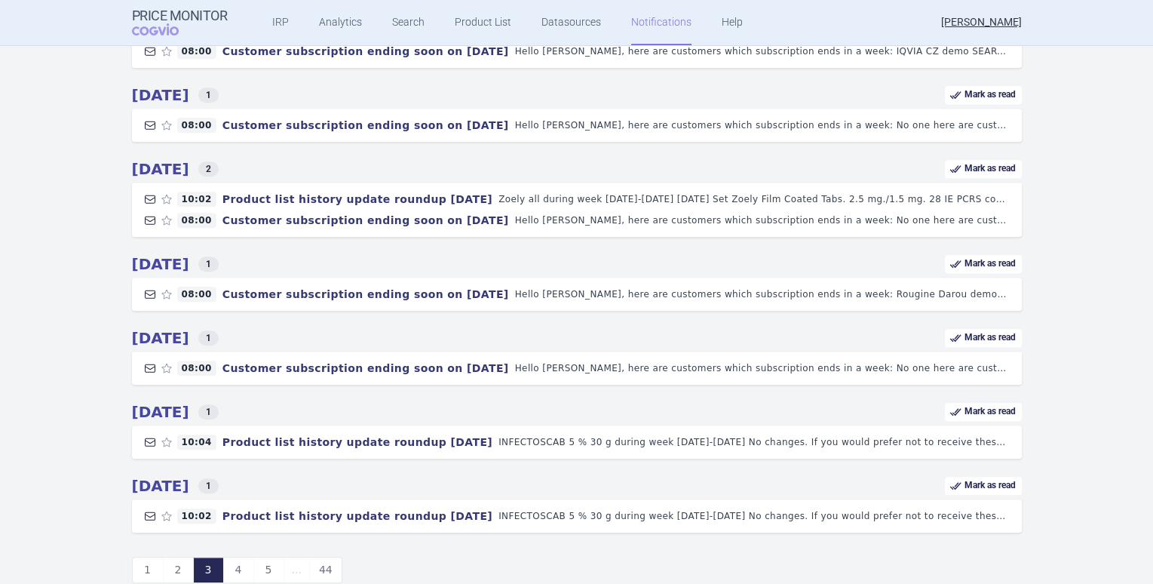
scroll to position [1048, 0]
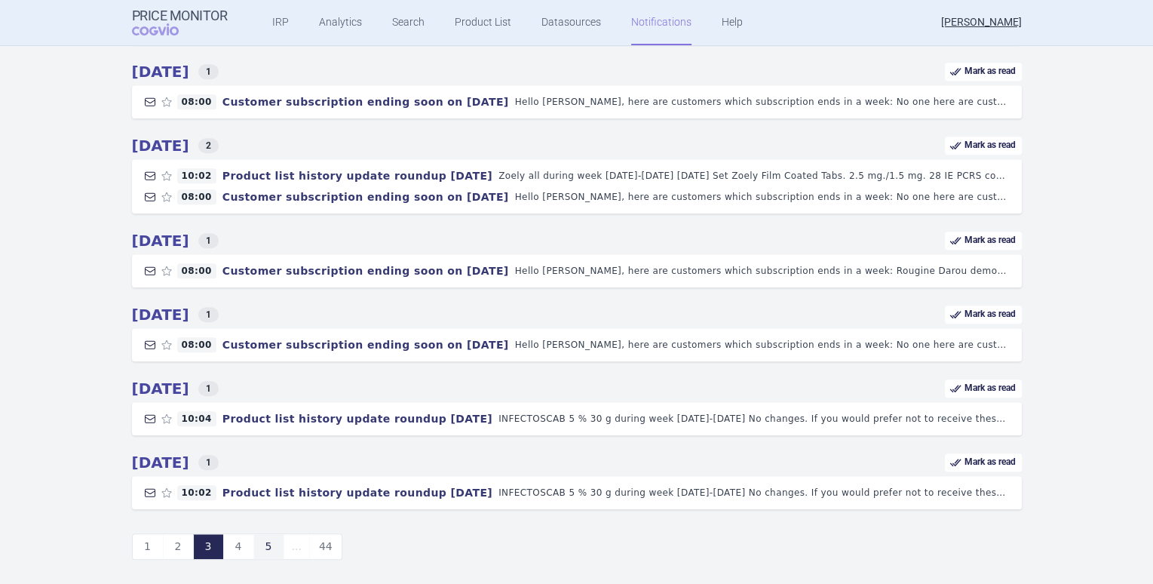
click at [267, 539] on button "5" at bounding box center [268, 547] width 30 height 26
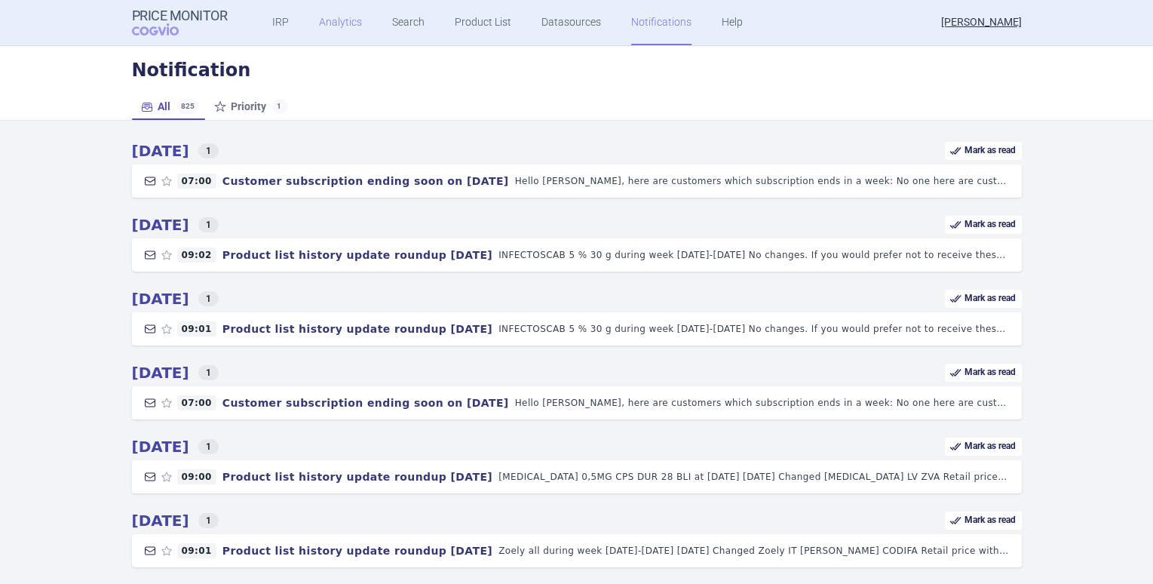
click at [321, 32] on link "Analytics" at bounding box center [340, 22] width 43 height 45
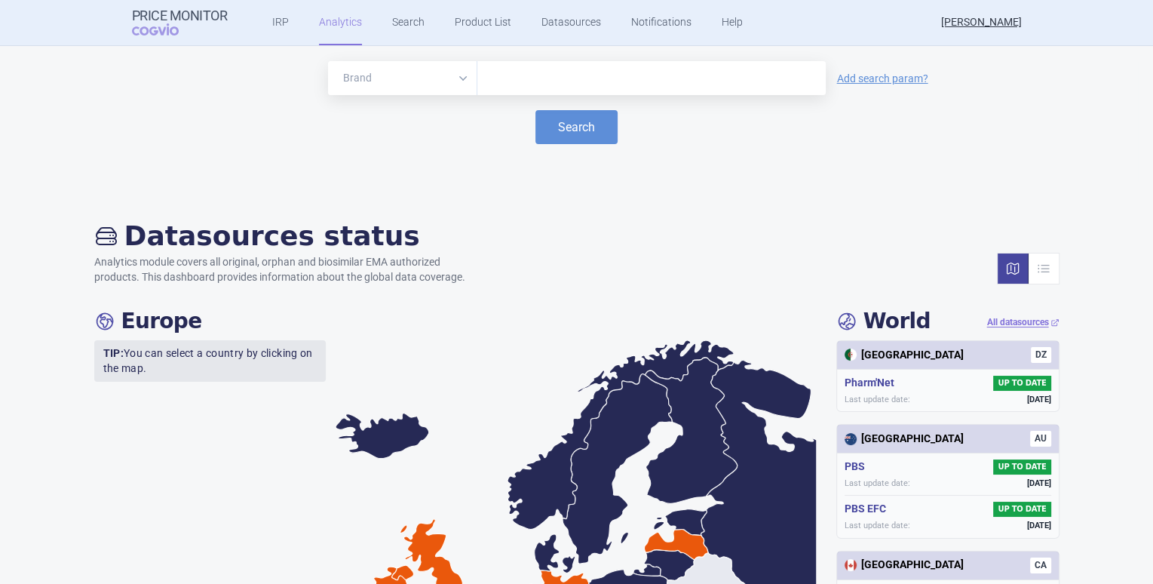
click at [499, 72] on input "text" at bounding box center [651, 79] width 333 height 20
type input "[MEDICAL_DATA]"
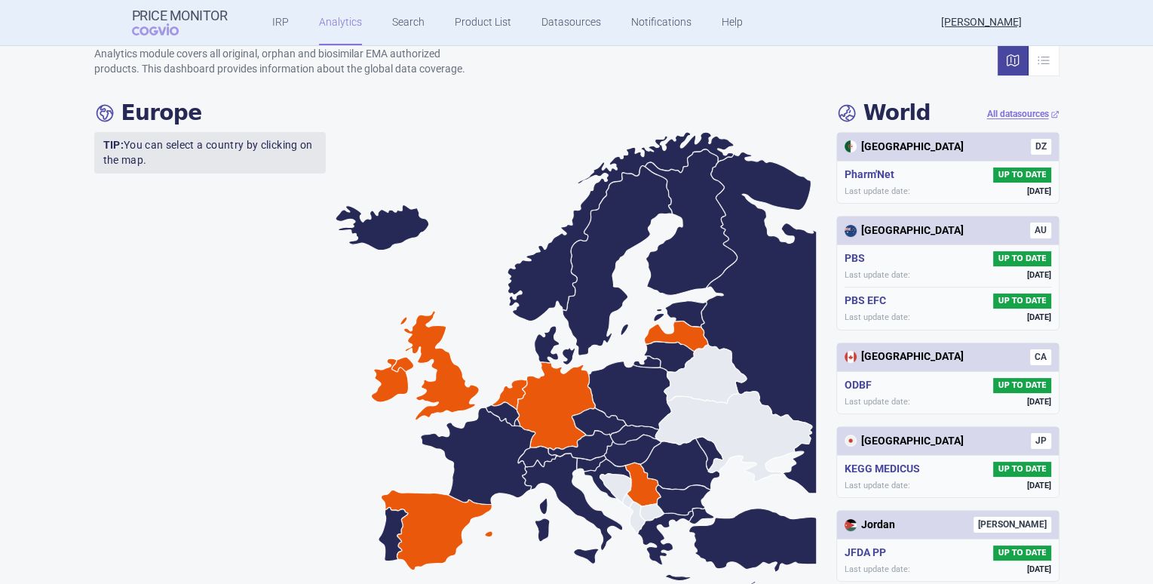
scroll to position [226, 0]
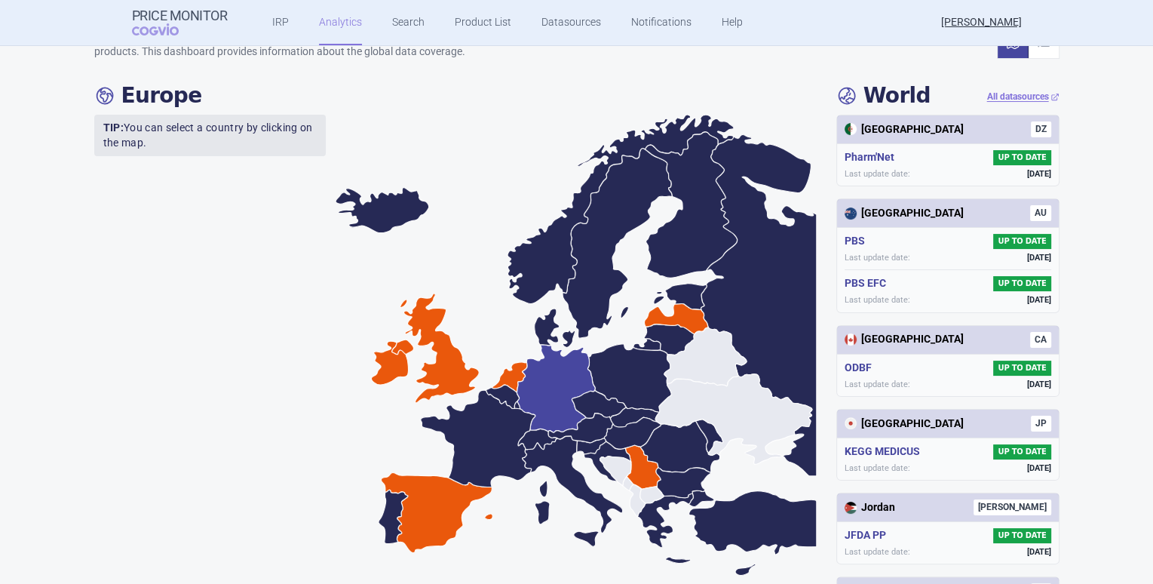
click at [536, 406] on icon at bounding box center [556, 389] width 78 height 88
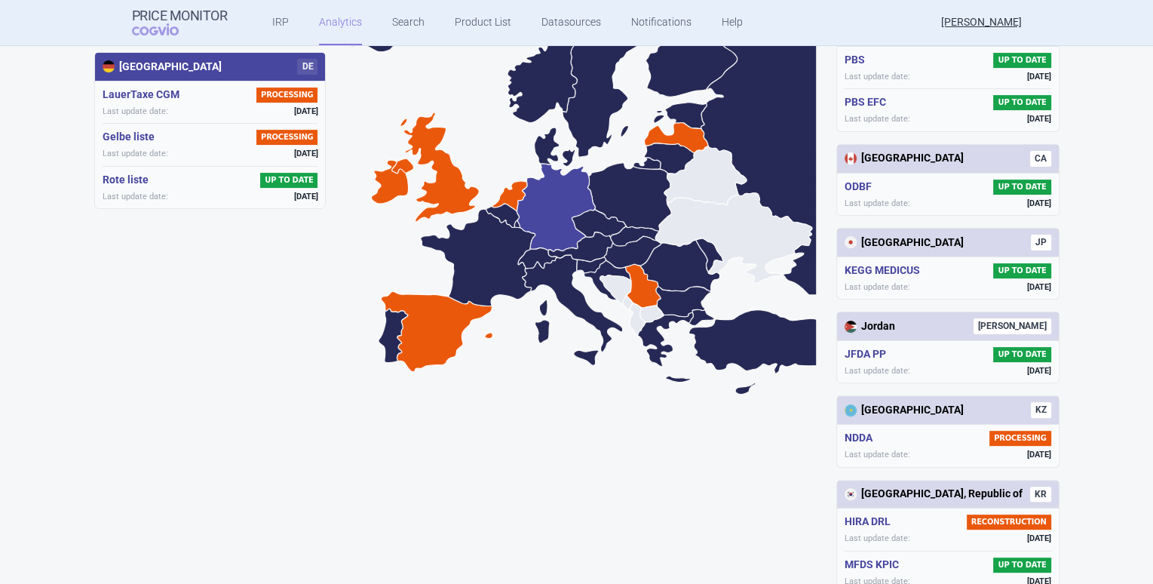
scroll to position [293, 0]
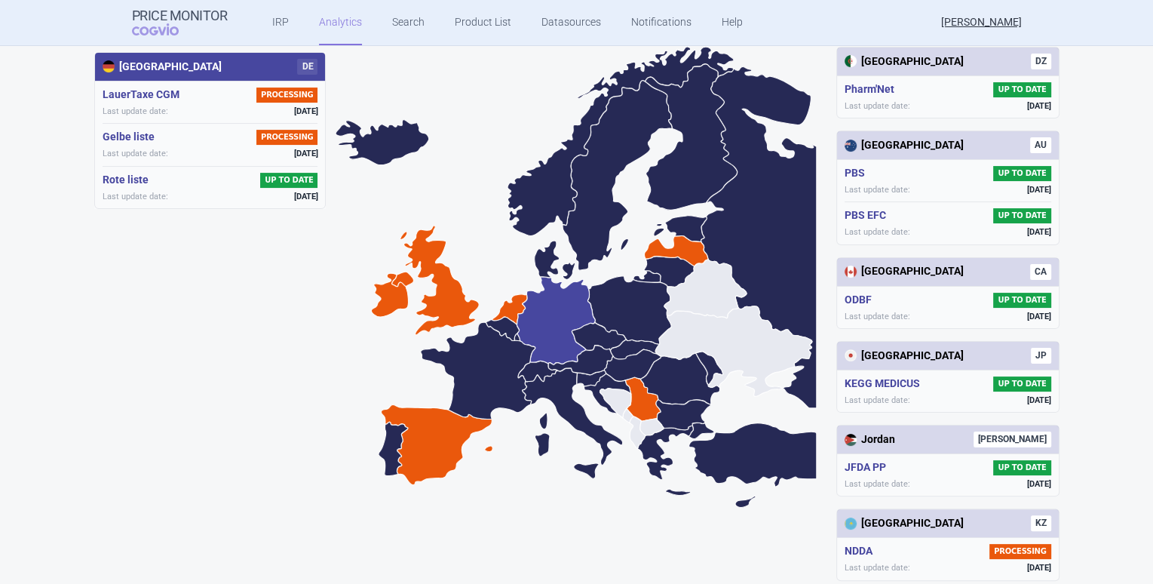
click at [300, 339] on div "Germany DE LauerTaxe [MEDICAL_DATA] PROCESSING Last update date: [DATE] Gelbe l…" at bounding box center [214, 279] width 241 height 465
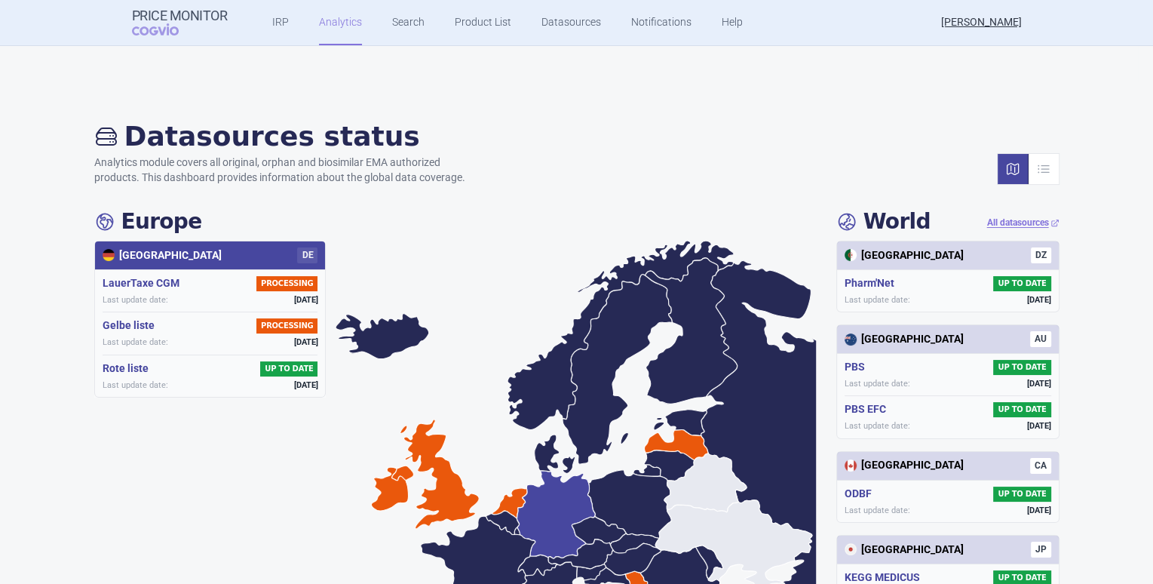
scroll to position [0, 0]
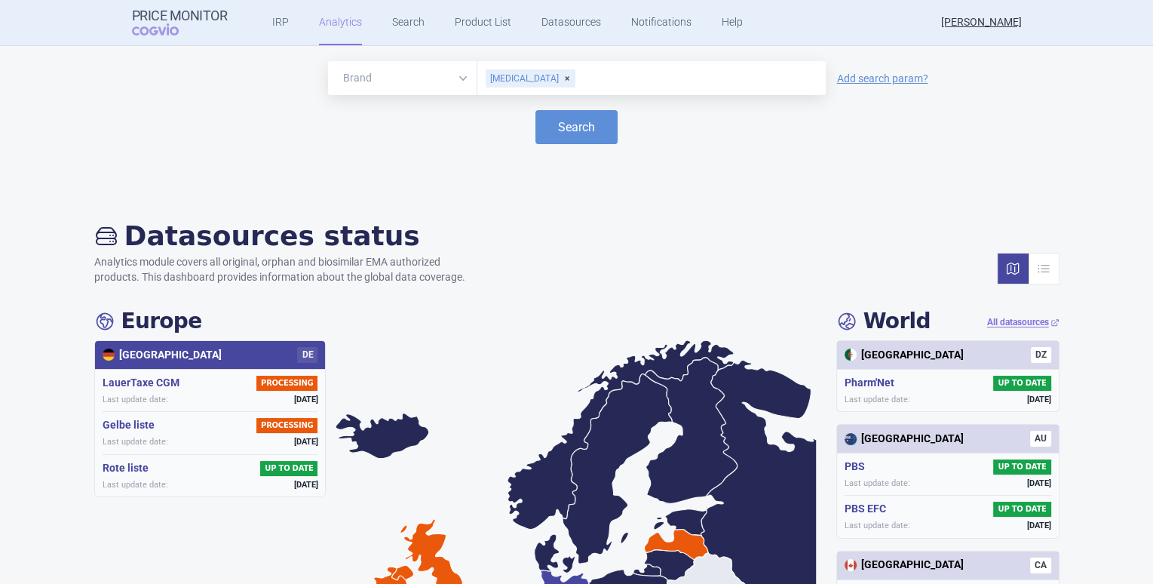
click at [564, 148] on div "Brand ATC/Active substance Therapeutic area [MEDICAL_DATA] Add search param? Se…" at bounding box center [576, 121] width 1123 height 121
click at [563, 138] on button "Search" at bounding box center [577, 127] width 82 height 34
select select "EUR"
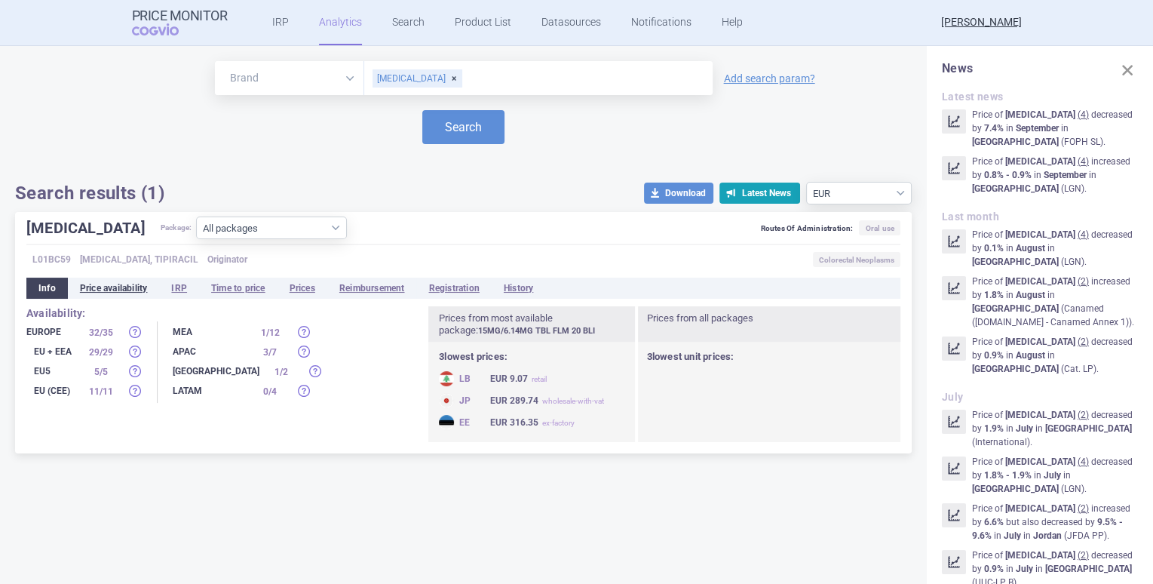
click at [129, 293] on li "Price availability" at bounding box center [114, 288] width 92 height 21
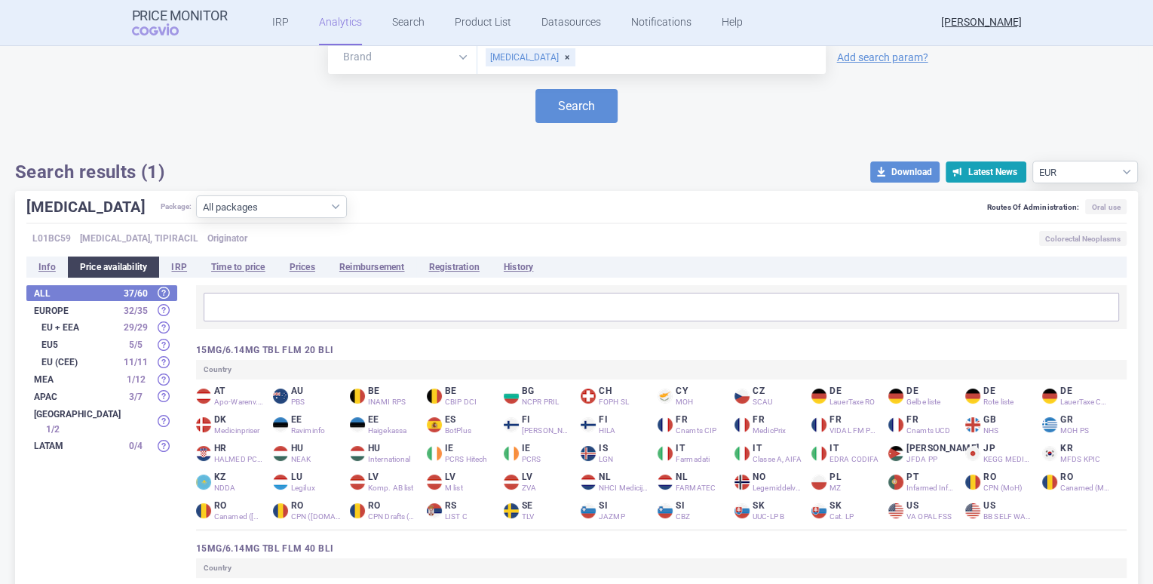
scroll to position [23, 0]
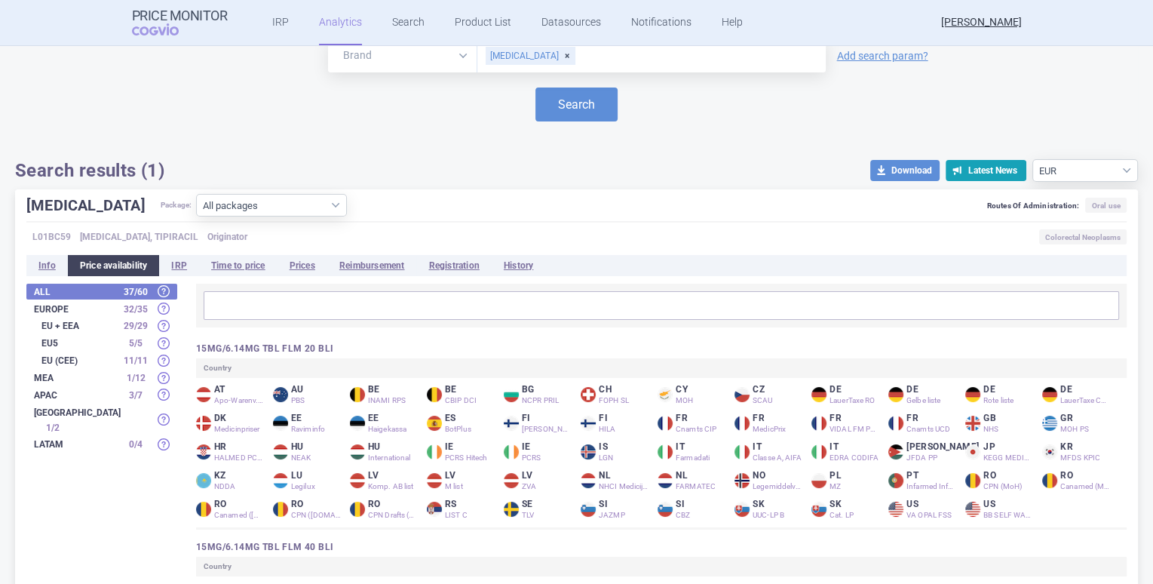
click at [66, 306] on strong "Europe" at bounding box center [75, 309] width 83 height 9
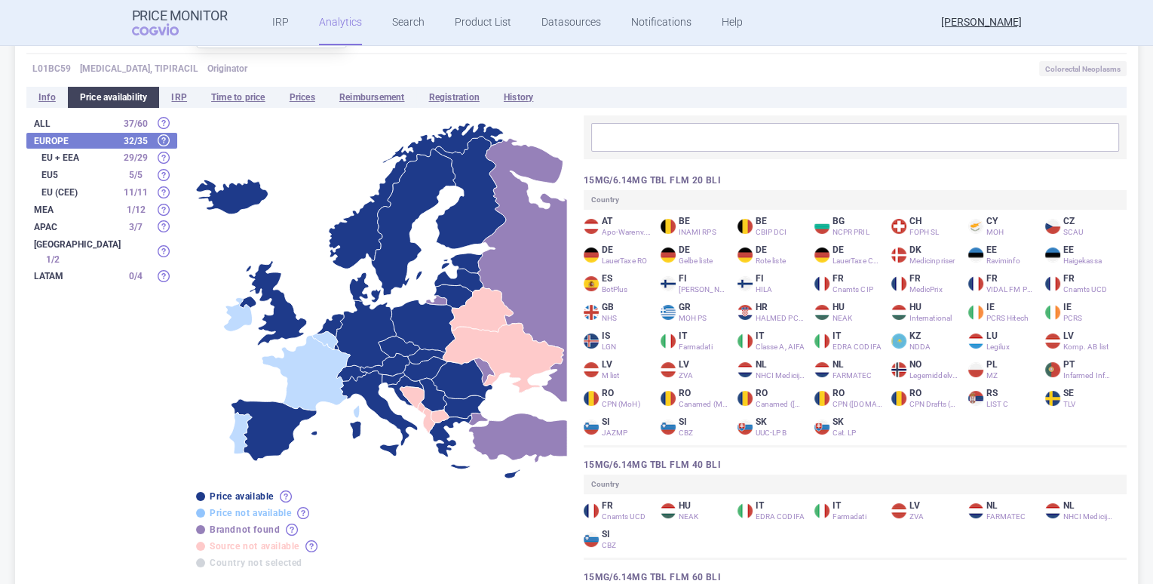
scroll to position [214, 0]
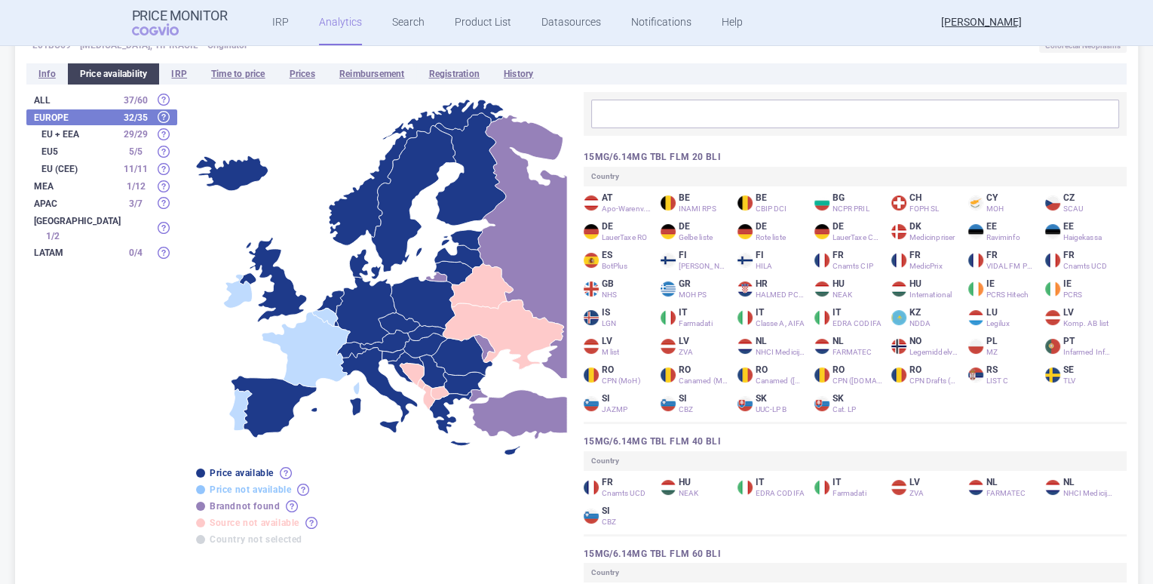
click at [440, 278] on icon "[GEOGRAPHIC_DATA]" at bounding box center [496, 246] width 142 height 263
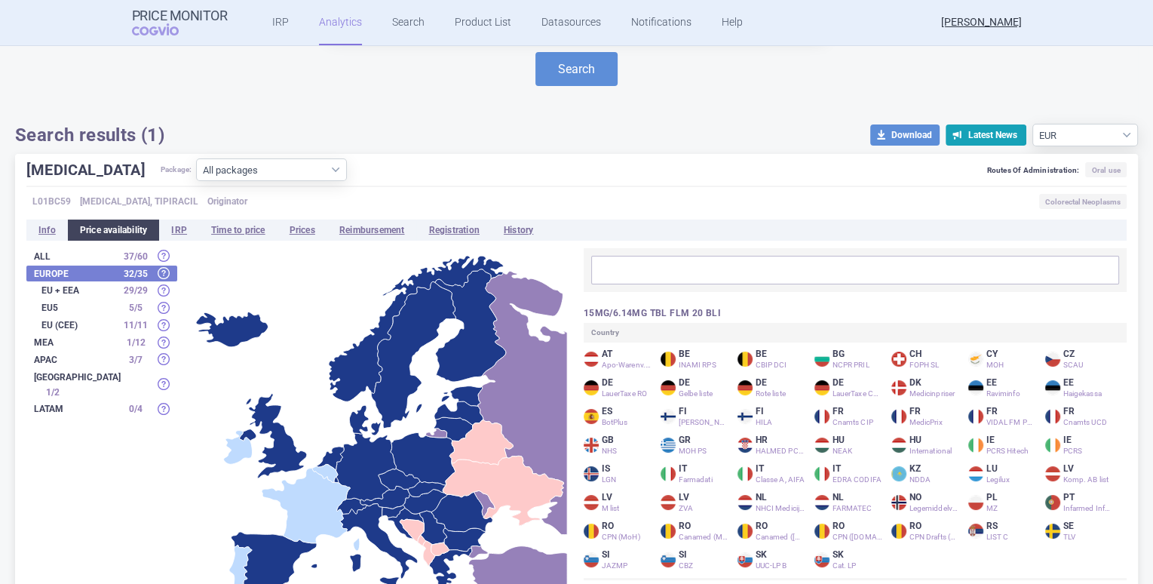
scroll to position [57, 0]
click at [245, 231] on li "Time to price" at bounding box center [238, 230] width 78 height 21
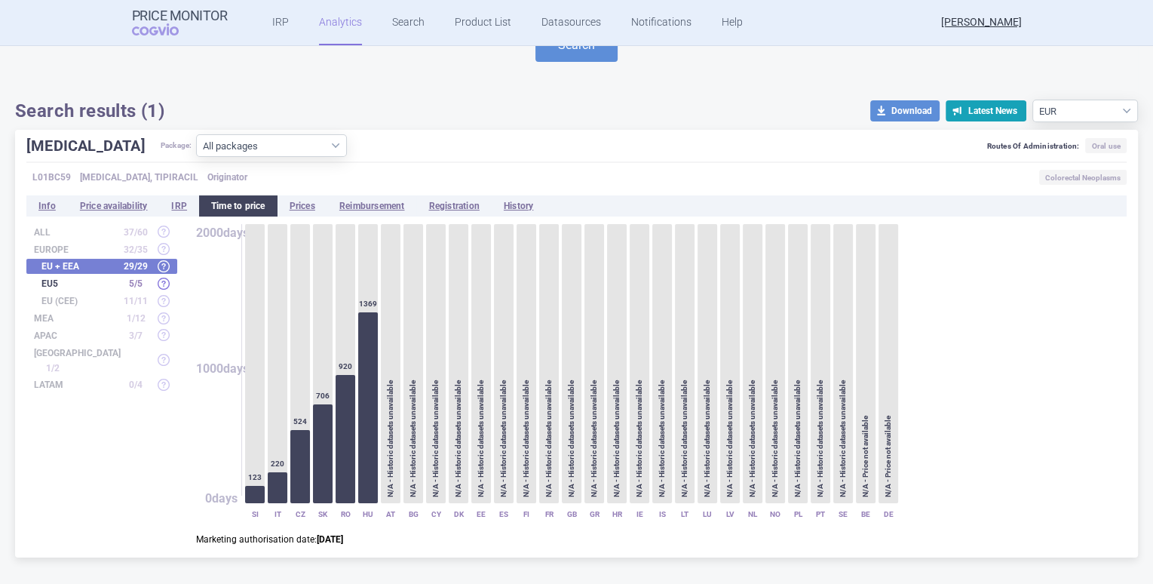
scroll to position [124, 0]
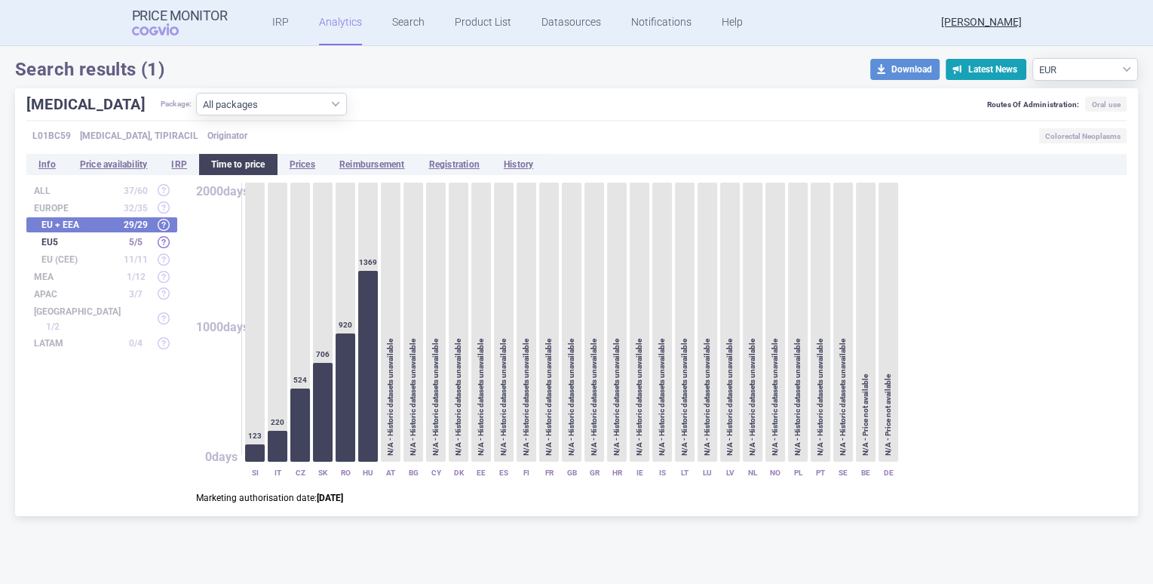
drag, startPoint x: 202, startPoint y: 501, endPoint x: 330, endPoint y: 504, distance: 127.5
click at [329, 504] on div "2000 days 1000 days 0 days 123 SI 220 IT 524 CZ 706 SK 920 RO 1369 HU N/A - His…" at bounding box center [652, 344] width 950 height 322
click at [343, 502] on strong "[DATE]" at bounding box center [330, 498] width 26 height 11
drag, startPoint x: 370, startPoint y: 496, endPoint x: 336, endPoint y: 498, distance: 33.2
click at [336, 498] on strong "[DATE]" at bounding box center [330, 498] width 26 height 11
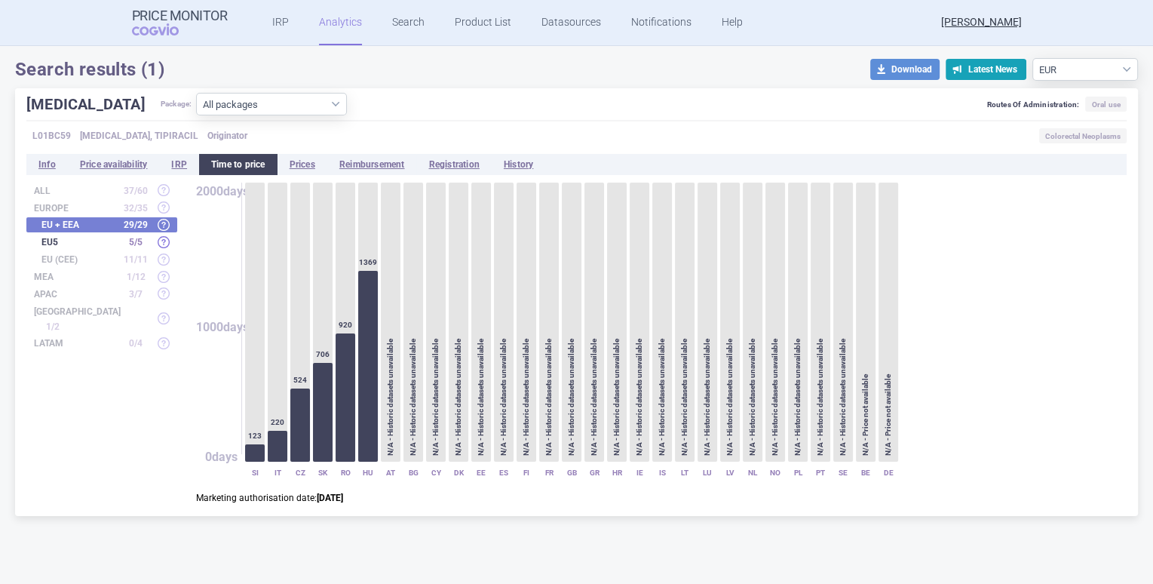
click at [338, 497] on strong "[DATE]" at bounding box center [330, 498] width 26 height 11
click at [468, 131] on div "L01BC59 [MEDICAL_DATA], TIPIRACIL Originator Colorectal Neoplasms" at bounding box center [576, 137] width 1101 height 22
click at [386, 161] on li "Reimbursement" at bounding box center [372, 164] width 90 height 21
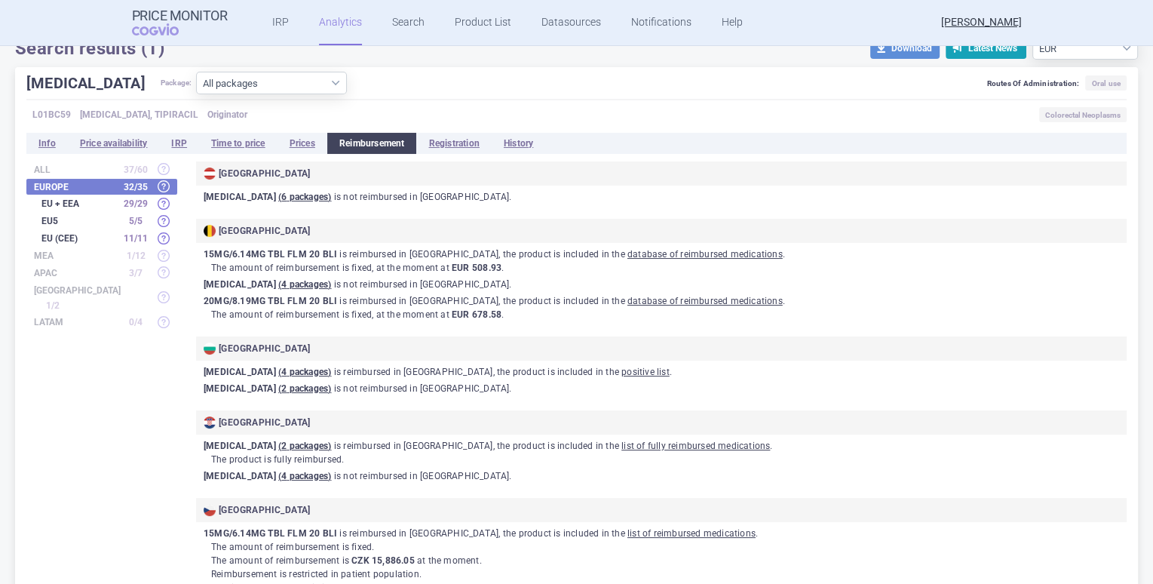
scroll to position [148, 0]
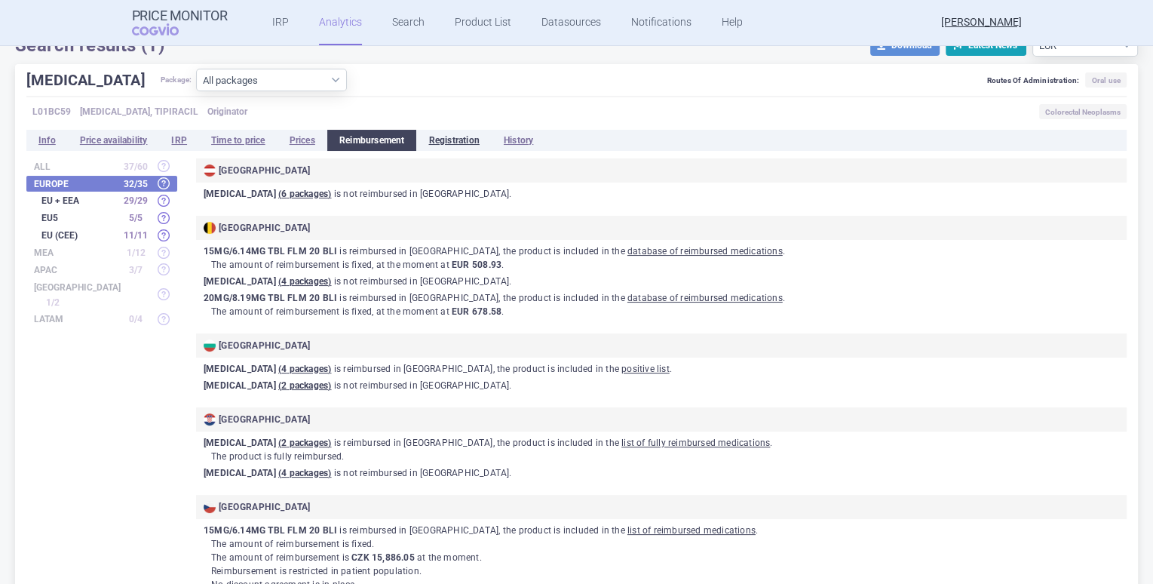
click at [468, 144] on li "Registration" at bounding box center [453, 140] width 75 height 21
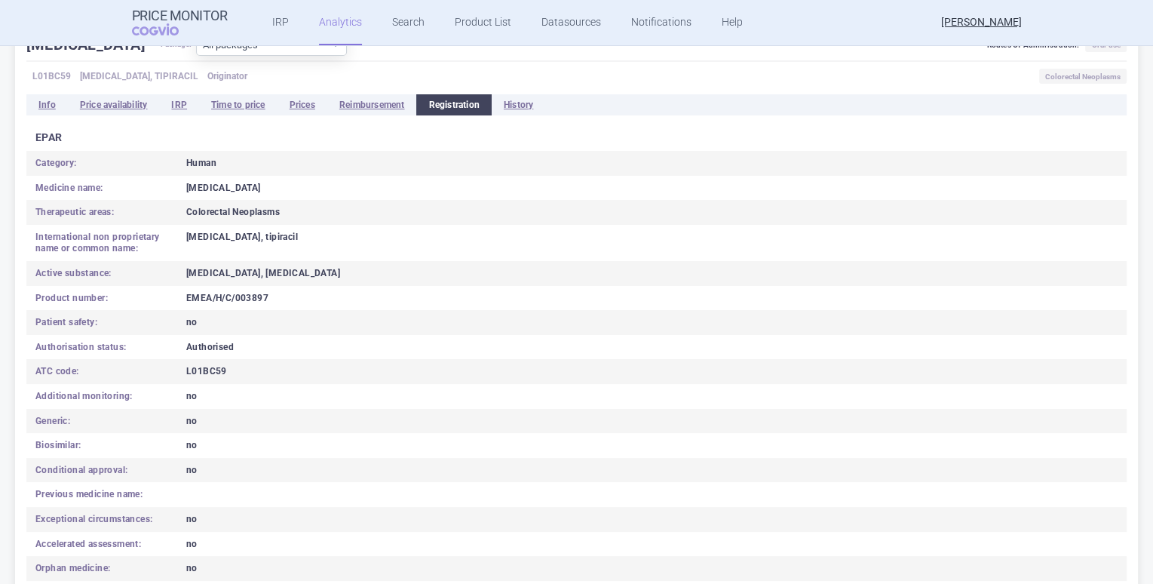
scroll to position [164, 0]
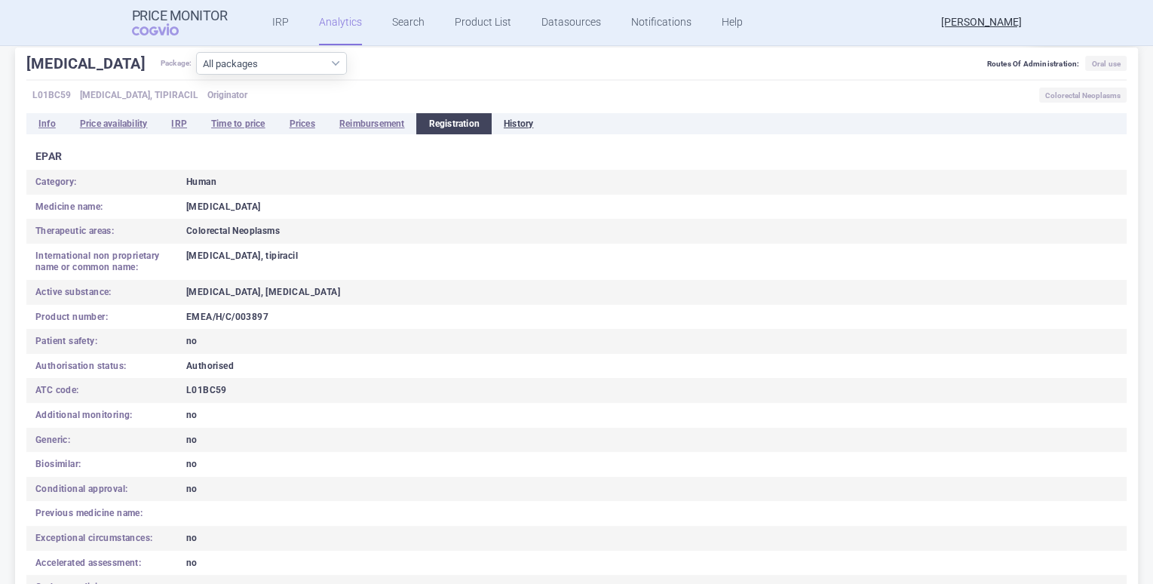
click at [526, 117] on li "History" at bounding box center [519, 123] width 54 height 21
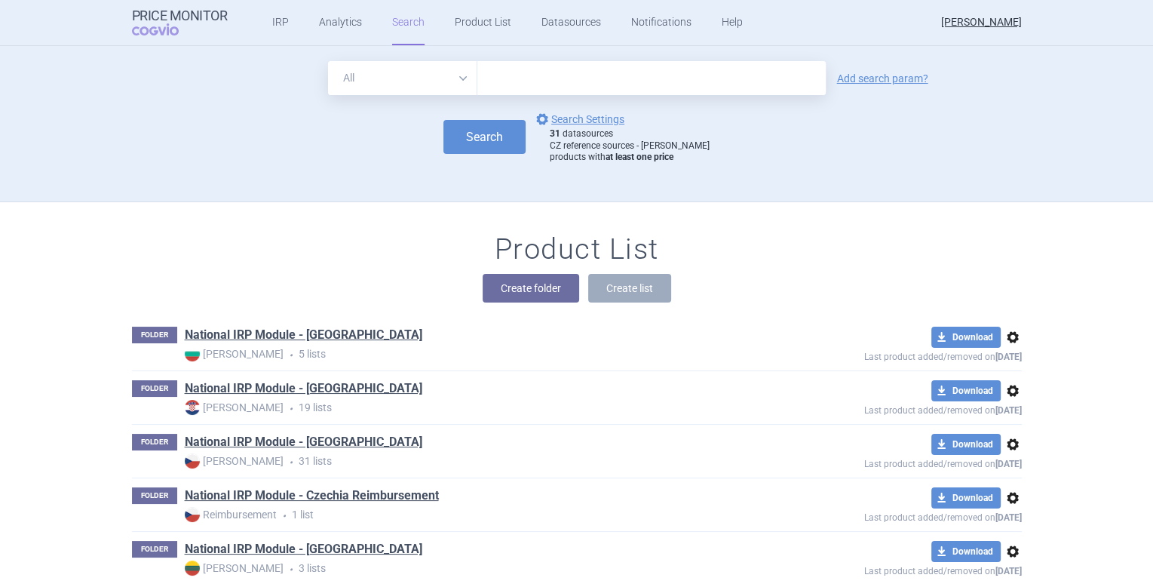
click at [432, 83] on select "All Brand Name ATC Company Active Substance Country Newer than" at bounding box center [402, 78] width 149 height 34
select select "brandName"
click at [328, 61] on select "All Brand Name ATC Company Active Substance Country Newer than" at bounding box center [402, 78] width 149 height 34
click at [510, 73] on input "text" at bounding box center [652, 78] width 349 height 34
type input "[MEDICAL_DATA]"
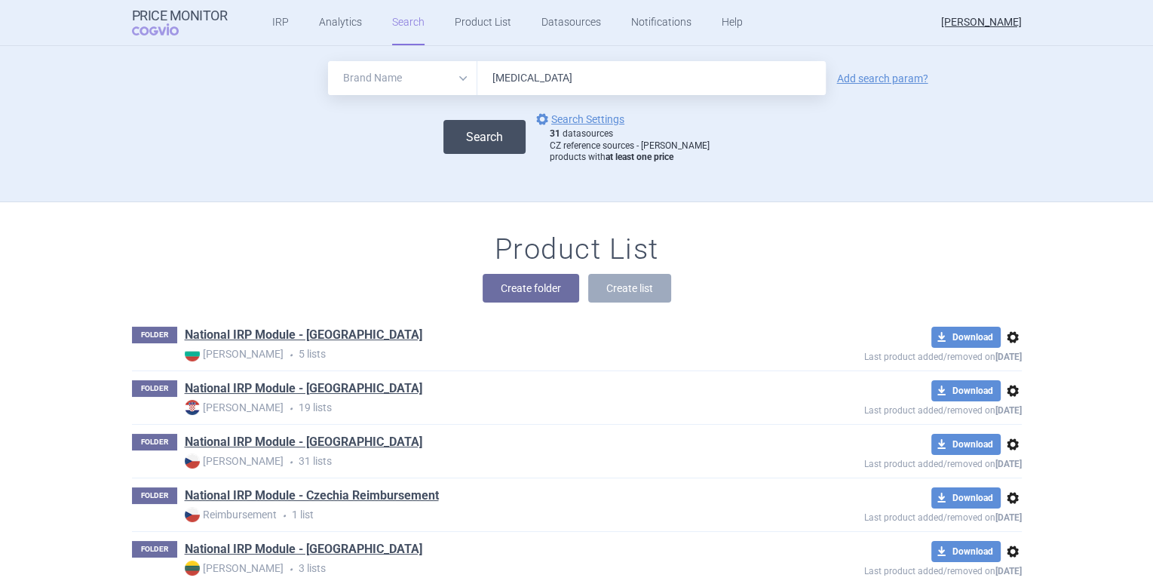
click at [490, 149] on button "Search" at bounding box center [485, 137] width 82 height 34
select select "brandName"
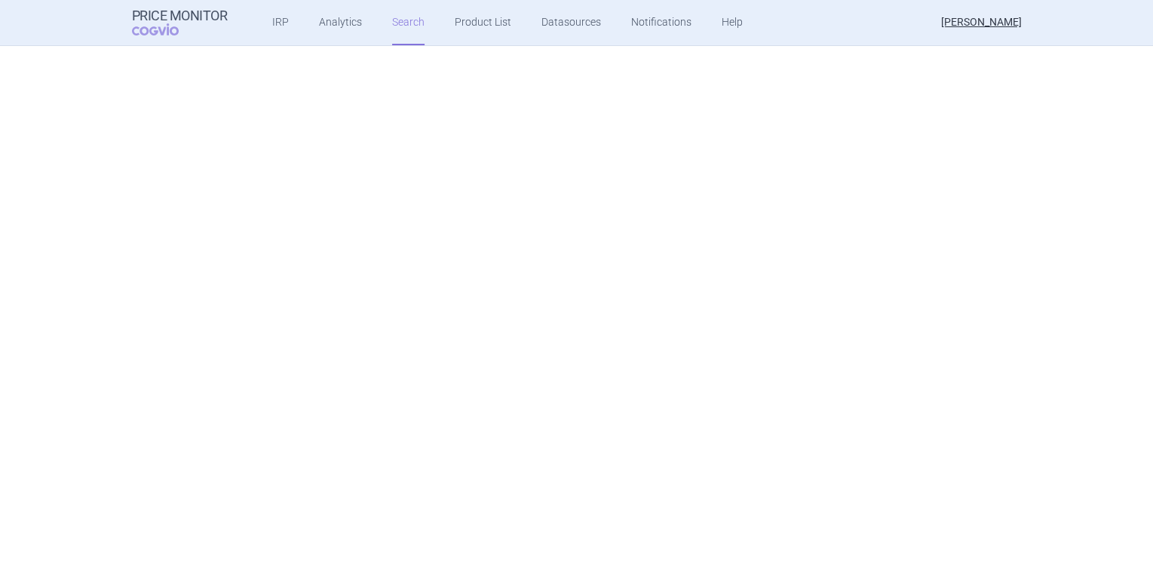
select select "brandName"
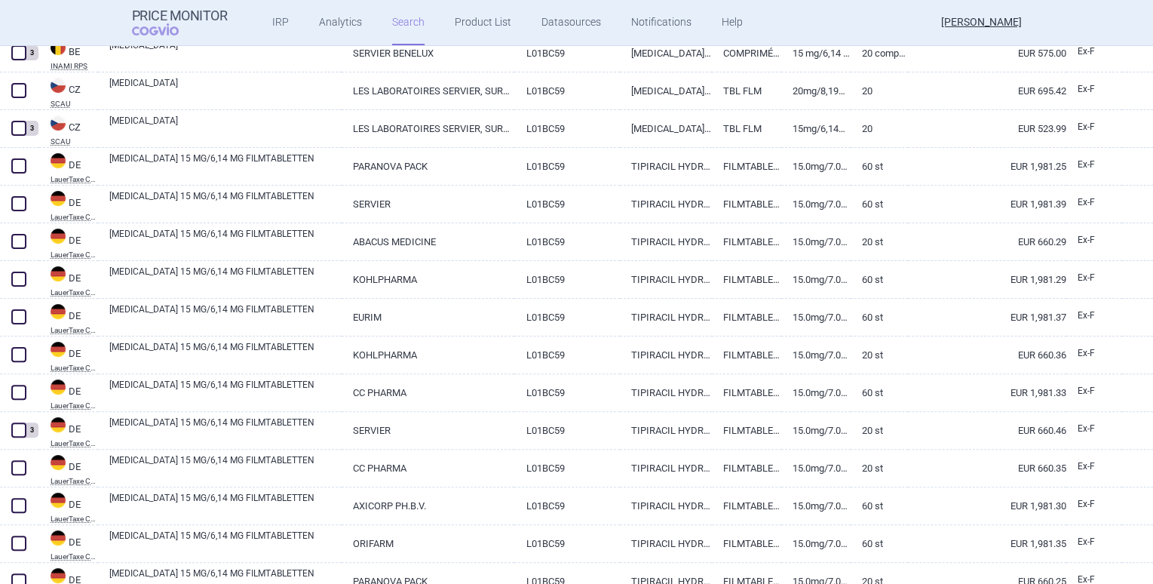
scroll to position [57, 0]
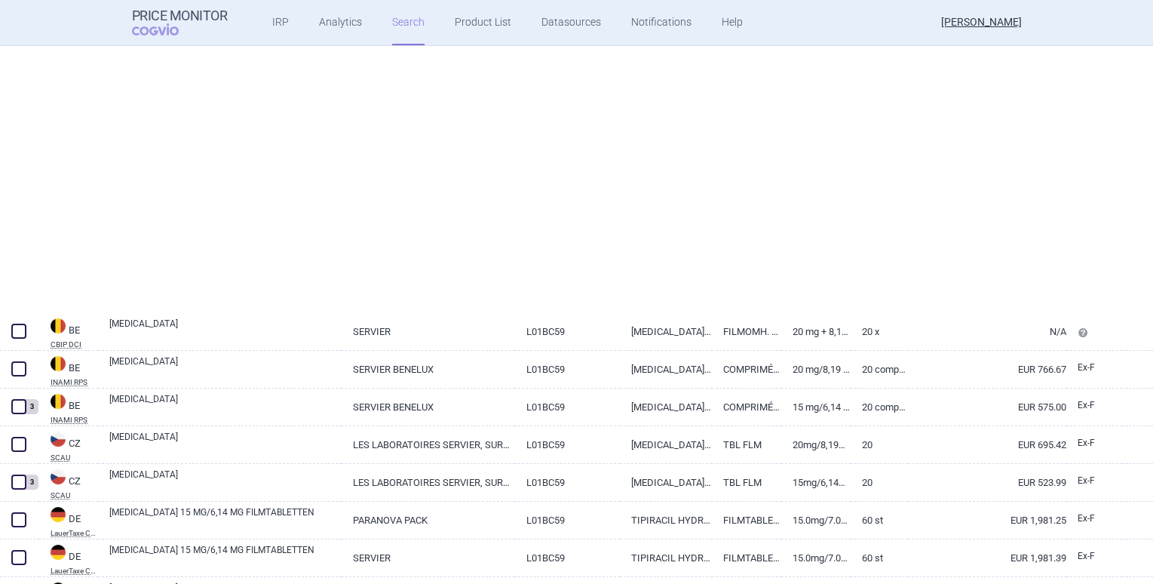
select select "brandName"
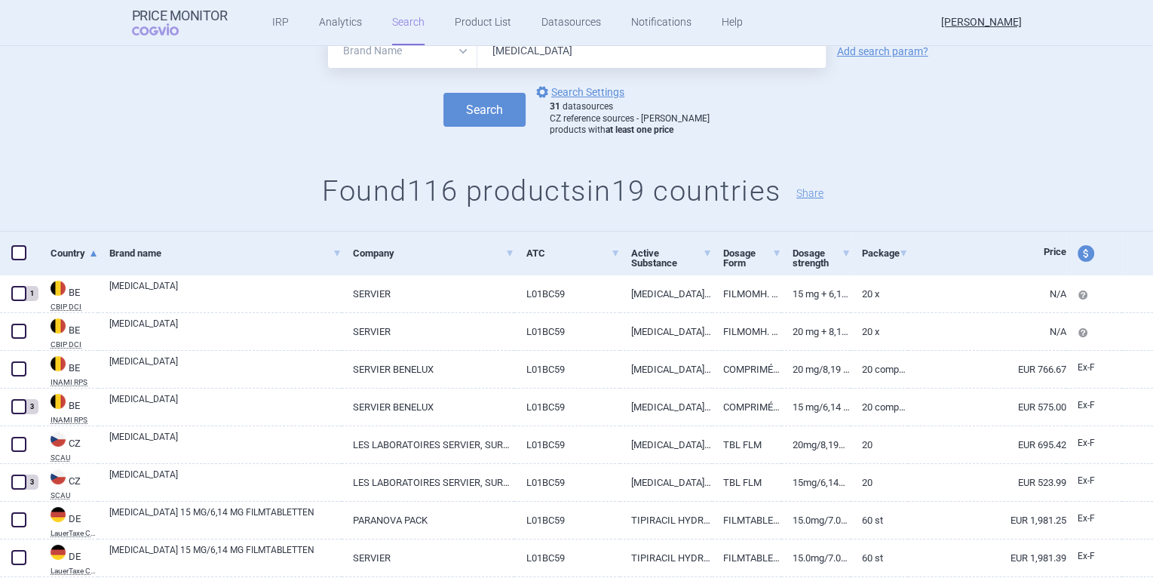
scroll to position [0, 0]
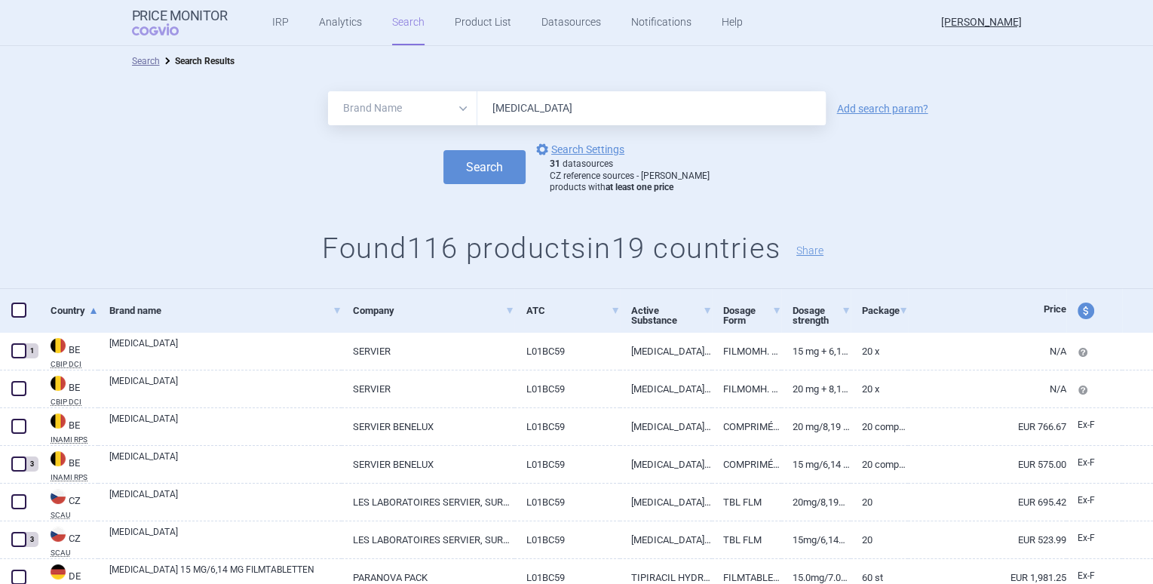
click at [686, 145] on div "options Search Settings 31 datasources CZ reference sources - Max price product…" at bounding box center [618, 167] width 184 height 54
drag, startPoint x: 914, startPoint y: 109, endPoint x: 888, endPoint y: 112, distance: 26.6
click at [914, 109] on link "Add search param?" at bounding box center [882, 108] width 91 height 11
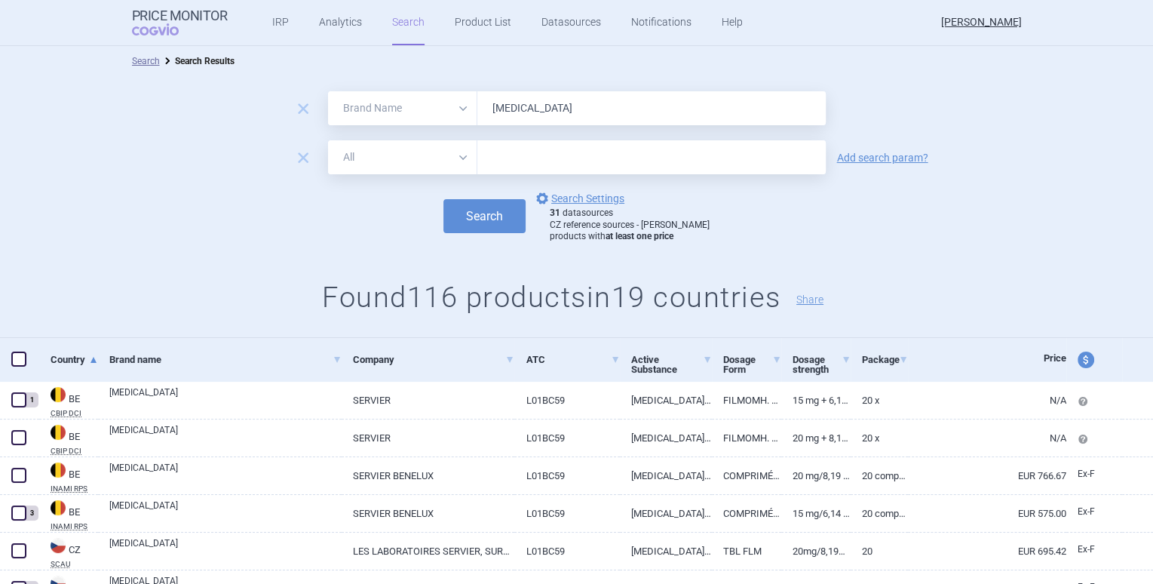
click at [407, 146] on select "All Brand Name ATC Company Active Substance Country Newer than" at bounding box center [402, 157] width 149 height 34
select select "country"
click at [328, 140] on select "All Brand Name ATC Company Active Substance Country Newer than" at bounding box center [402, 157] width 149 height 34
click at [536, 164] on input "text" at bounding box center [651, 158] width 333 height 20
type input "c"
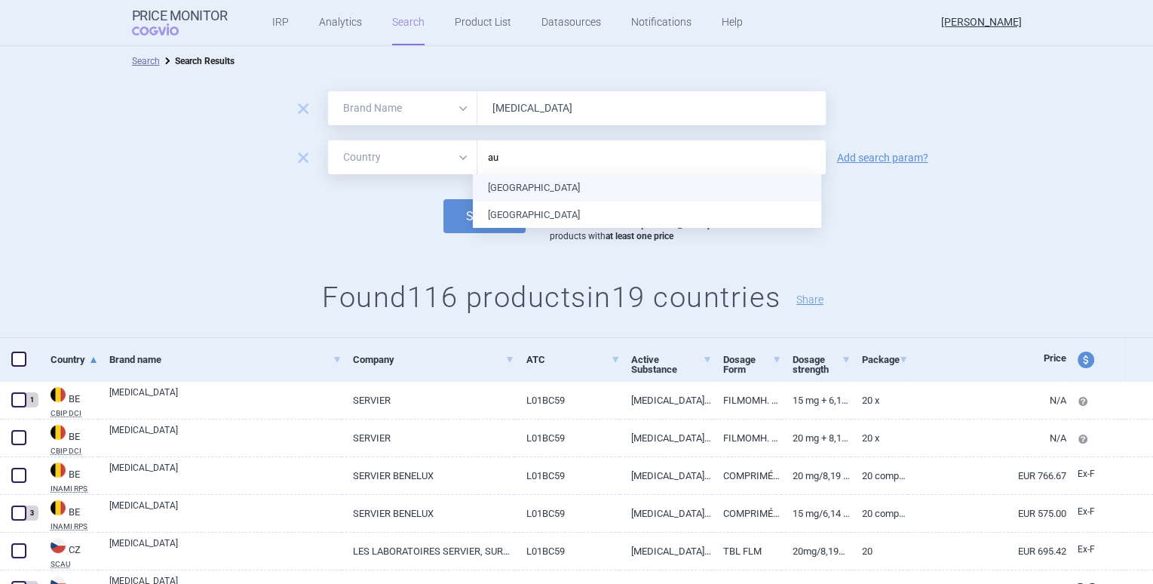
type input "aus"
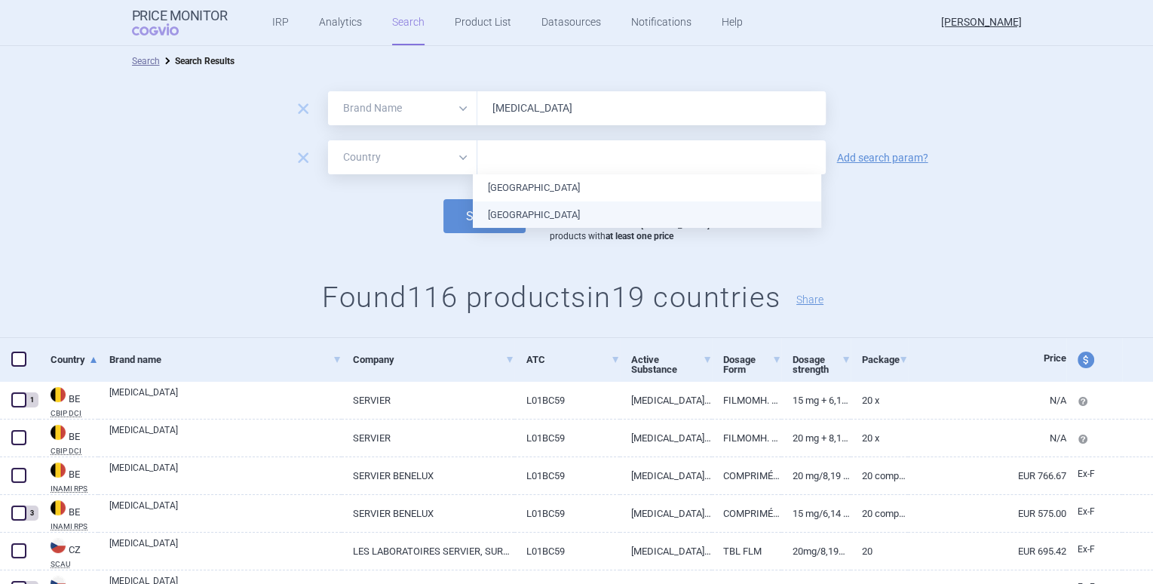
click at [552, 214] on ul "Australia Austria" at bounding box center [647, 201] width 349 height 54
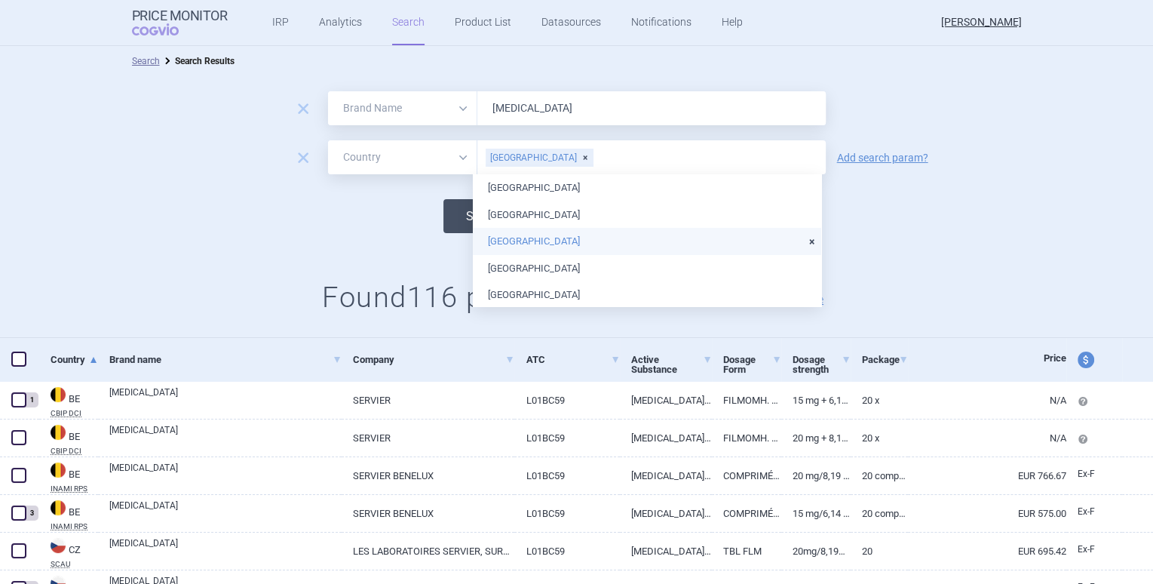
click at [465, 225] on button "Search" at bounding box center [485, 216] width 82 height 34
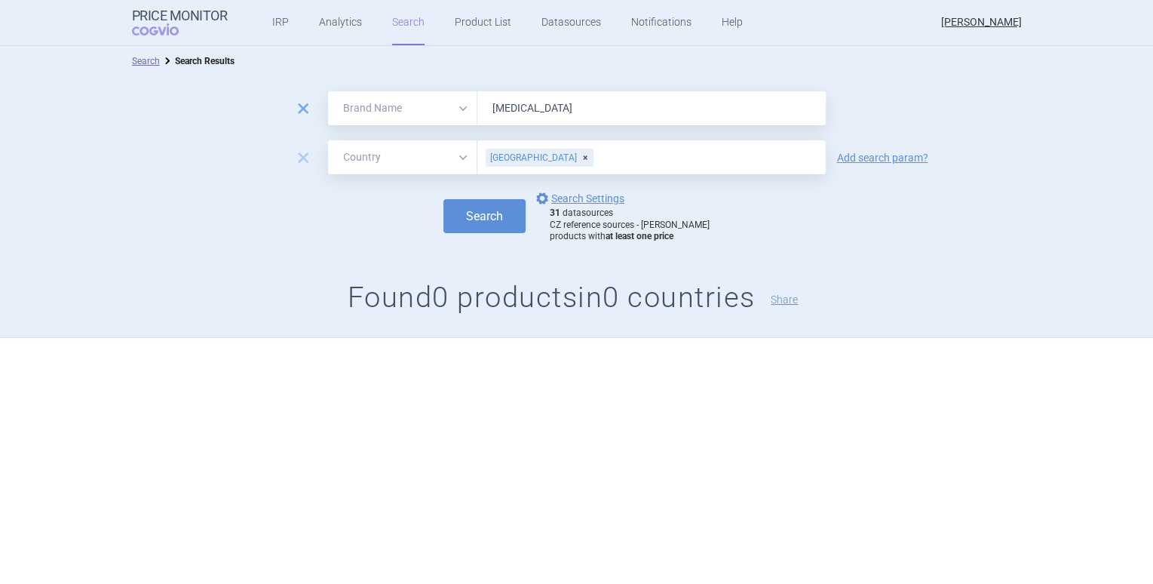
click at [306, 108] on span "remove" at bounding box center [303, 108] width 21 height 21
select select "country"
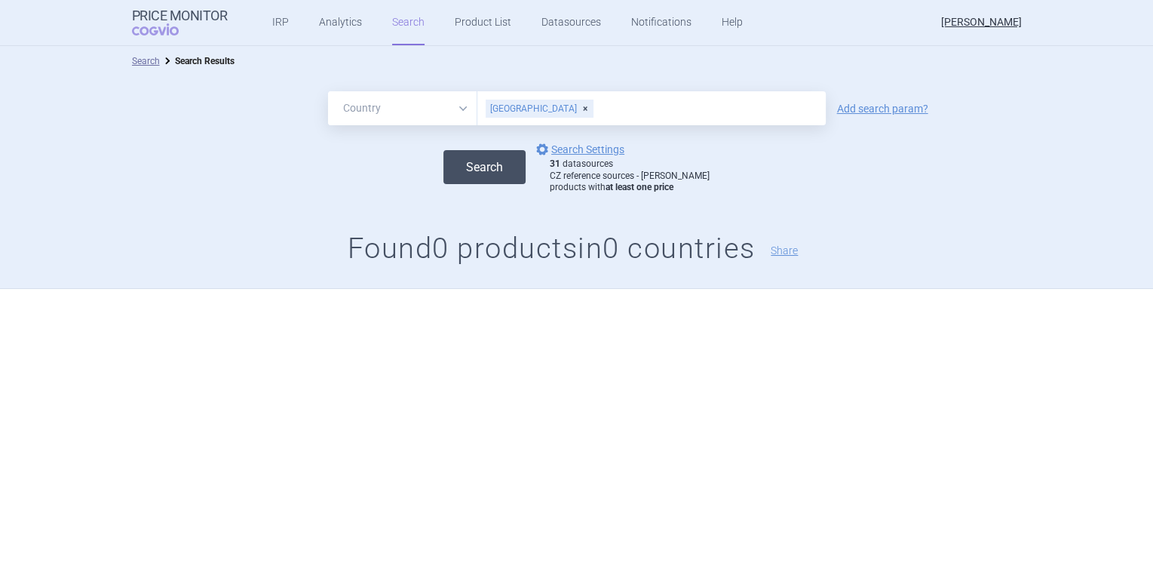
click at [503, 165] on button "Search" at bounding box center [485, 167] width 82 height 34
click at [580, 152] on link "options Search Settings" at bounding box center [578, 149] width 91 height 18
select select "6cb7ebdd-8316-4592-b8fd-6e46f801a11b"
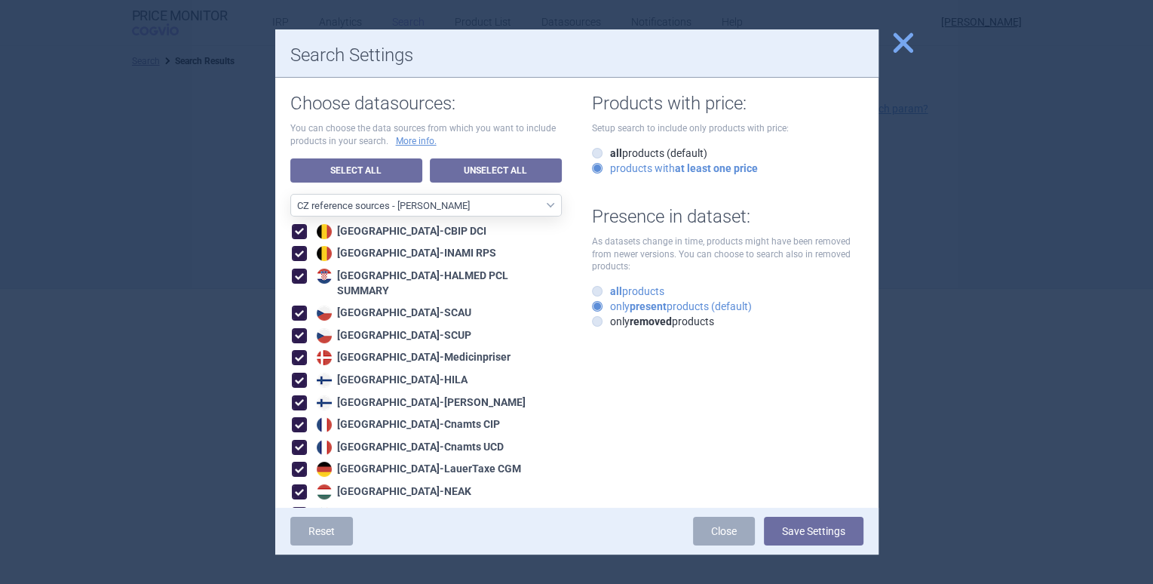
click at [616, 291] on strong "all" at bounding box center [616, 291] width 12 height 12
click at [608, 291] on input "all products" at bounding box center [600, 291] width 15 height 15
radio input "true"
click at [475, 167] on link "Unselect All" at bounding box center [496, 170] width 132 height 24
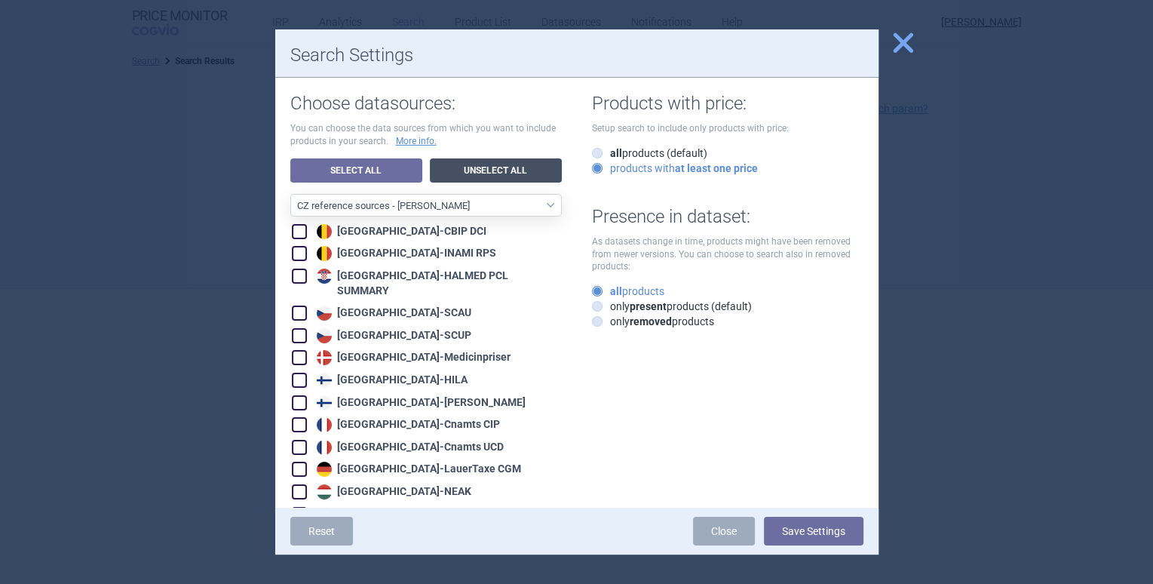
select select "ALL_DATA_SOURCES_ID"
checkbox input "false"
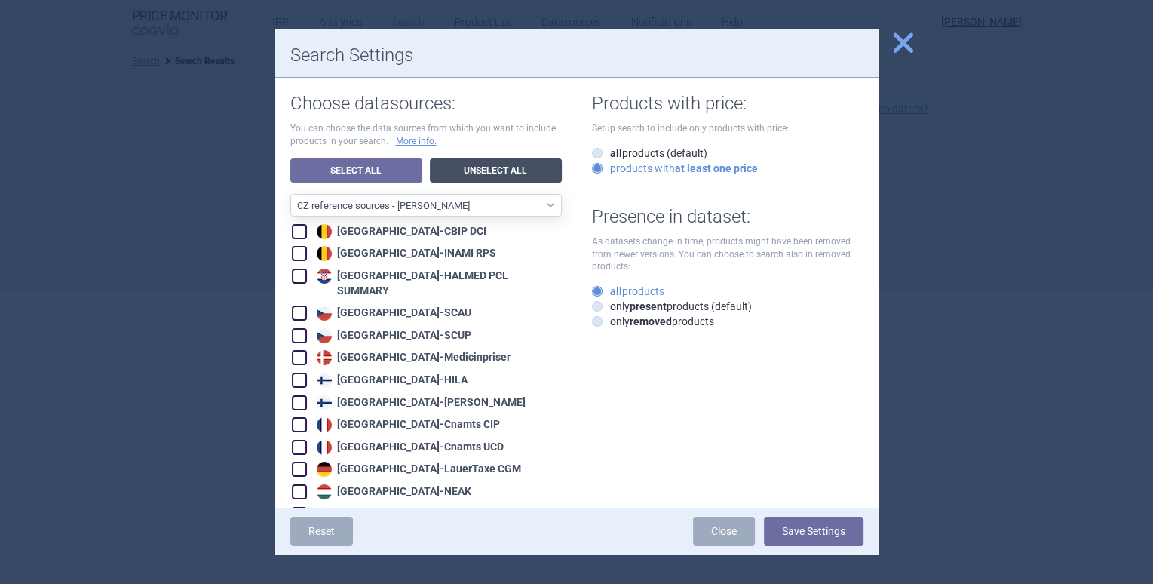
checkbox input "false"
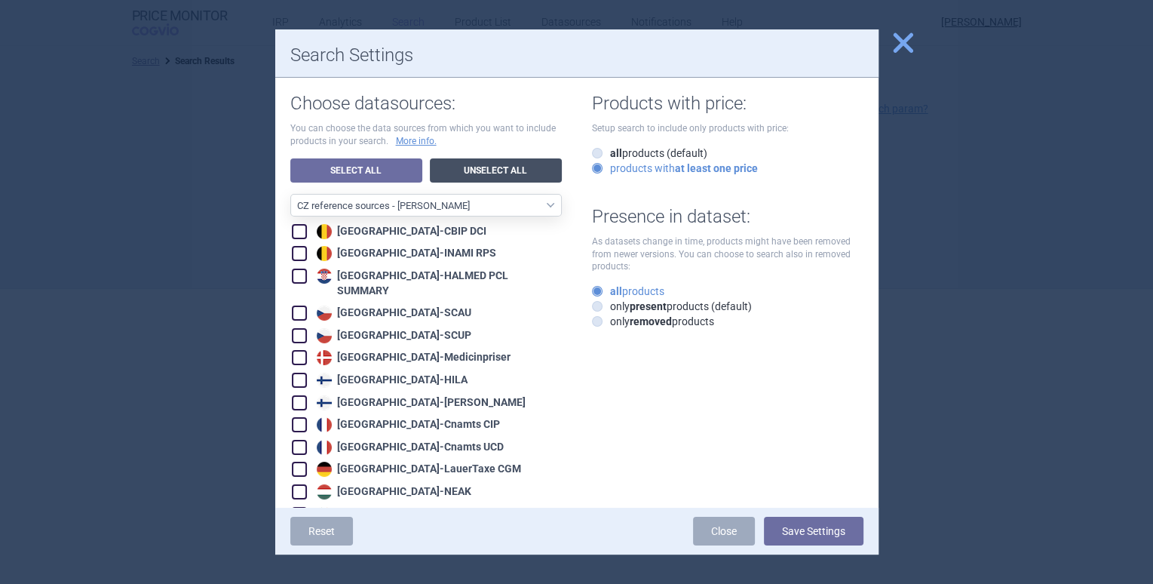
checkbox input "false"
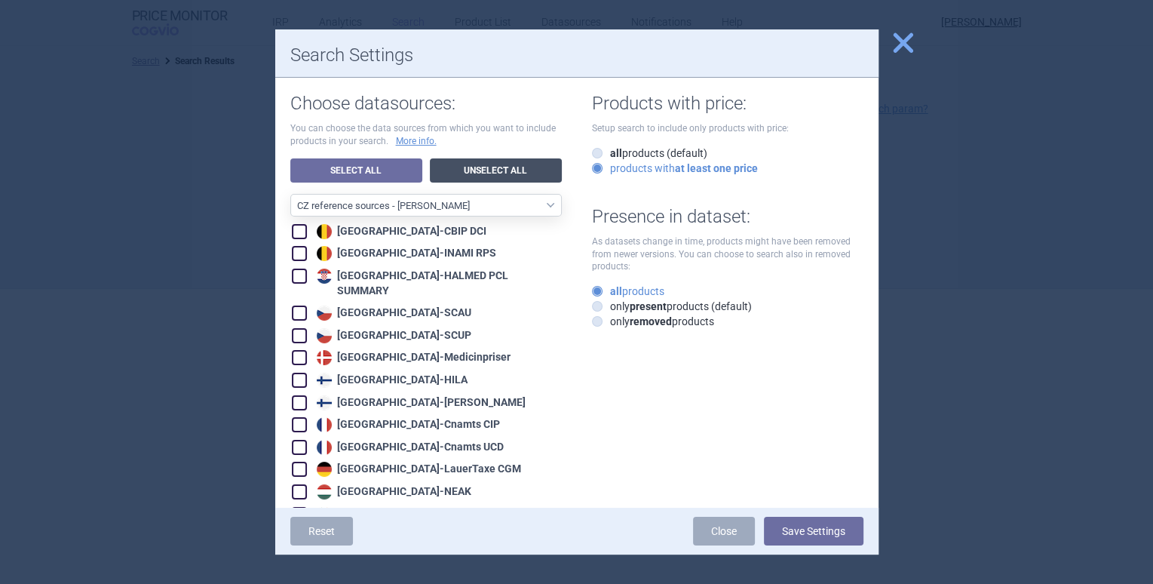
checkbox input "false"
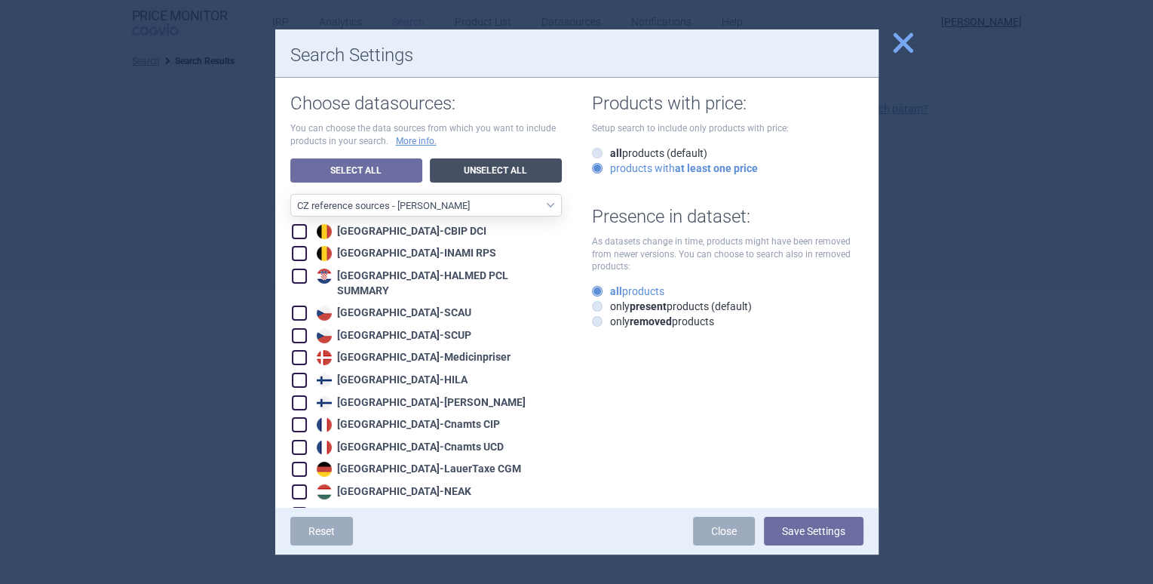
checkbox input "false"
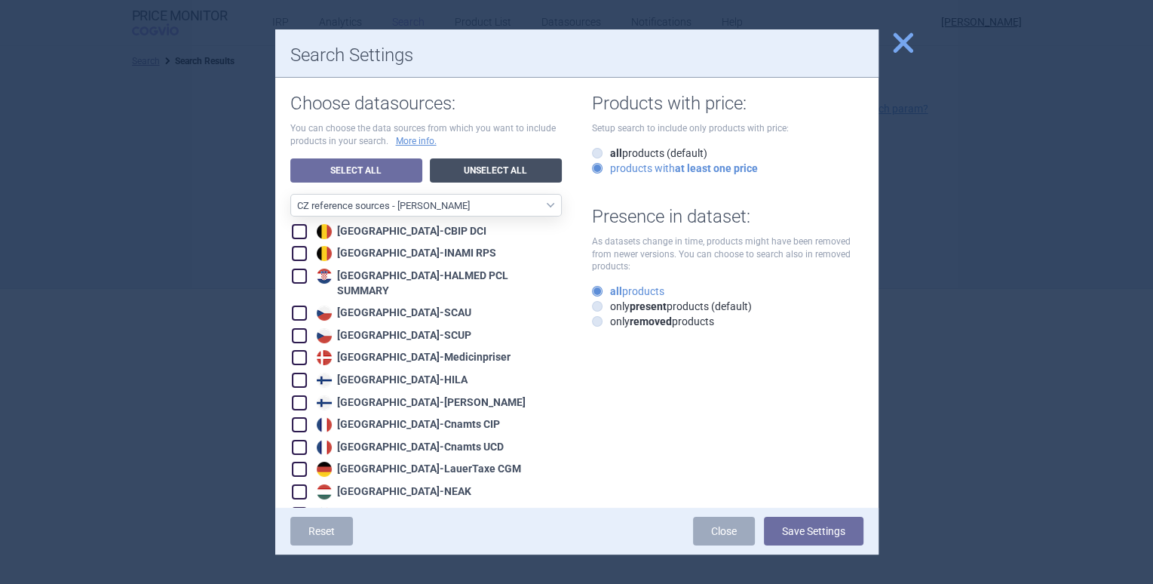
checkbox input "false"
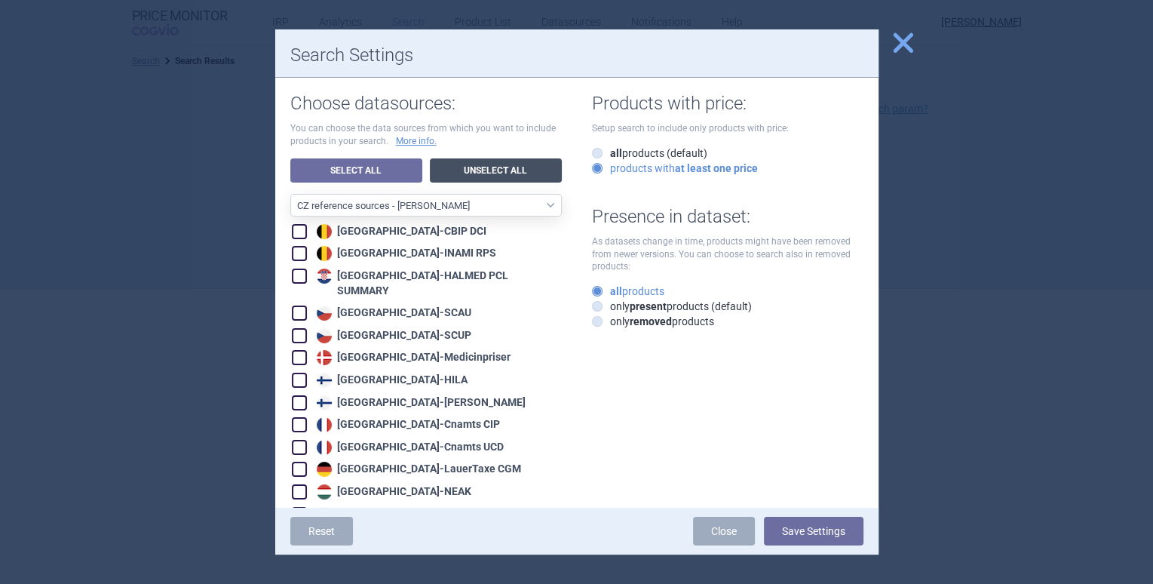
checkbox input "false"
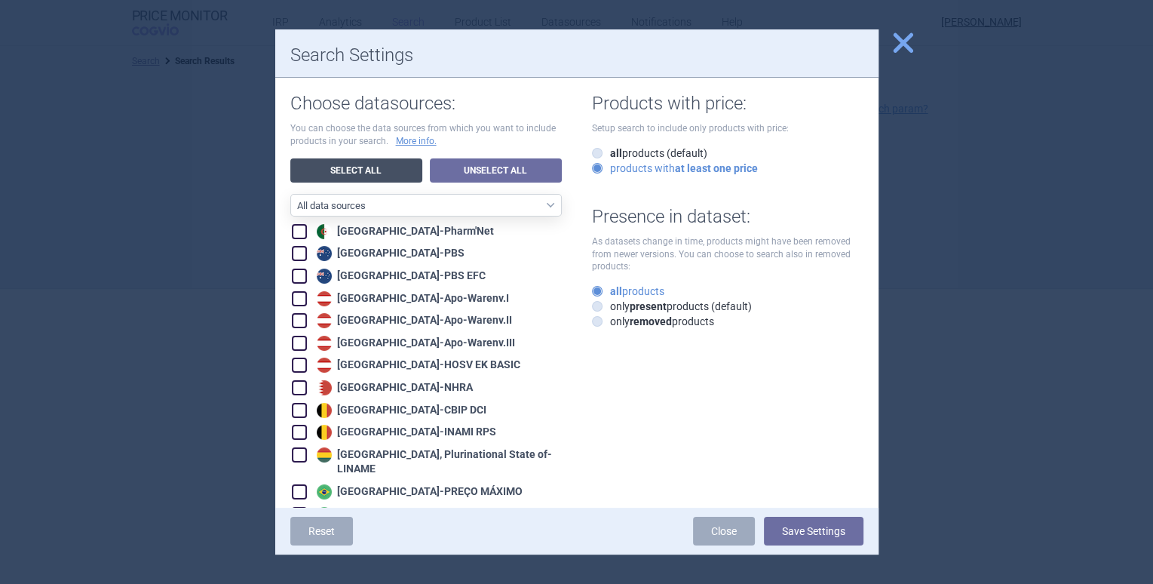
click at [369, 177] on link "Select All" at bounding box center [356, 170] width 132 height 24
checkbox input "true"
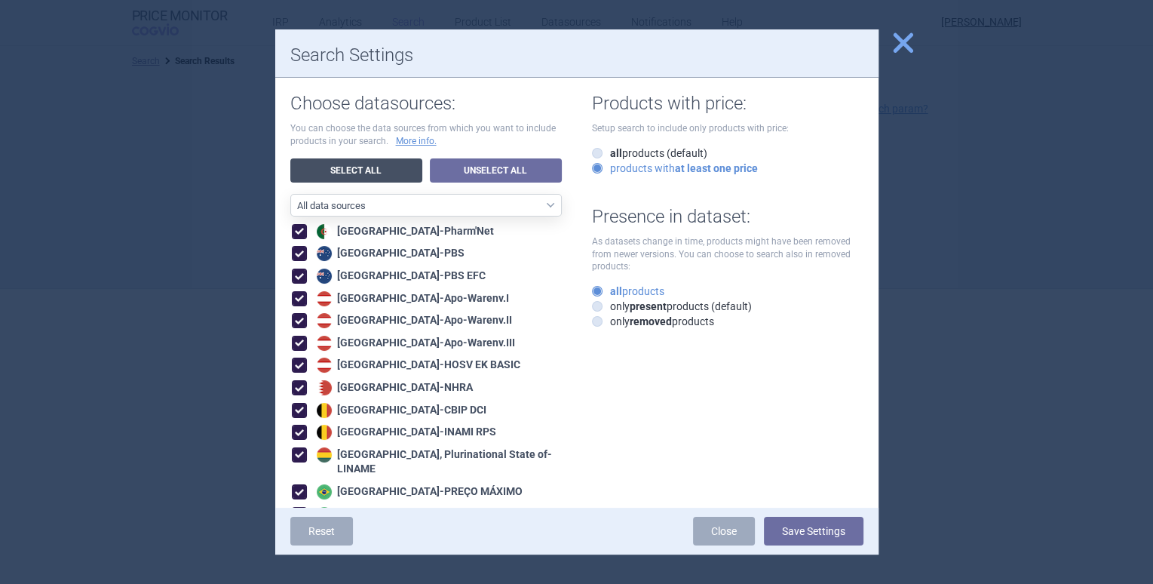
checkbox input "true"
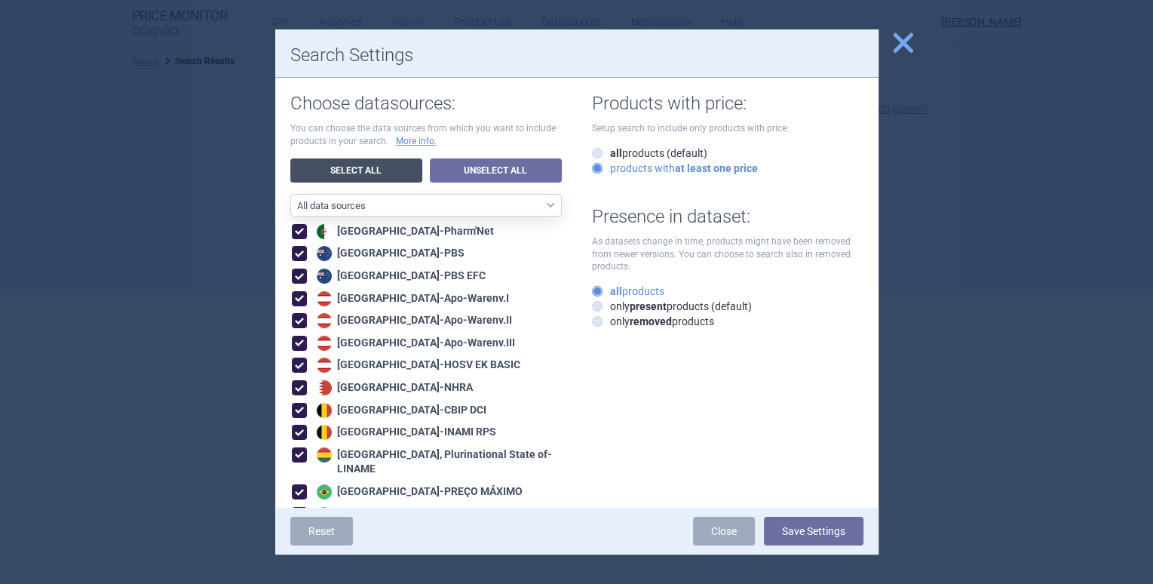
checkbox input "true"
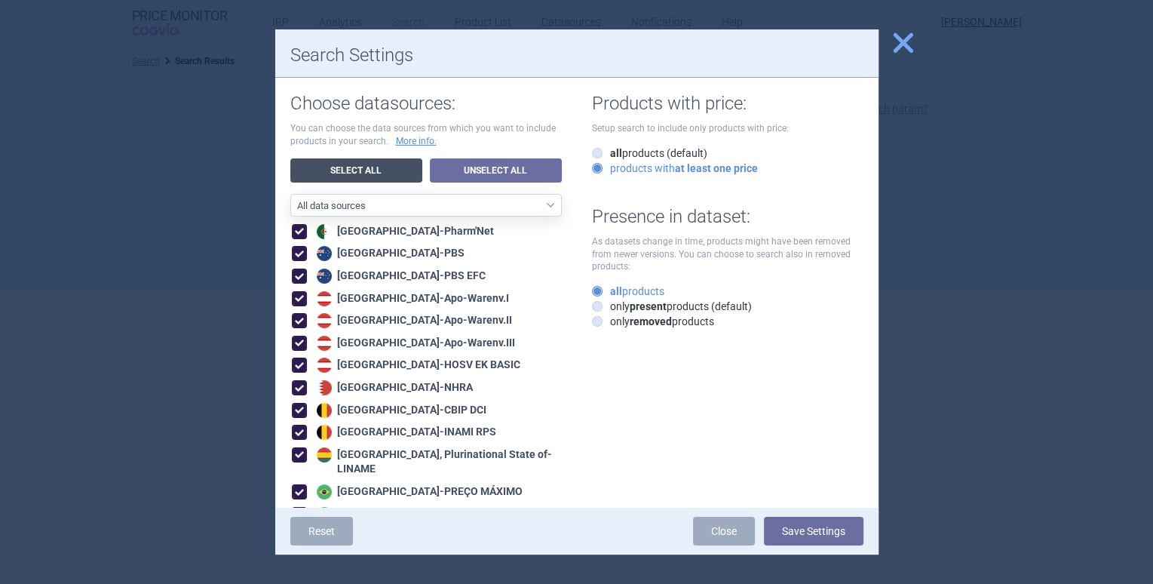
checkbox input "true"
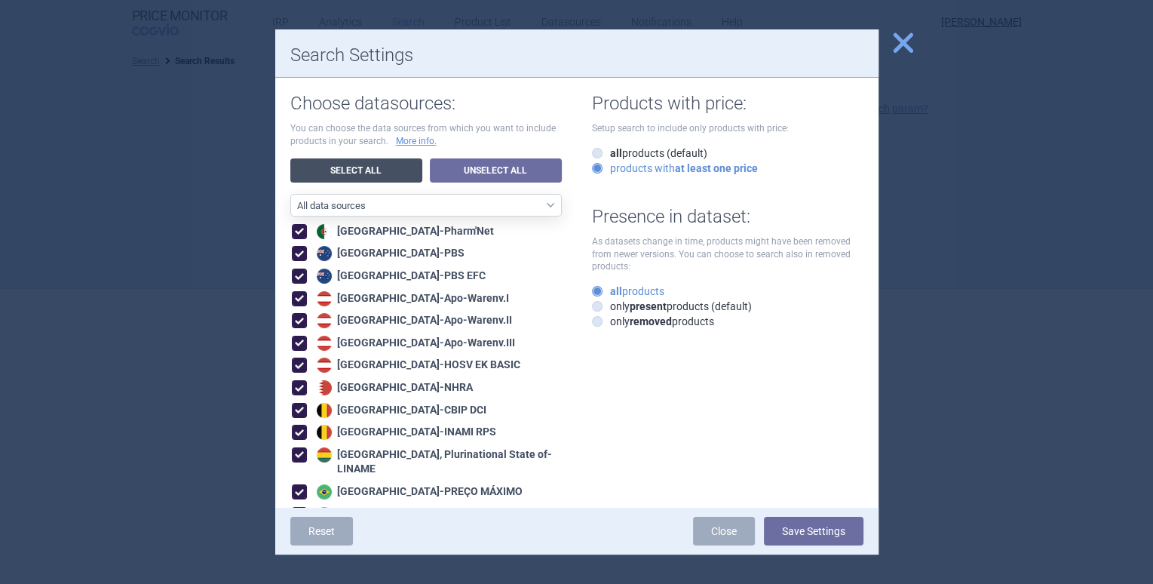
checkbox input "true"
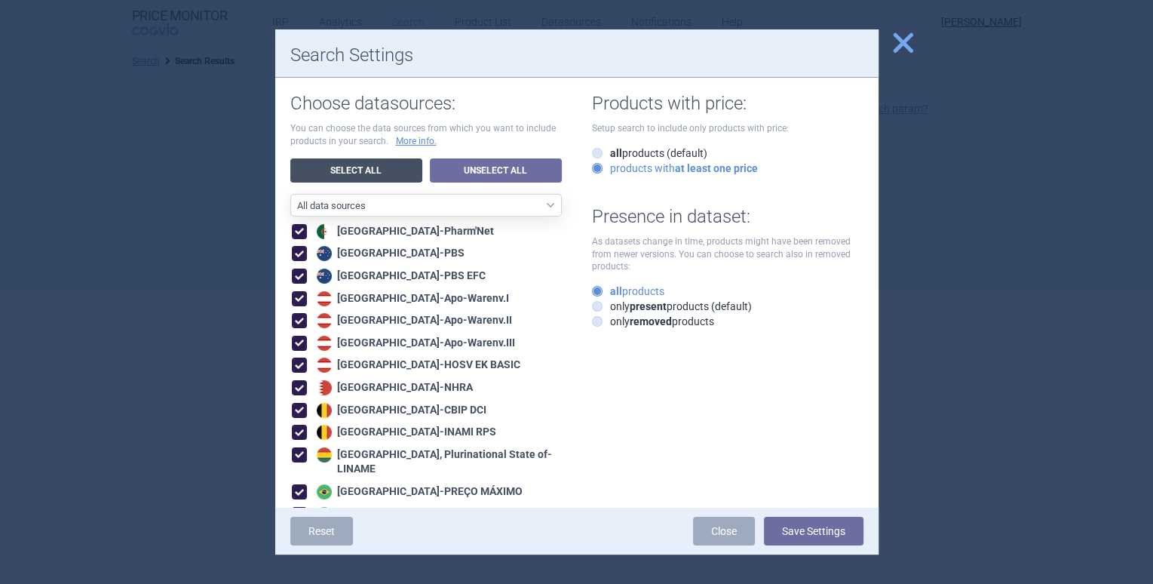
checkbox input "true"
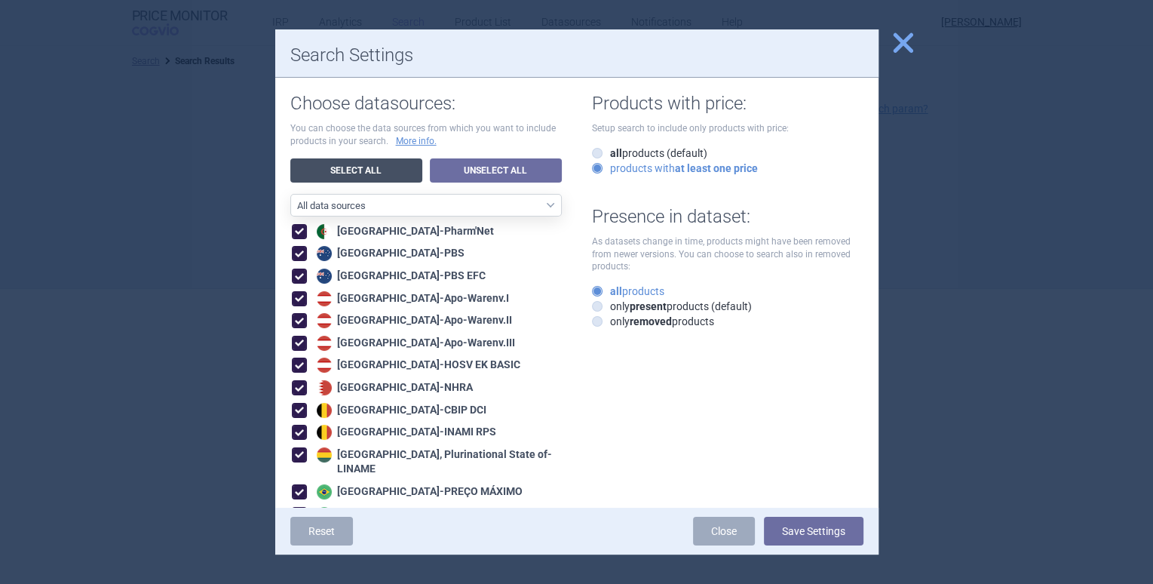
checkbox input "true"
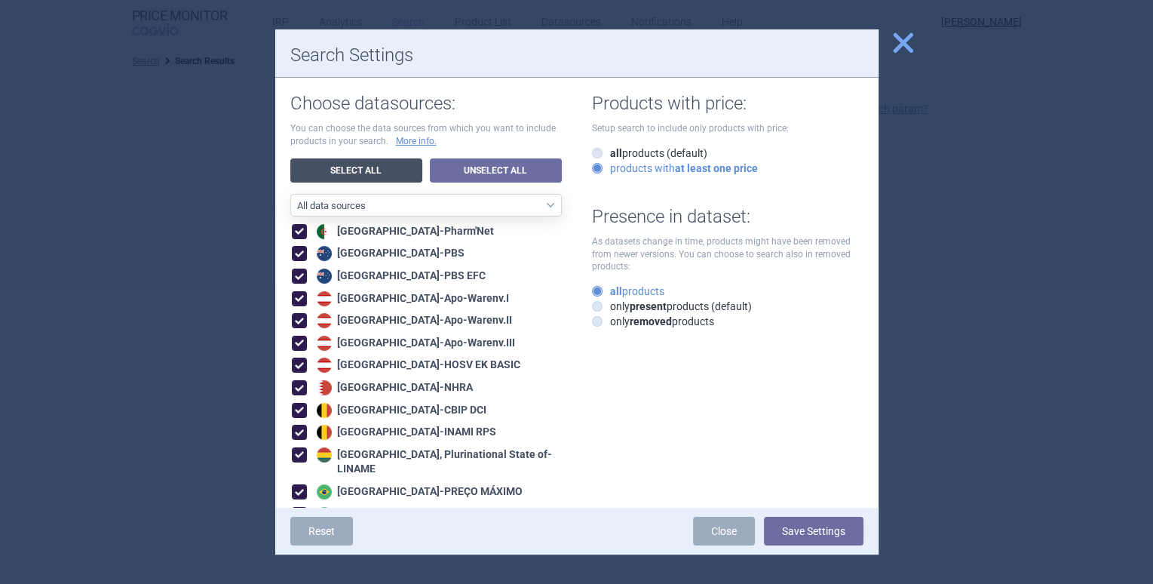
checkbox input "true"
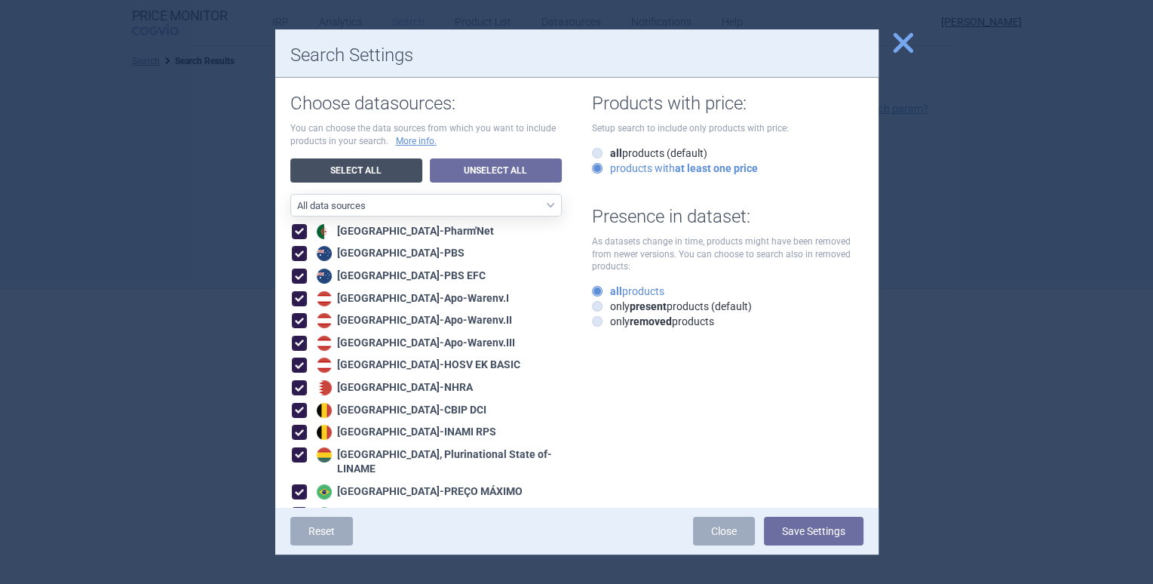
checkbox input "true"
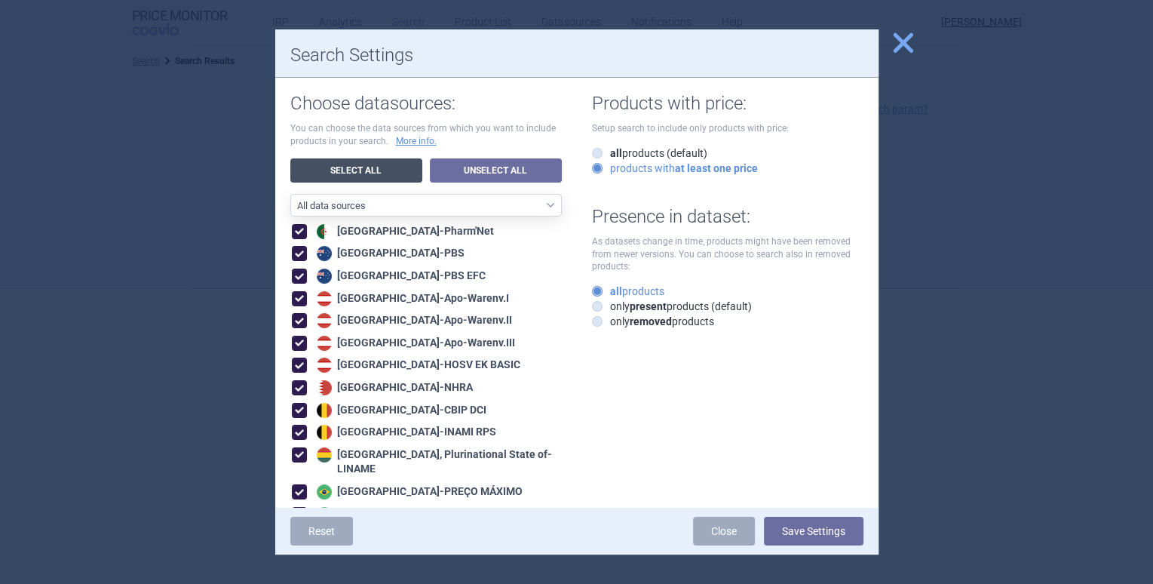
checkbox input "true"
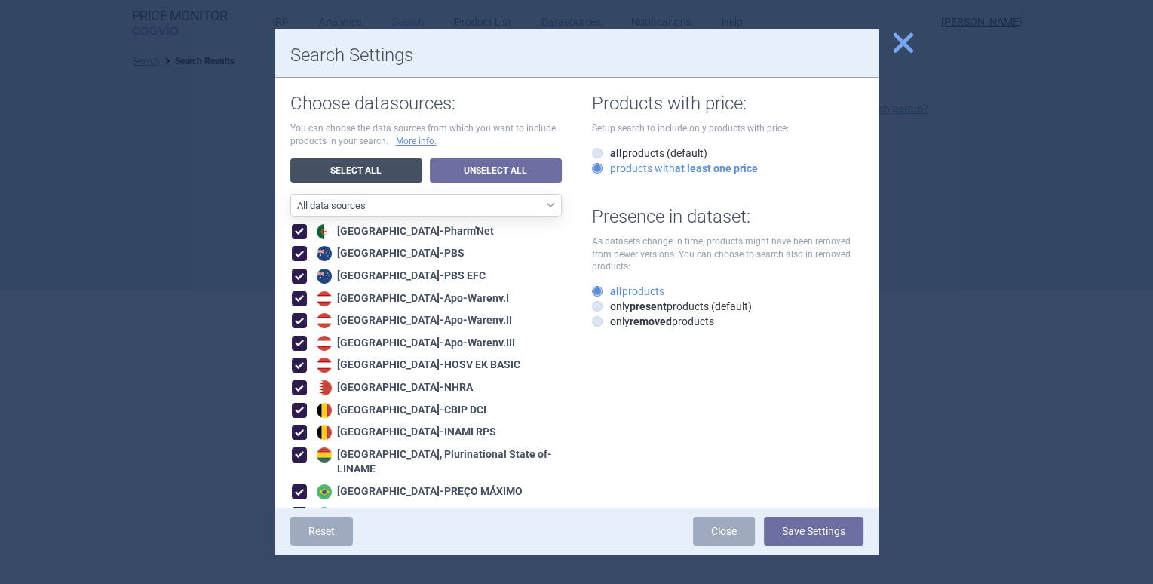
checkbox input "true"
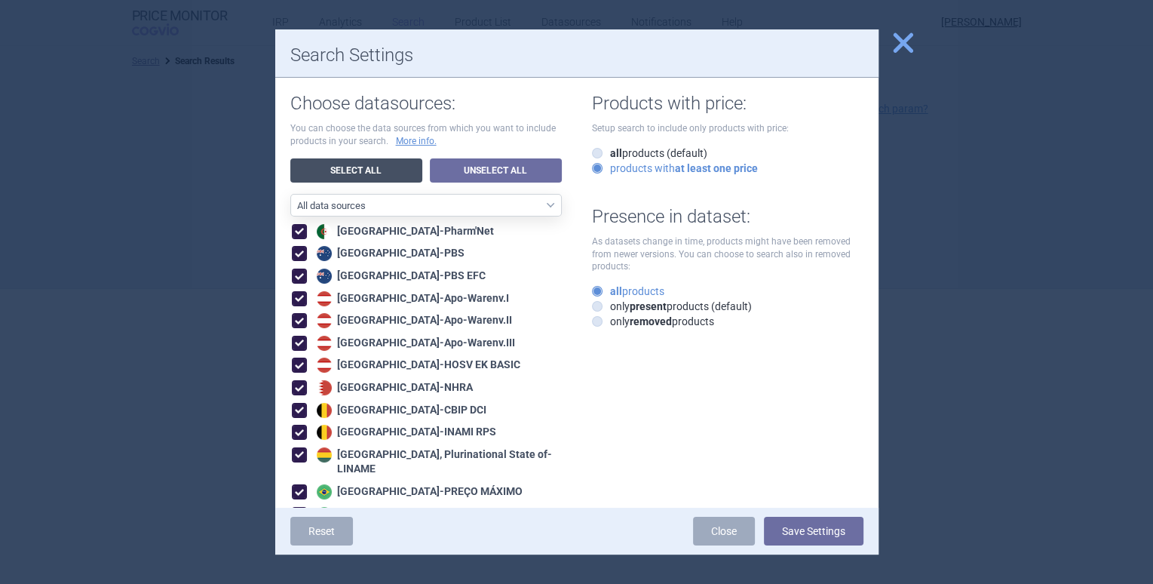
checkbox input "true"
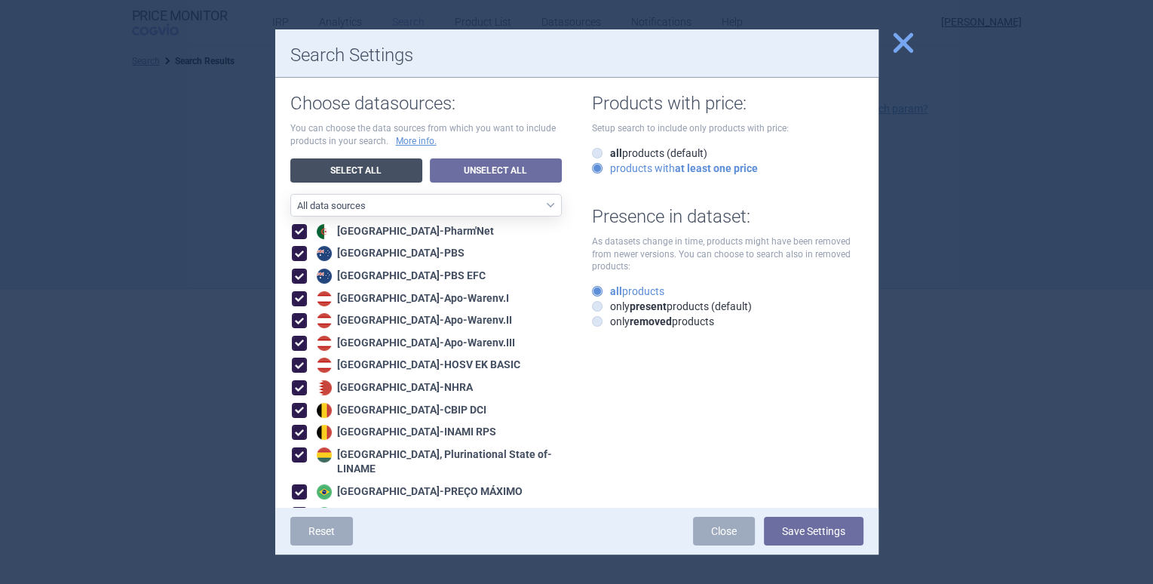
checkbox input "true"
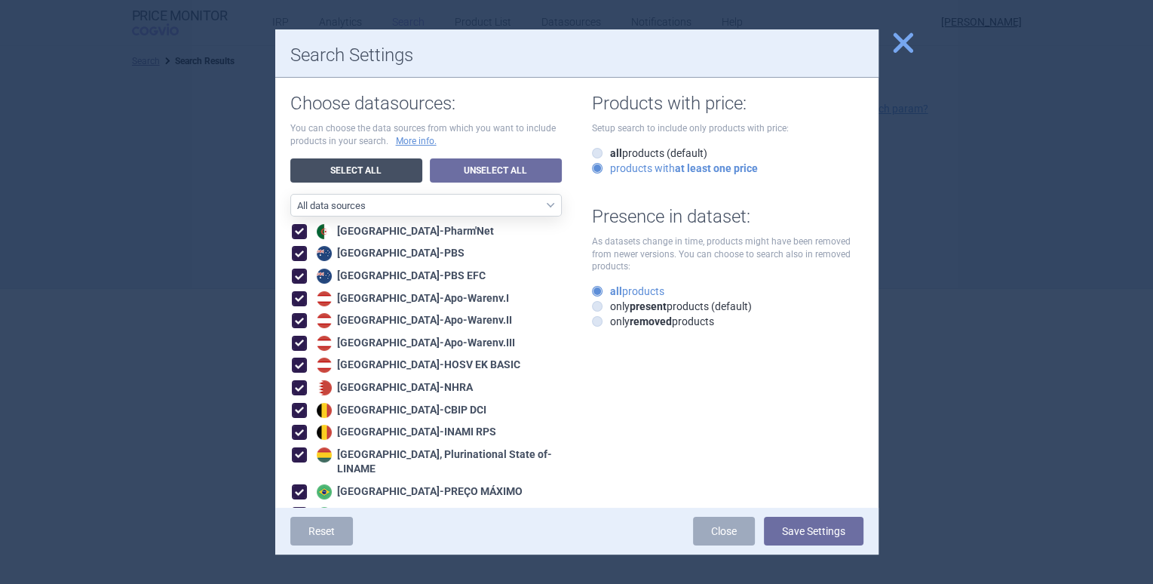
checkbox input "true"
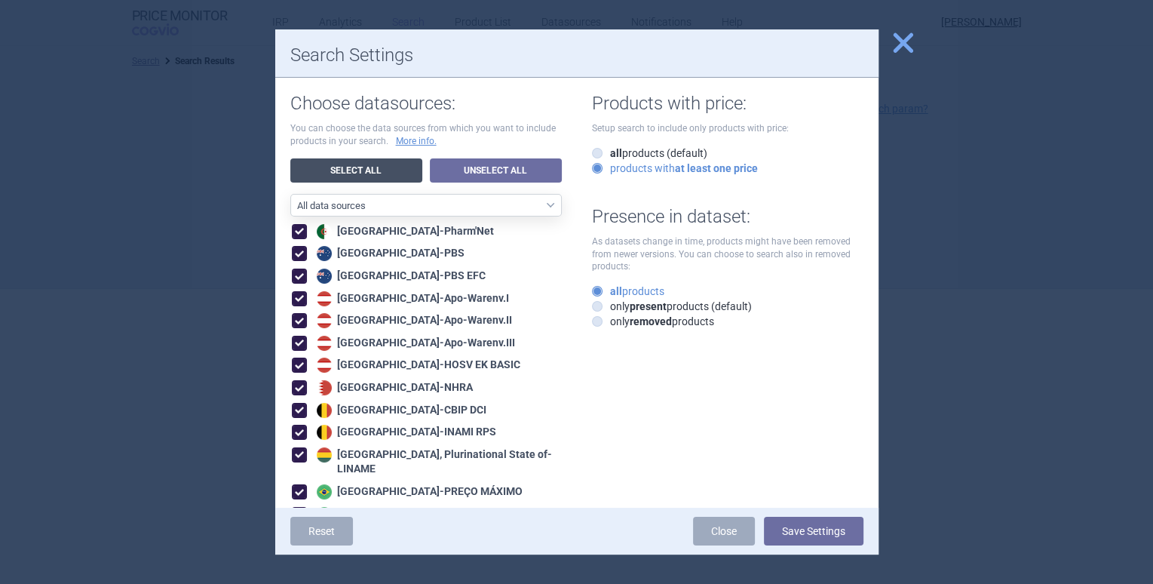
checkbox input "true"
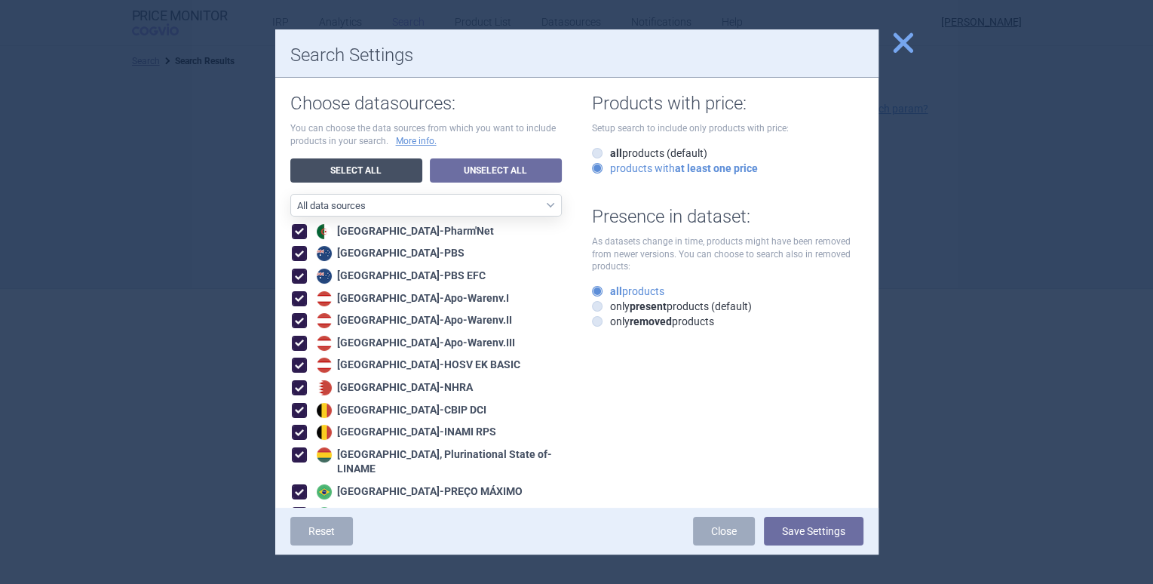
checkbox input "true"
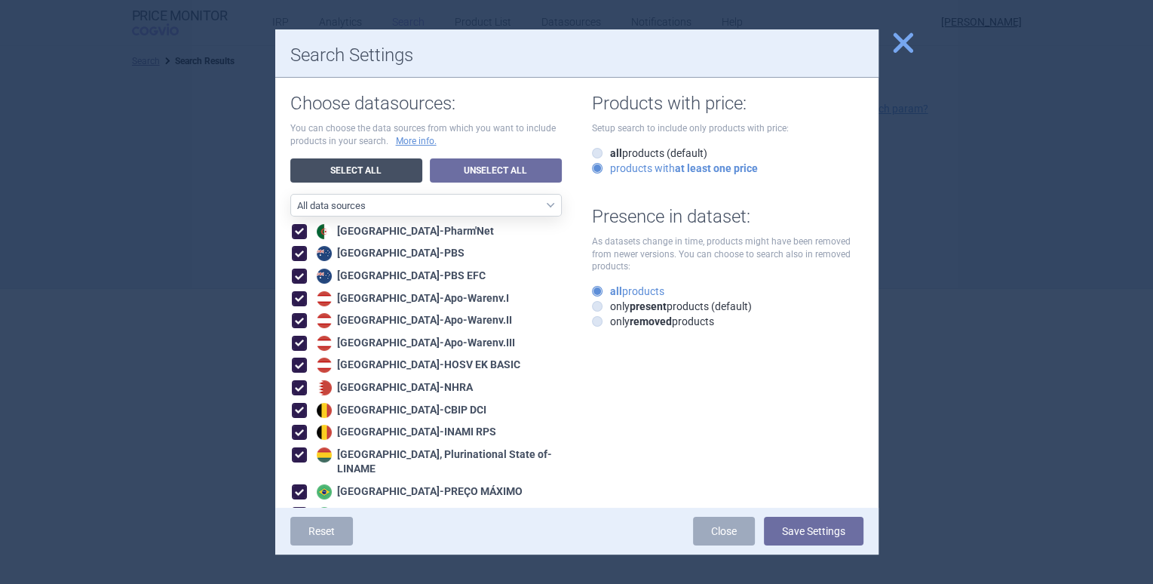
checkbox input "true"
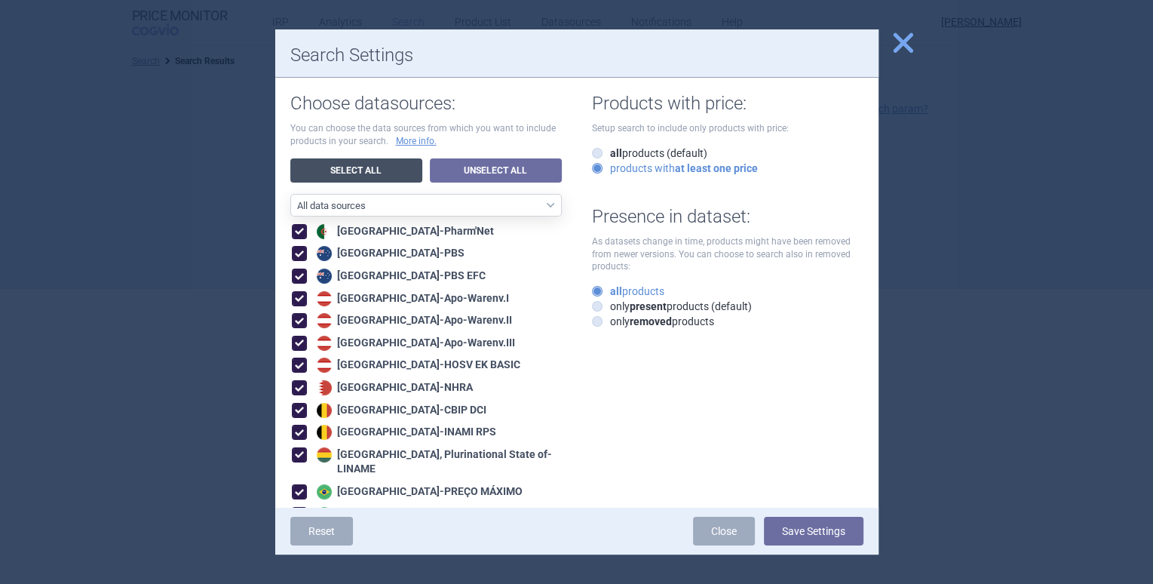
checkbox input "true"
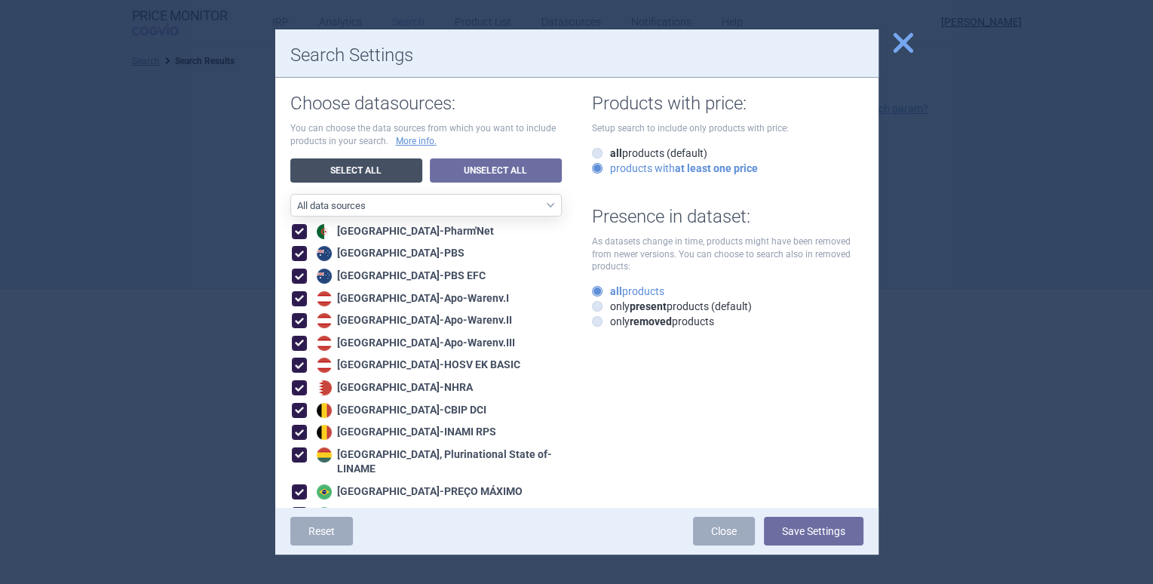
checkbox input "true"
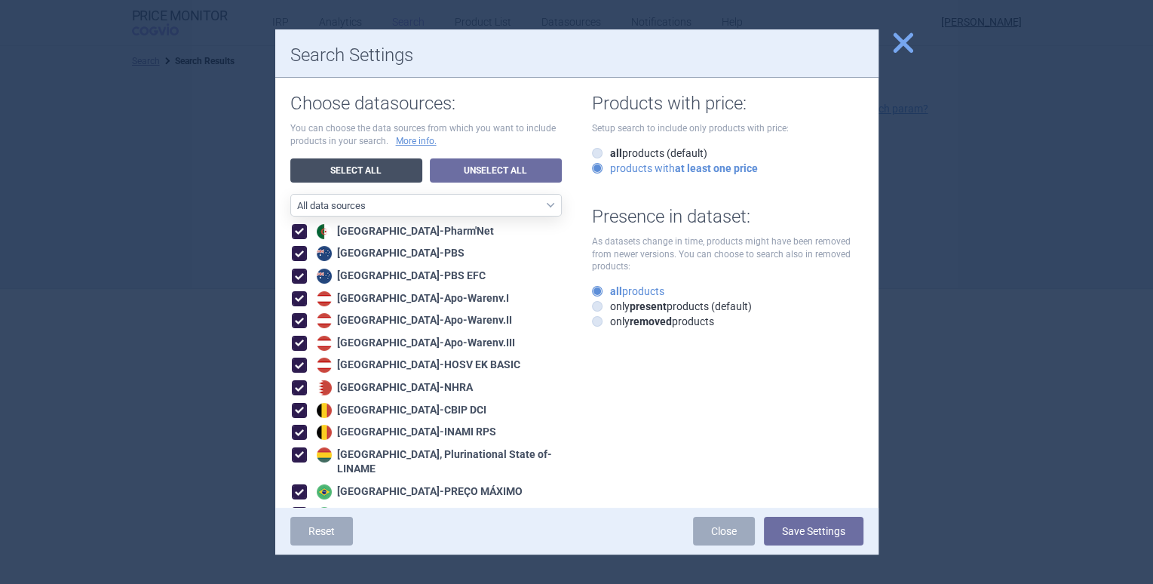
checkbox input "true"
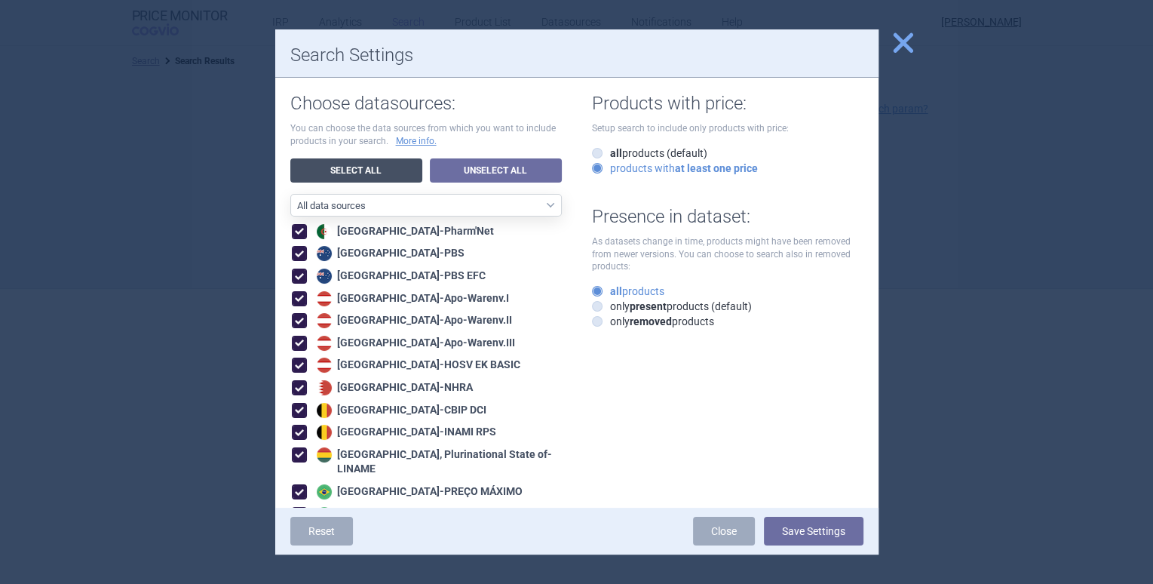
checkbox input "true"
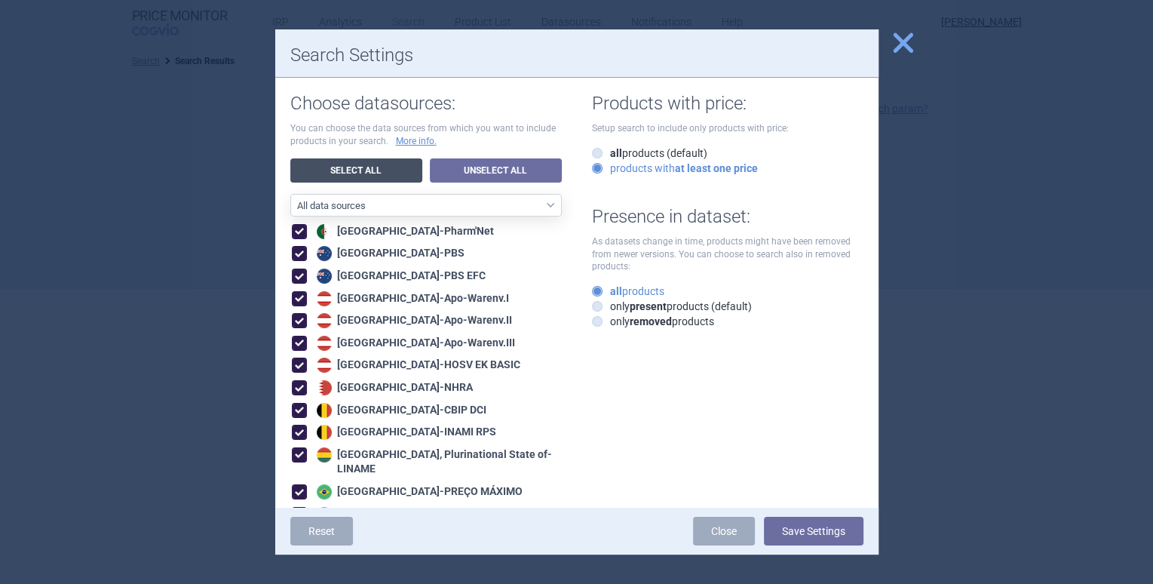
checkbox input "true"
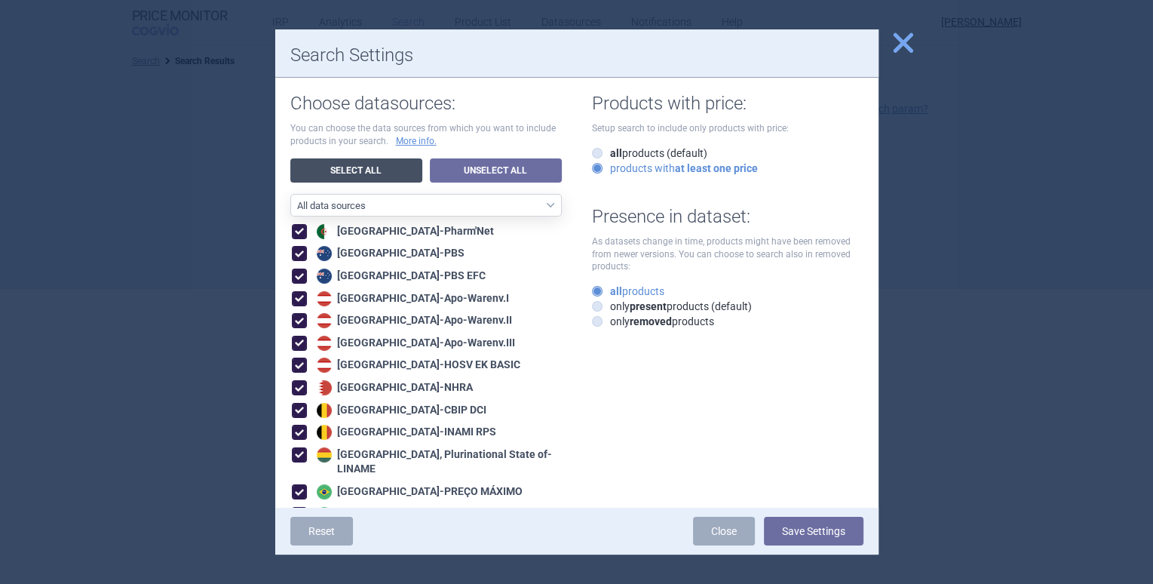
checkbox input "true"
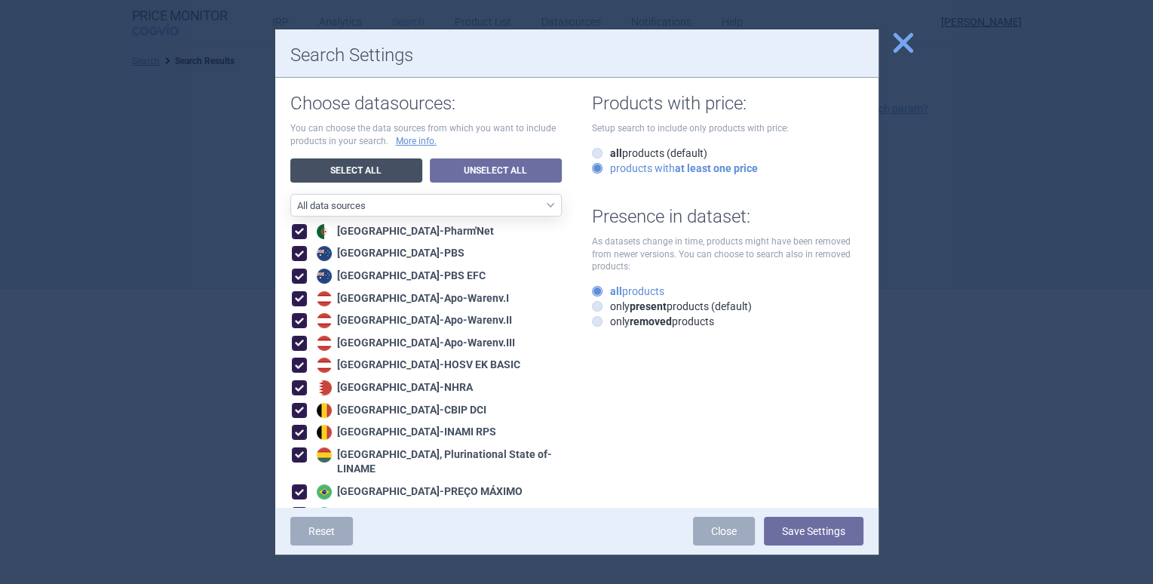
checkbox input "true"
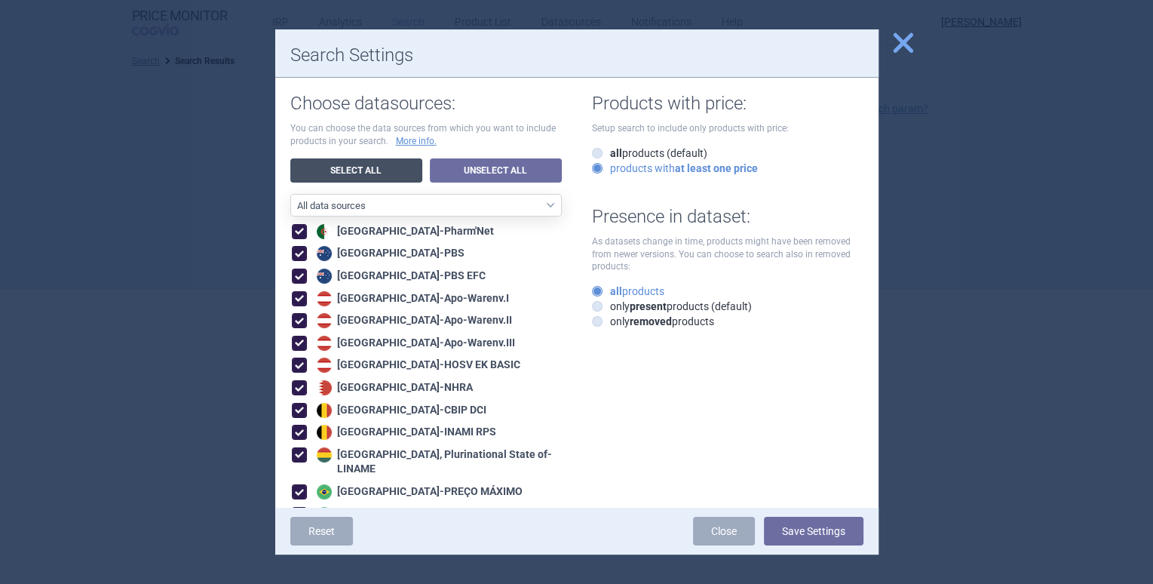
checkbox input "true"
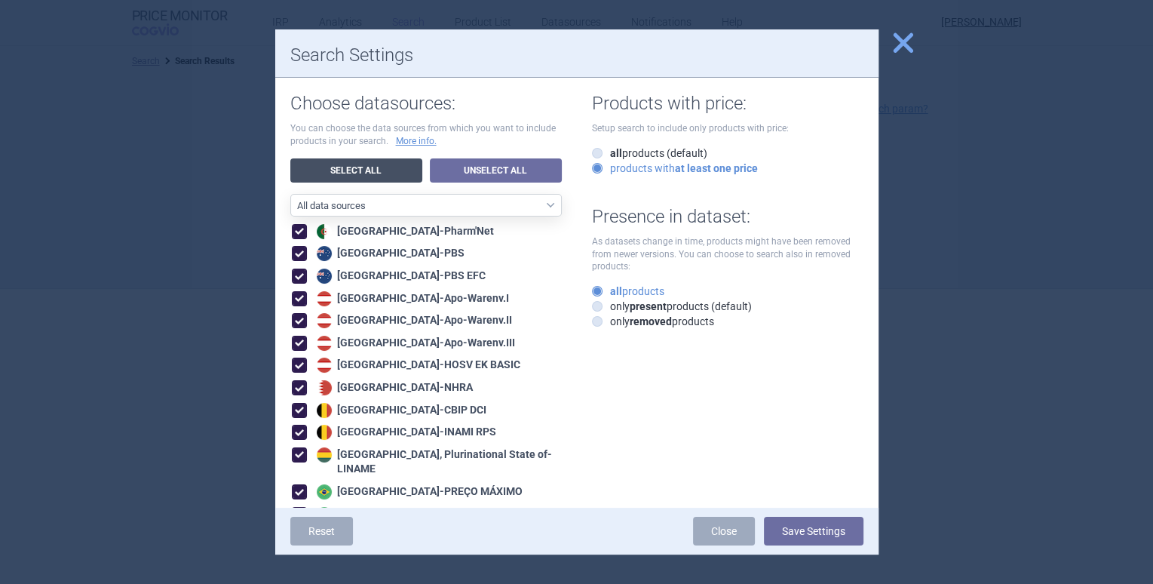
checkbox input "true"
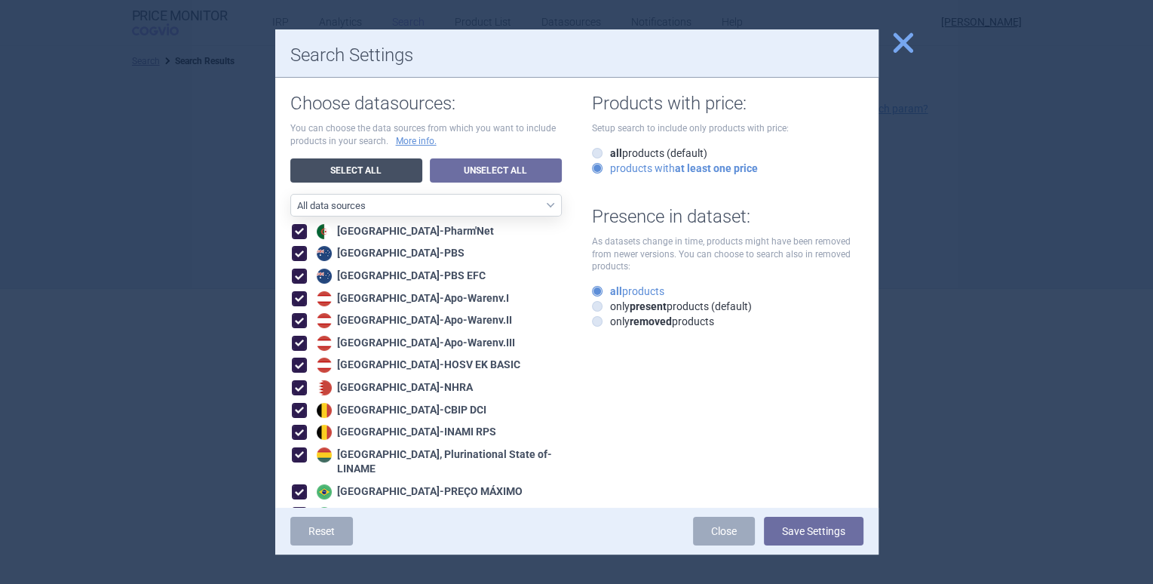
checkbox input "true"
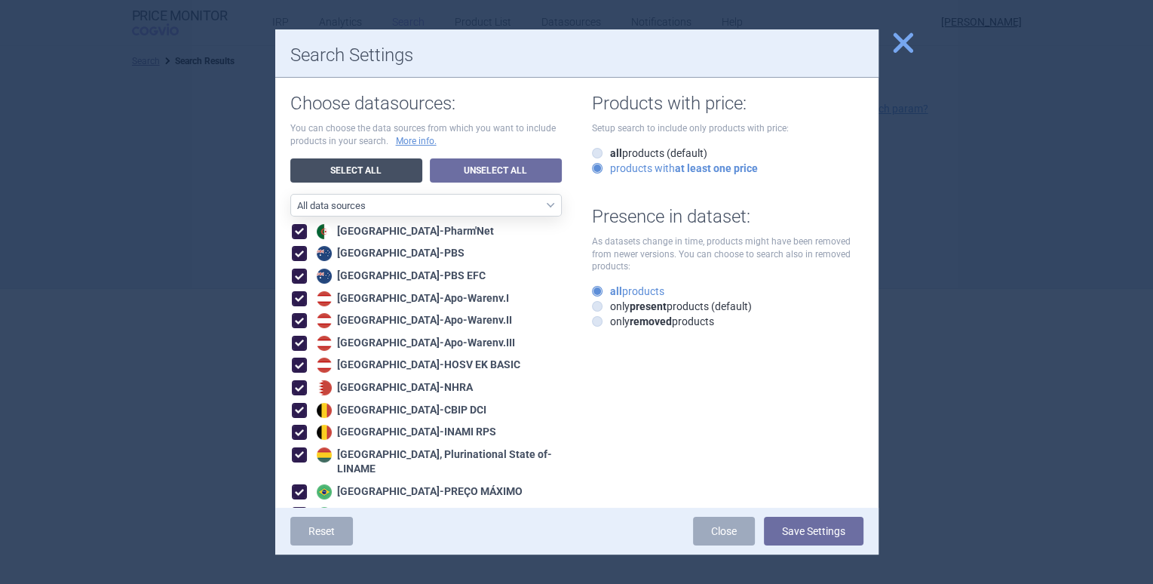
checkbox input "true"
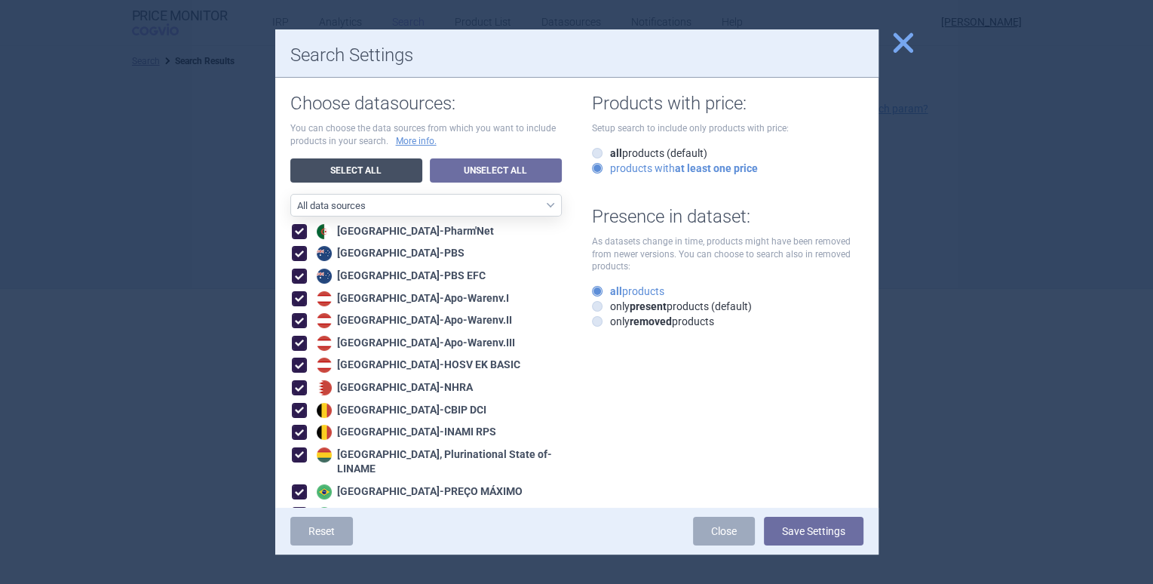
checkbox input "true"
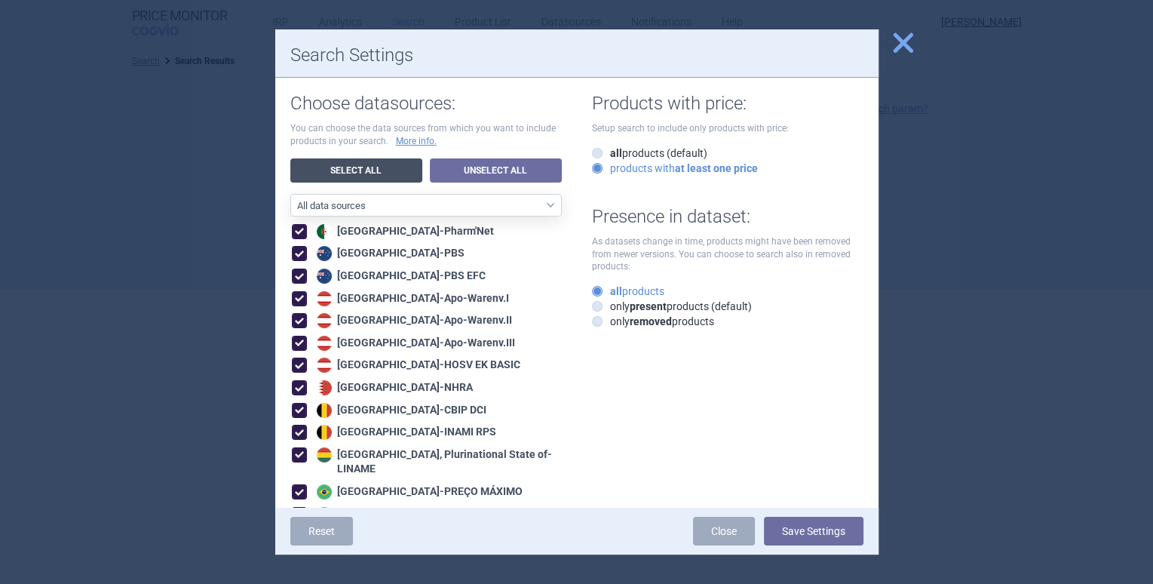
checkbox input "true"
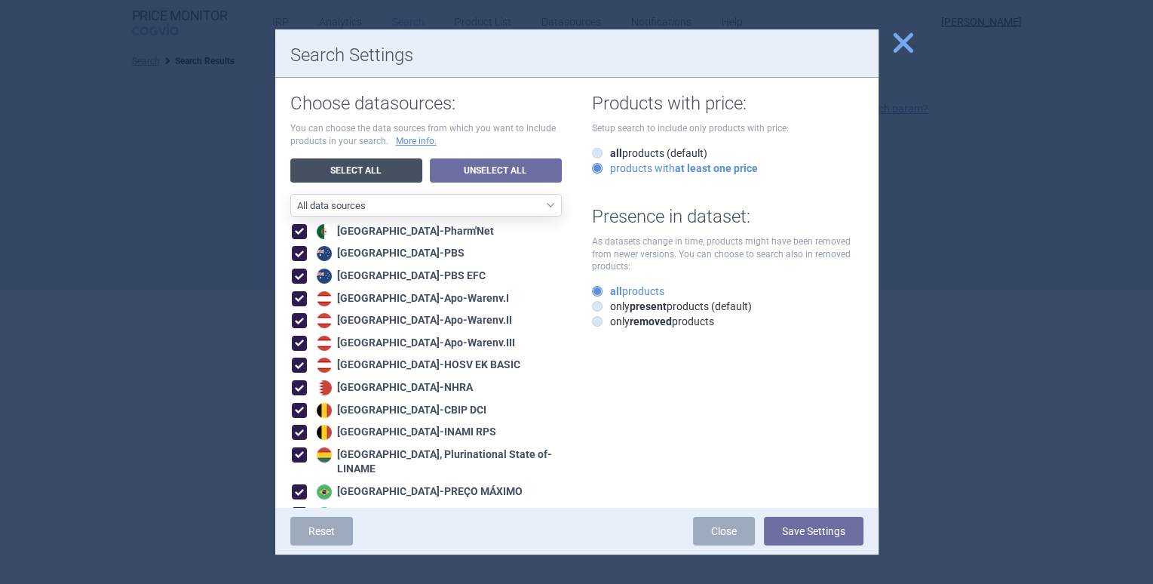
checkbox input "true"
click at [809, 528] on button "Save Settings" at bounding box center [814, 531] width 100 height 29
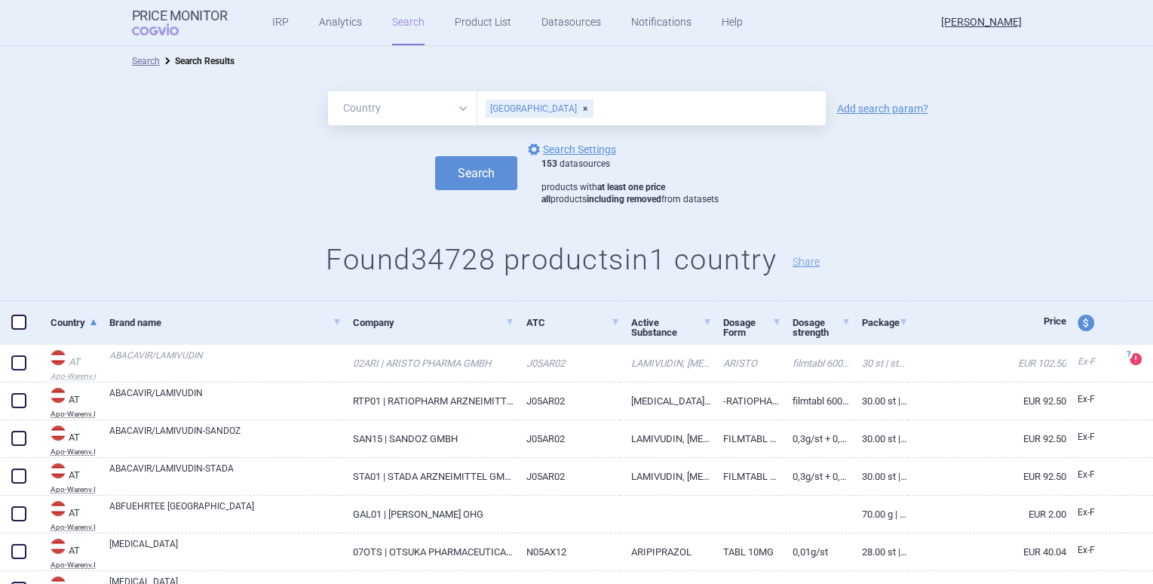
drag, startPoint x: 862, startPoint y: 104, endPoint x: 684, endPoint y: 128, distance: 179.7
click at [861, 104] on link "Add search param?" at bounding box center [882, 108] width 91 height 11
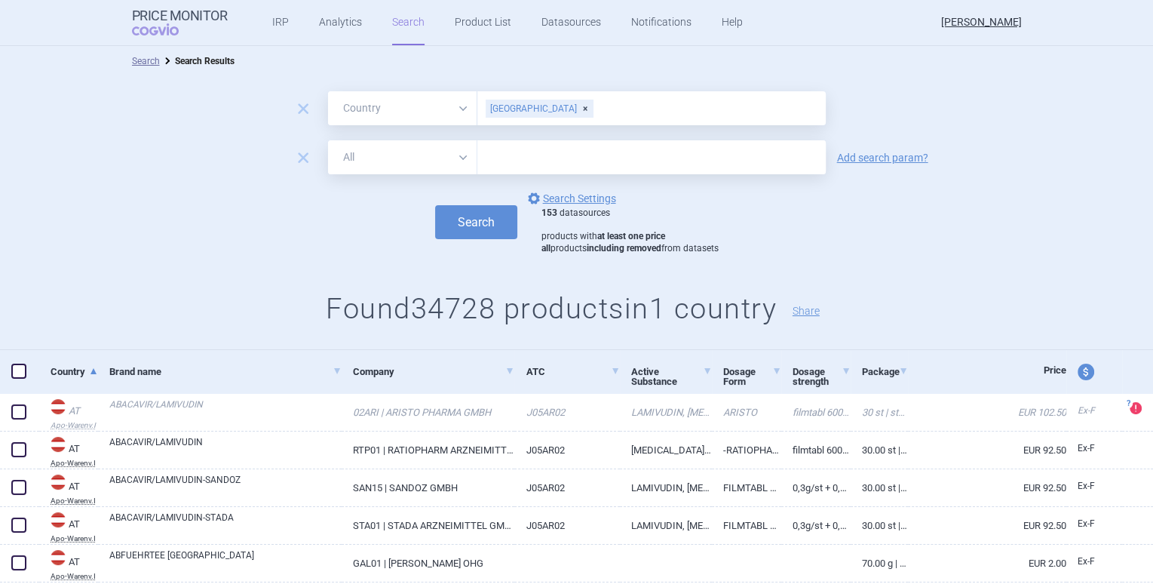
click at [419, 156] on select "All Brand Name ATC Company Active Substance Country Newer than" at bounding box center [402, 157] width 149 height 34
select select "mah"
click at [328, 140] on select "All Brand Name ATC Company Active Substance Country Newer than" at bounding box center [402, 157] width 149 height 34
click at [525, 155] on input "text" at bounding box center [652, 157] width 349 height 34
type input "servier"
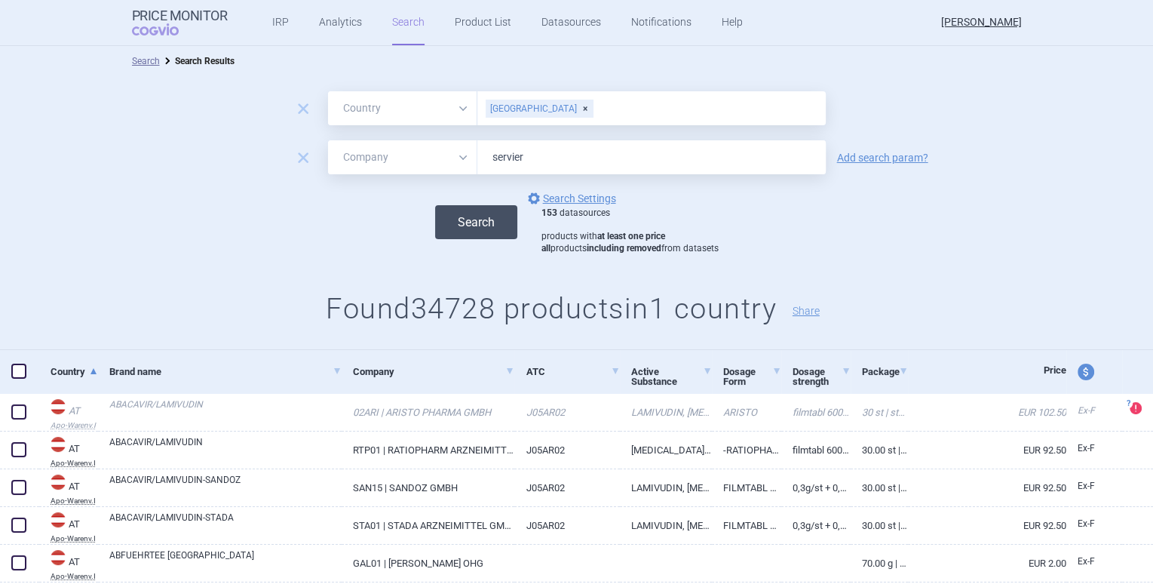
click at [469, 220] on button "Search" at bounding box center [476, 222] width 82 height 34
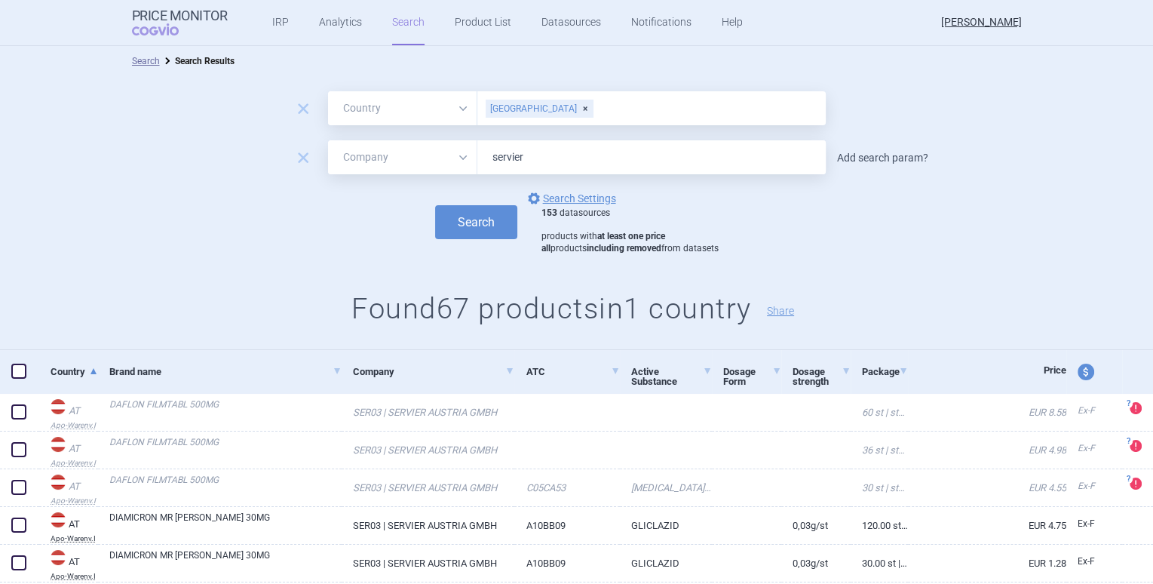
click at [868, 156] on link "Add search param?" at bounding box center [882, 157] width 91 height 11
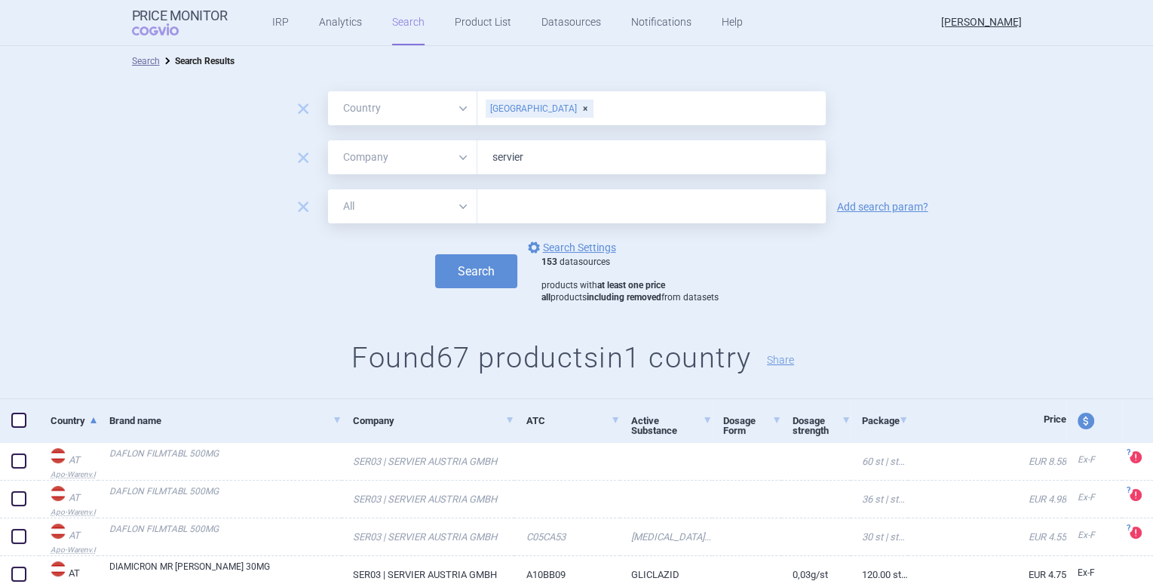
click at [386, 208] on select "All Brand Name ATC Company Active Substance Country Newer than" at bounding box center [402, 206] width 149 height 34
select select "brandName"
click at [328, 189] on select "All Brand Name ATC Company Active Substance Country Newer than" at bounding box center [402, 206] width 149 height 34
click at [514, 204] on input "text" at bounding box center [652, 206] width 349 height 34
click at [459, 265] on button "Search" at bounding box center [476, 271] width 82 height 34
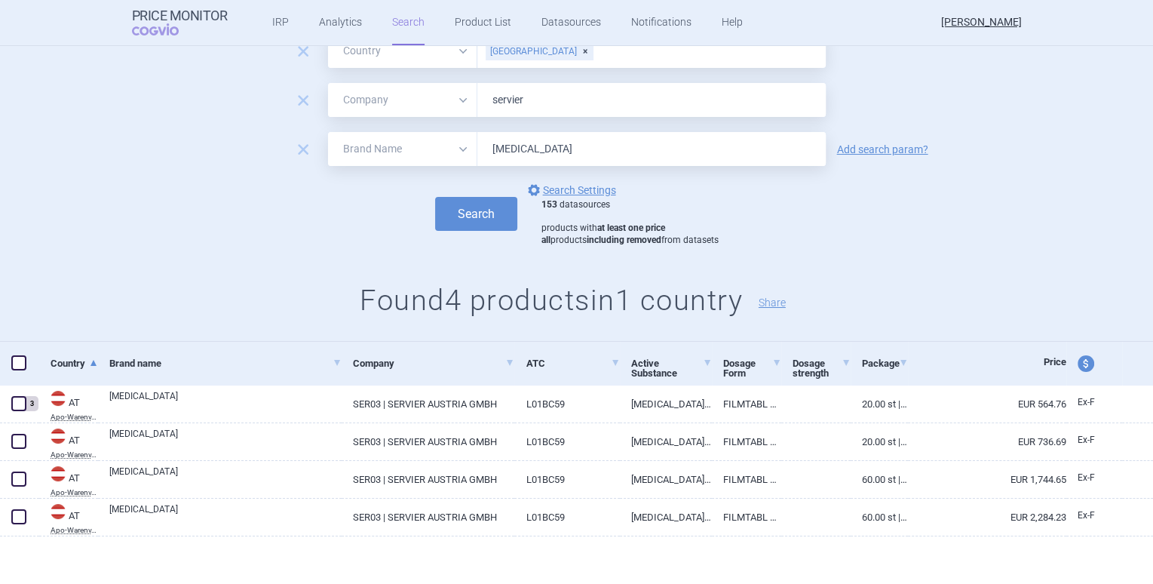
scroll to position [59, 0]
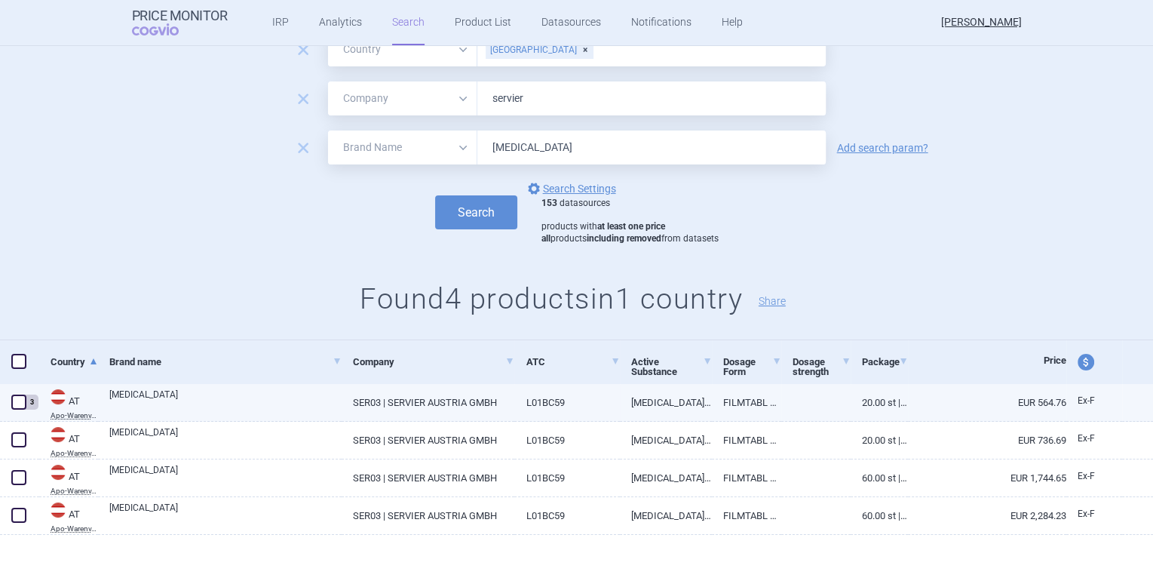
click at [127, 401] on link "[MEDICAL_DATA]" at bounding box center [225, 401] width 232 height 27
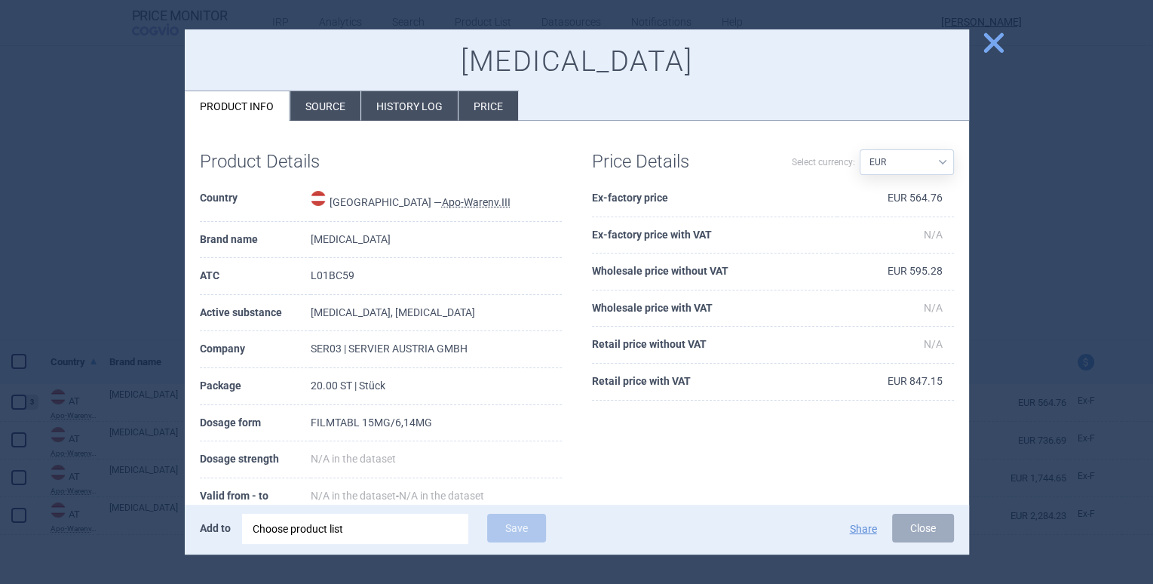
click at [336, 112] on li "Source" at bounding box center [325, 105] width 70 height 29
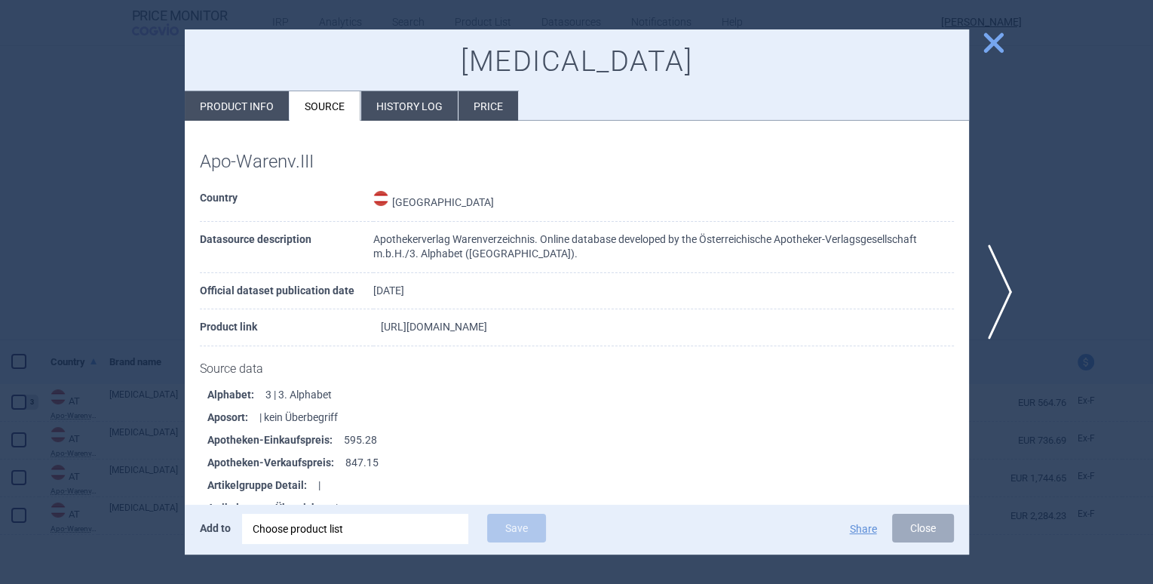
click at [417, 326] on link "https://warenverzeichnis.apoverlag.at/artikelstamm/view/ar_2025_09/0955734000" at bounding box center [434, 326] width 106 height 11
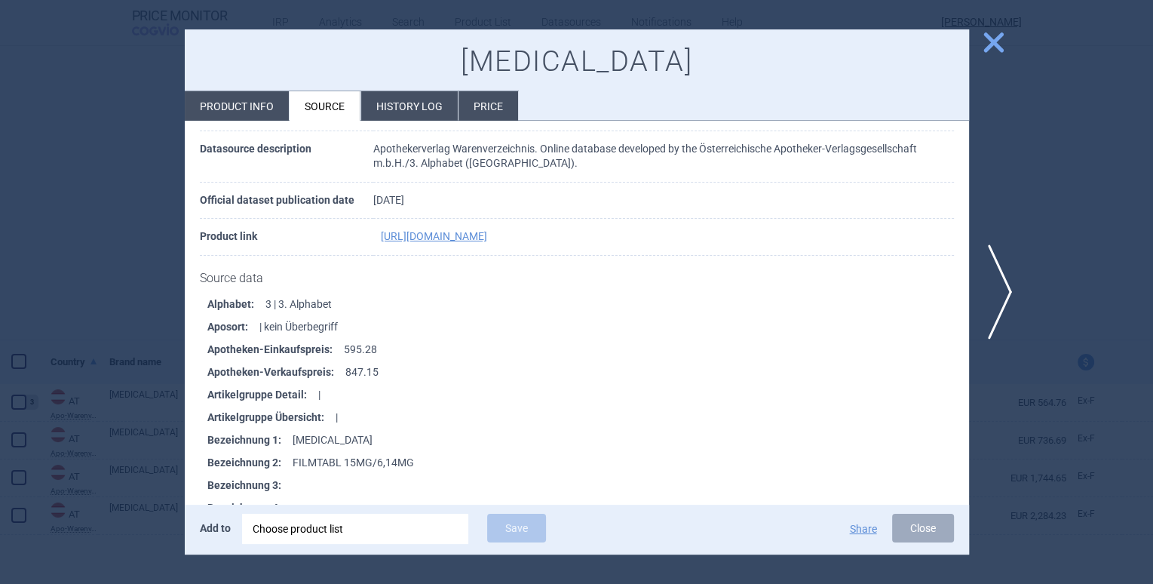
click at [994, 48] on span "close" at bounding box center [994, 42] width 26 height 26
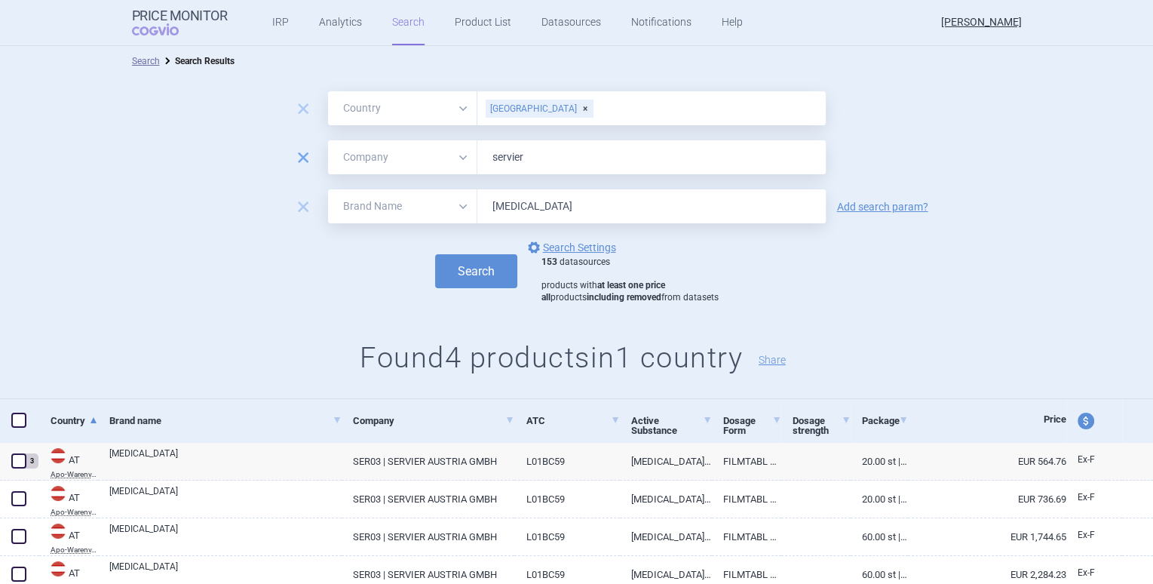
click at [301, 156] on span "remove" at bounding box center [303, 157] width 21 height 21
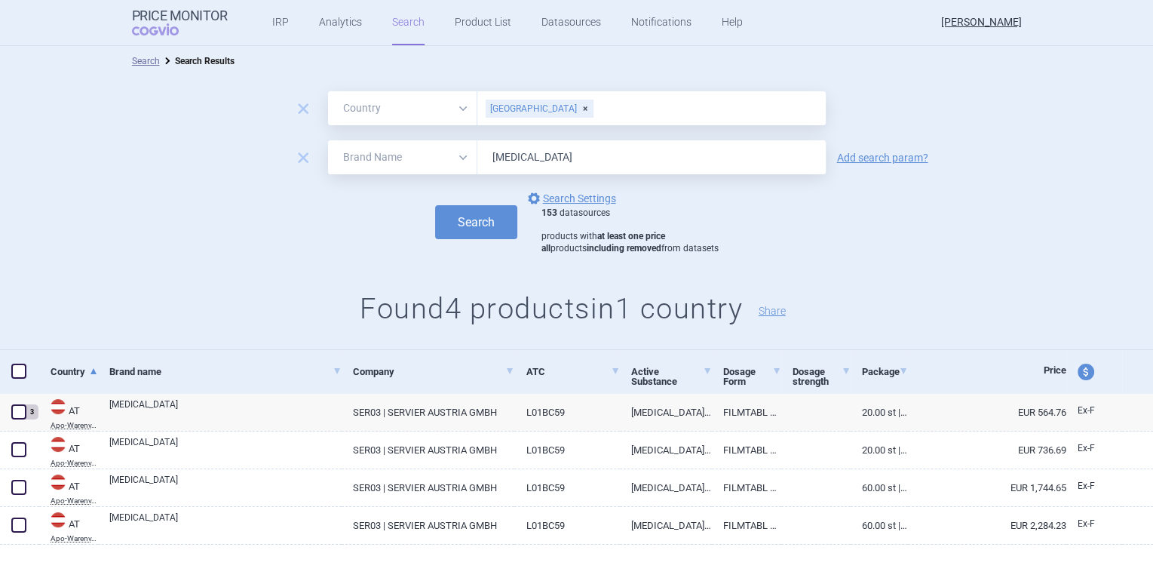
click at [304, 147] on span "remove" at bounding box center [303, 157] width 21 height 21
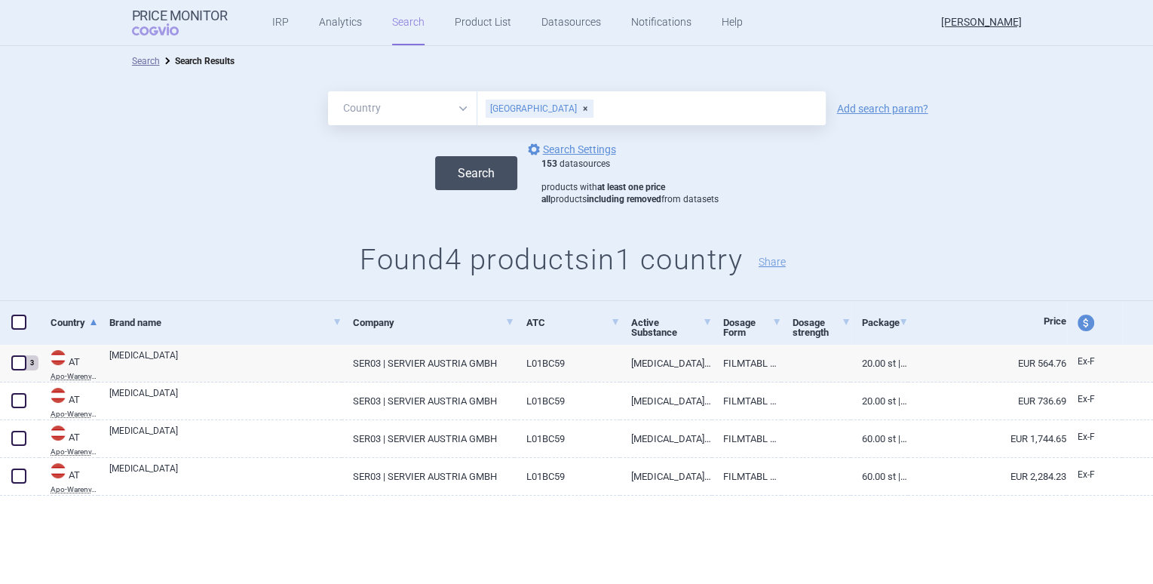
click at [481, 165] on button "Search" at bounding box center [476, 173] width 82 height 34
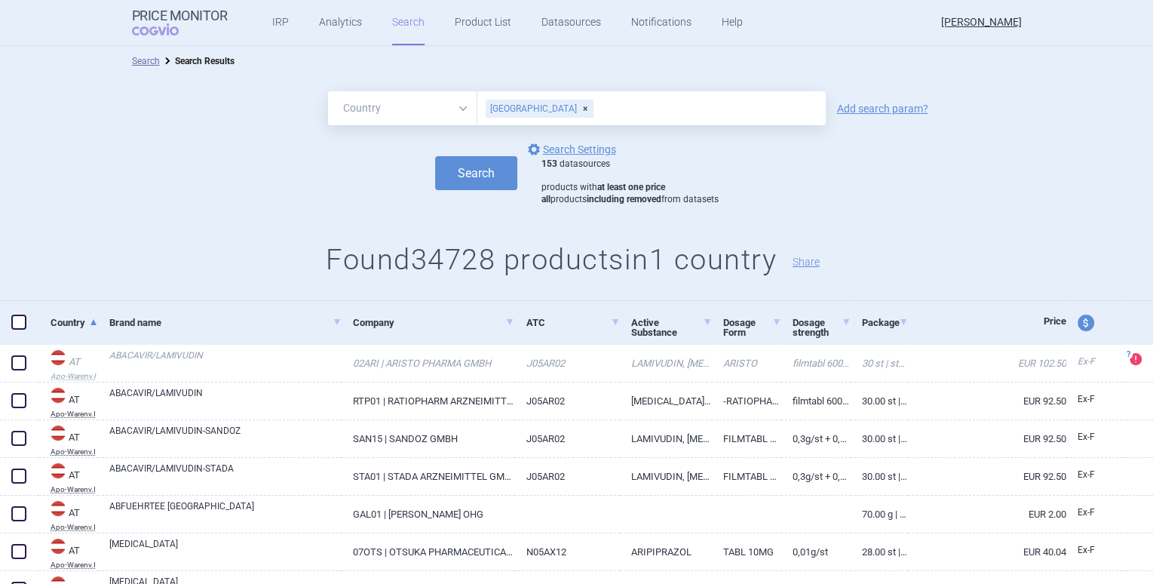
click at [333, 261] on h1 "Found 34728 products in 1 country Share" at bounding box center [576, 260] width 1153 height 35
click at [333, 260] on h1 "Found 34728 products in 1 country Share" at bounding box center [576, 260] width 1153 height 35
click at [403, 256] on h1 "Found 34728 products in 1 country Share" at bounding box center [576, 260] width 1153 height 35
click at [417, 256] on h1 "Found 34728 products in 1 country Share" at bounding box center [576, 260] width 1153 height 35
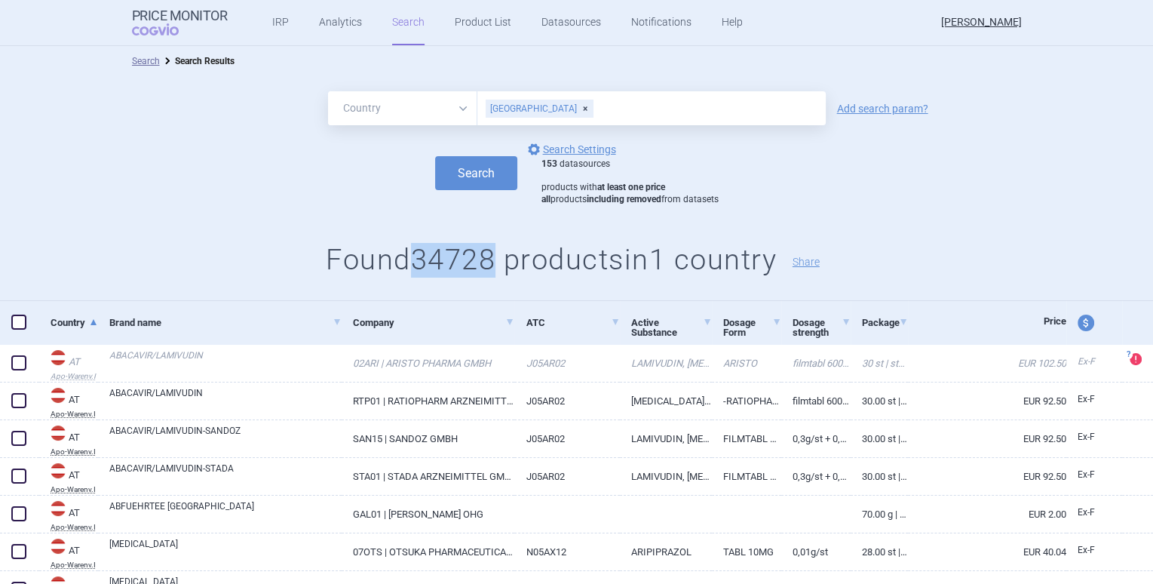
click at [417, 256] on h1 "Found 34728 products in 1 country Share" at bounding box center [576, 260] width 1153 height 35
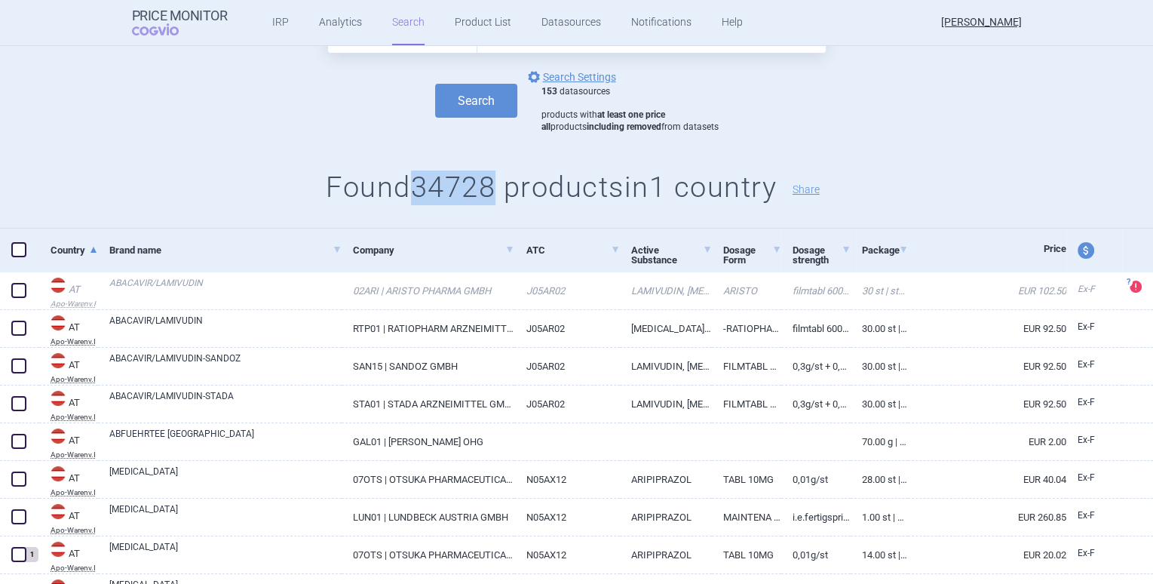
scroll to position [128, 0]
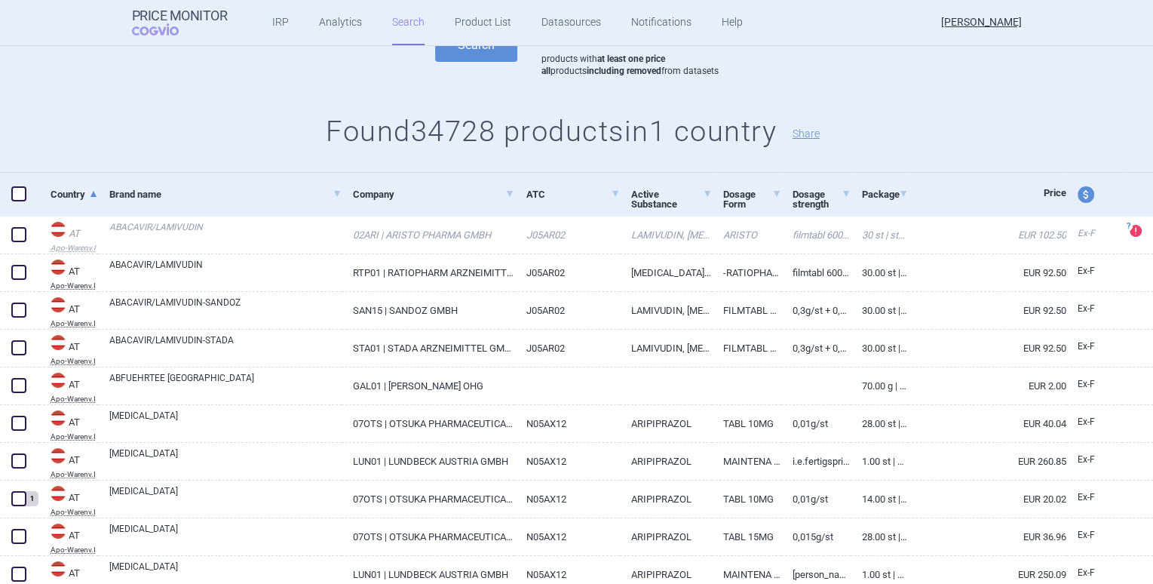
drag, startPoint x: 170, startPoint y: 107, endPoint x: 161, endPoint y: 84, distance: 24.1
click at [170, 107] on div "All Brand Name ATC Company Active Substance Country Newer than Austria Add sear…" at bounding box center [576, 60] width 1153 height 225
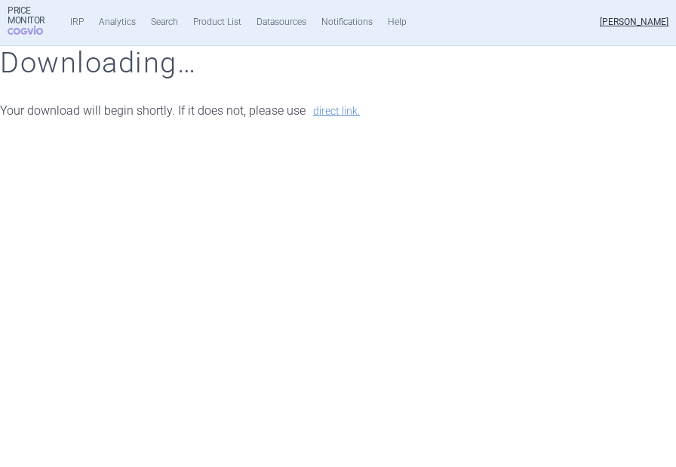
click at [291, 70] on h1 "Downloading…" at bounding box center [338, 63] width 676 height 35
click at [338, 110] on link "direct link." at bounding box center [336, 111] width 47 height 11
